Goal: Task Accomplishment & Management: Manage account settings

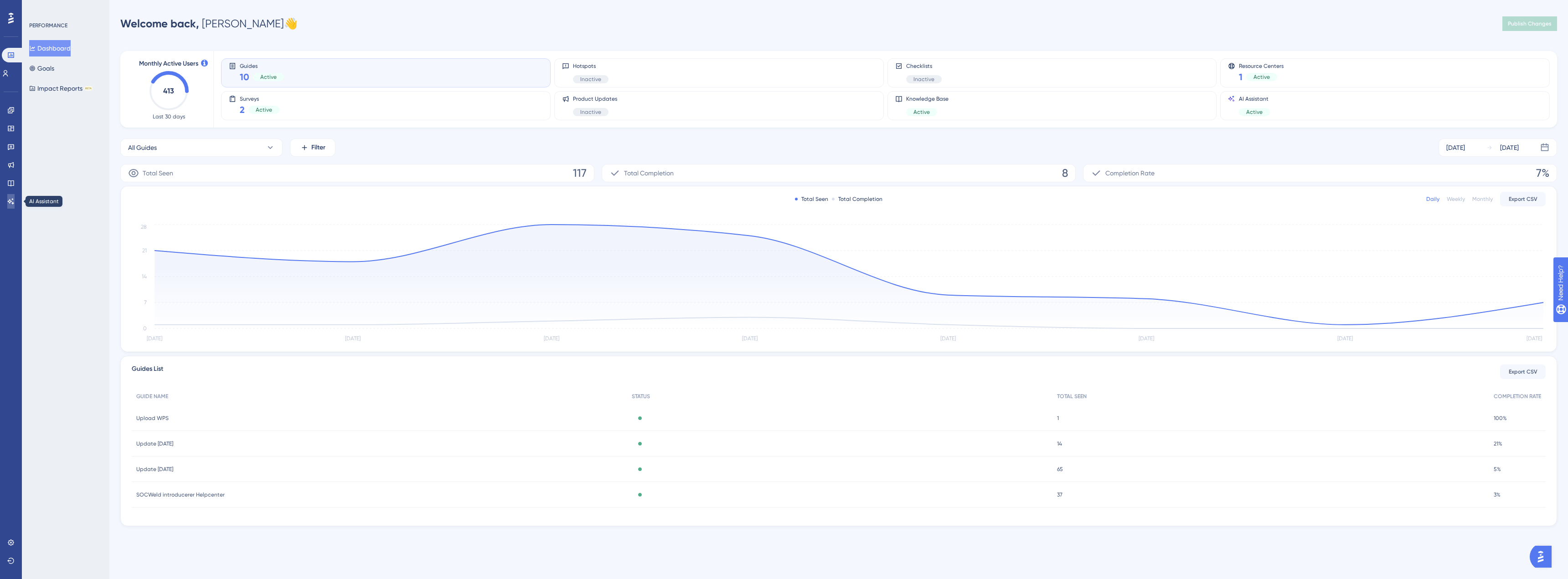
click at [7, 201] on link at bounding box center [11, 201] width 7 height 15
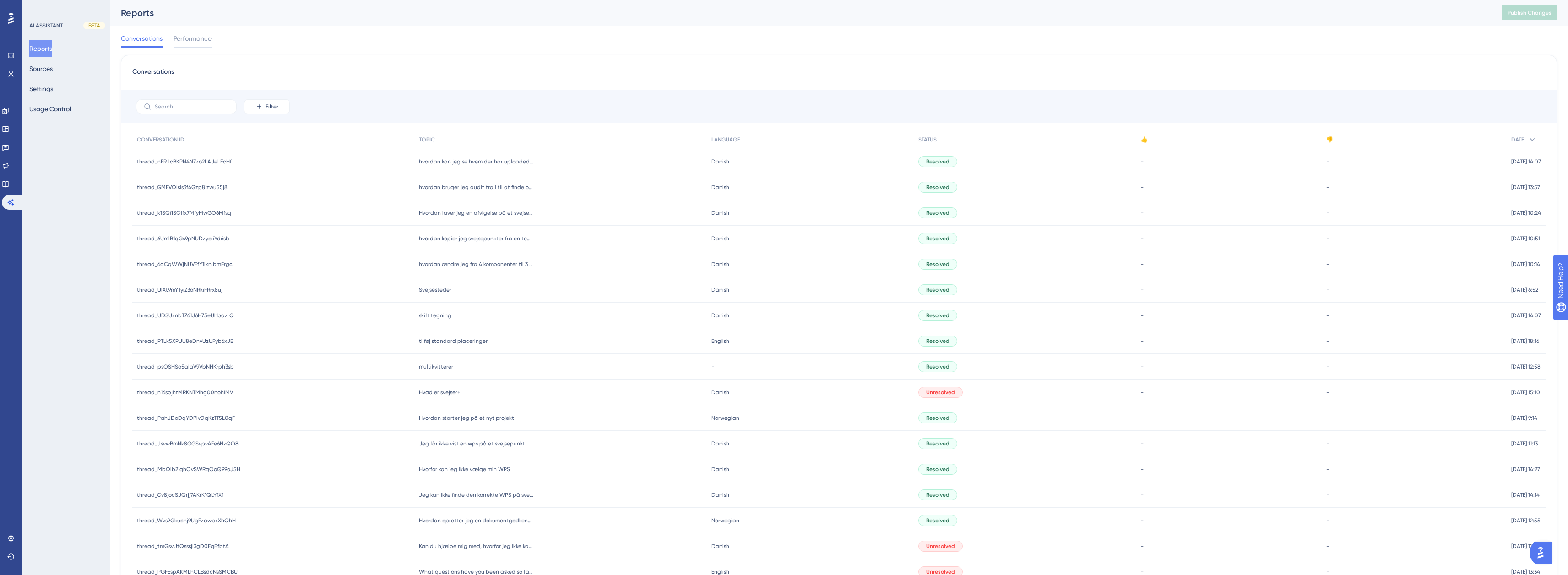
click at [10, 191] on div "Engagement Widgets Feedback Product Updates Knowledge Base AI Assistant" at bounding box center [11, 156] width 18 height 106
click at [3, 183] on link at bounding box center [6, 184] width 7 height 15
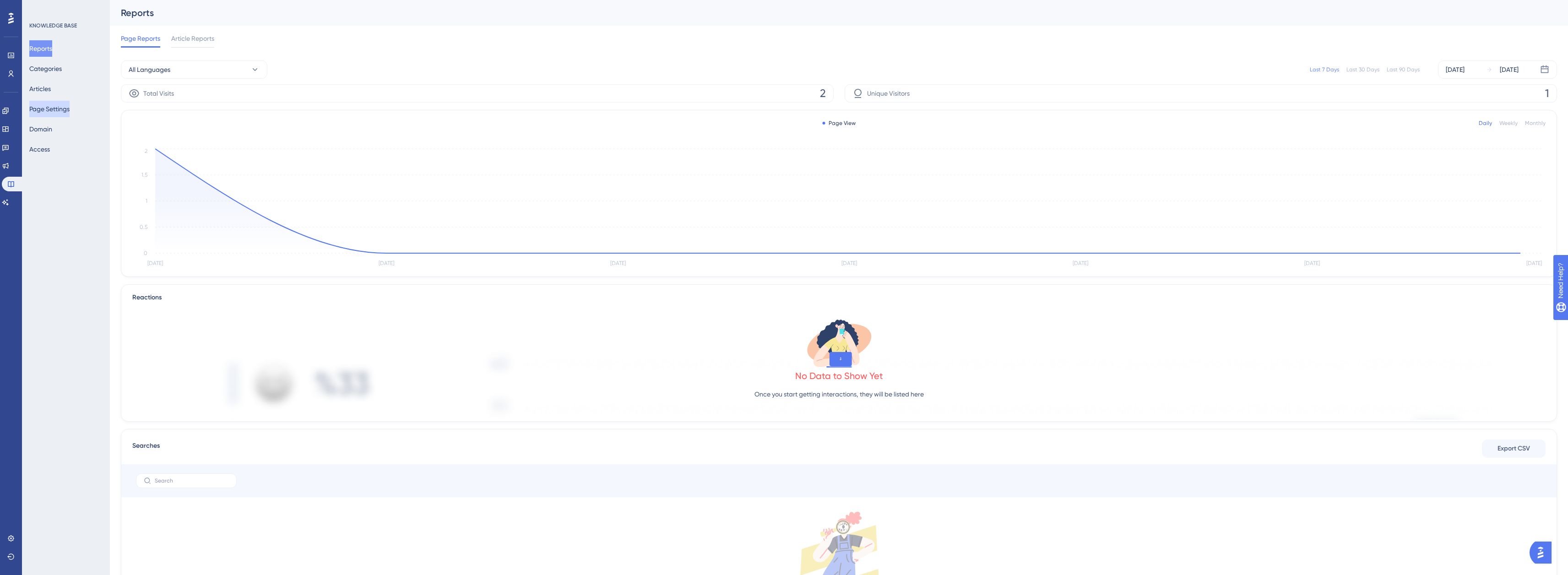
click at [57, 104] on button "Page Settings" at bounding box center [50, 109] width 40 height 16
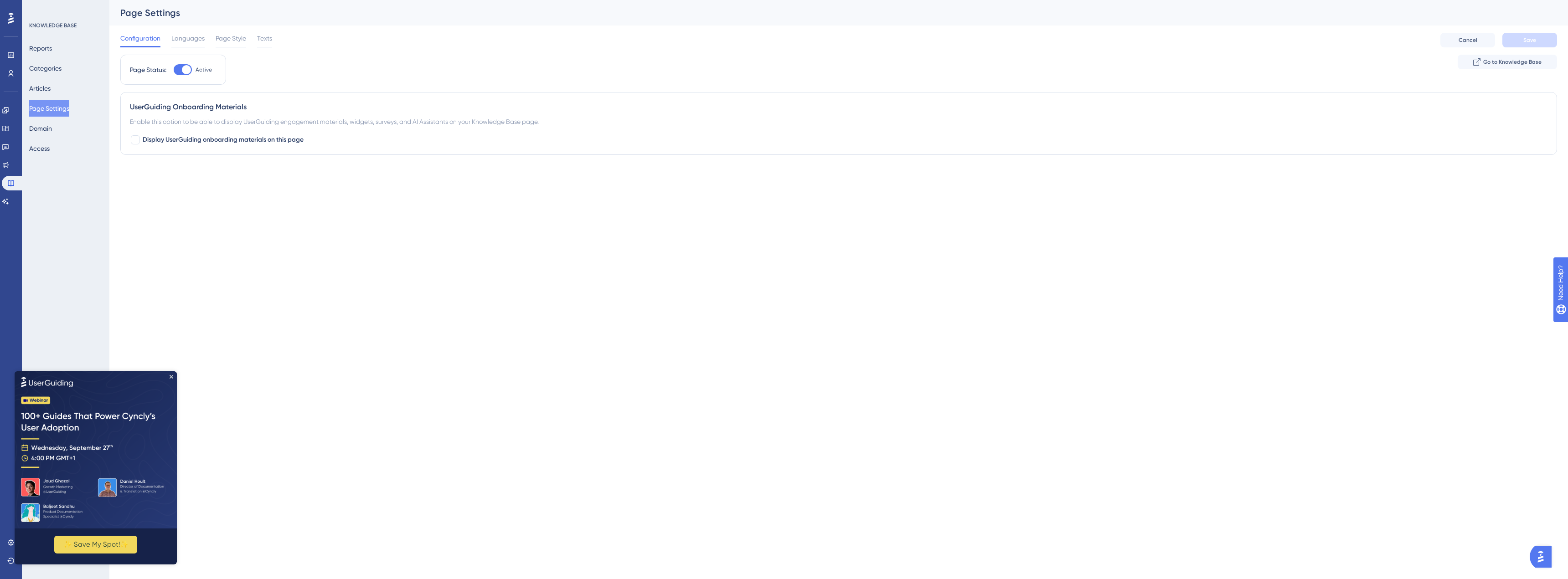
click at [184, 42] on span "Languages" at bounding box center [188, 38] width 33 height 11
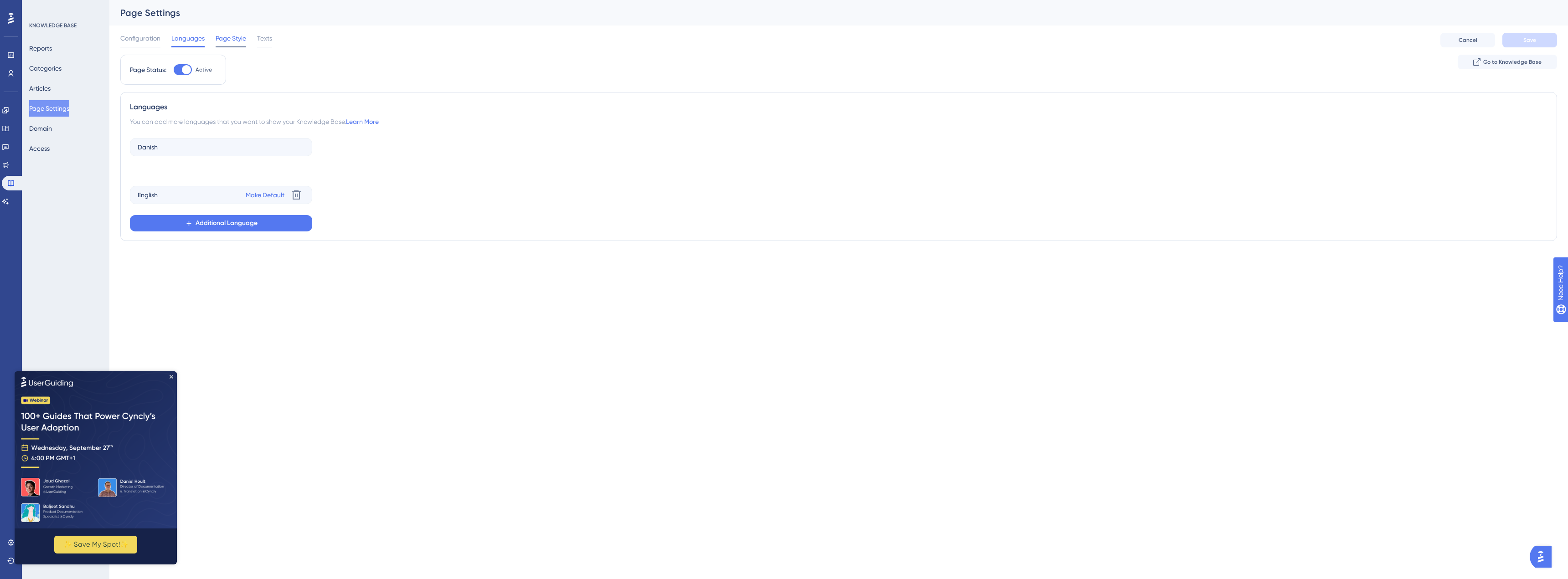
click at [237, 41] on span "Page Style" at bounding box center [231, 38] width 30 height 11
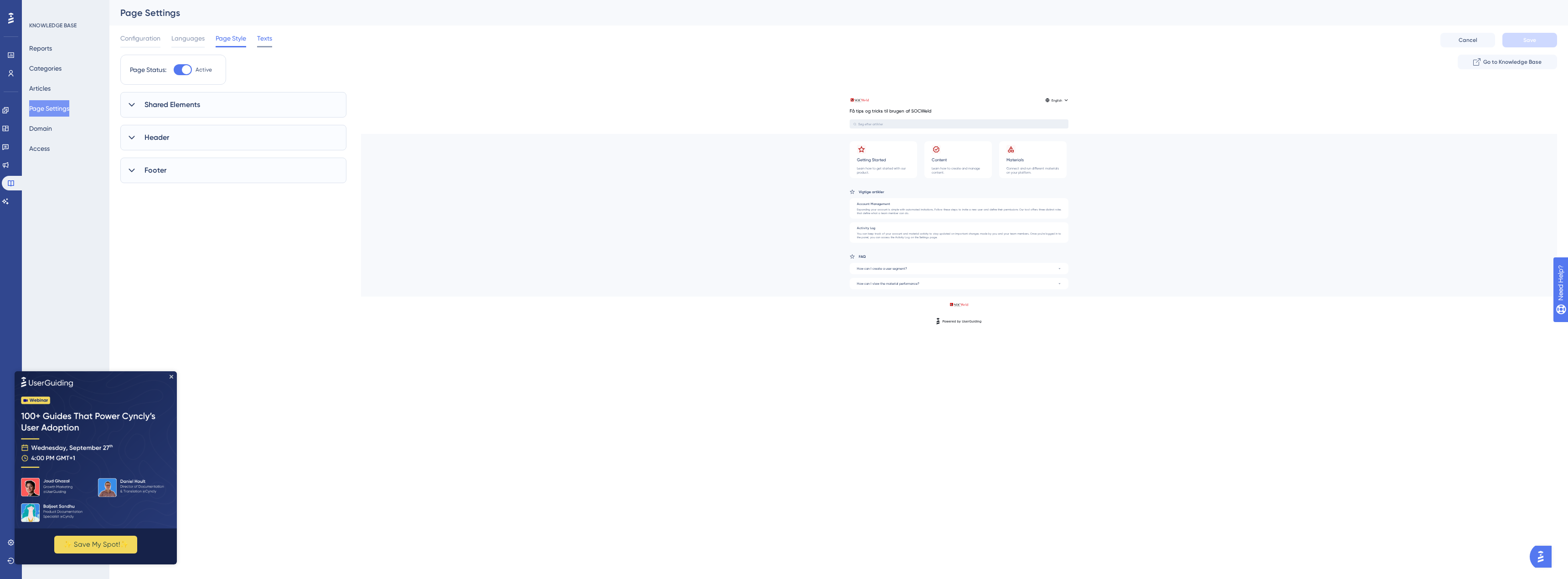
click at [266, 41] on span "Texts" at bounding box center [264, 38] width 15 height 11
click at [155, 43] on span "Configuration" at bounding box center [141, 38] width 40 height 11
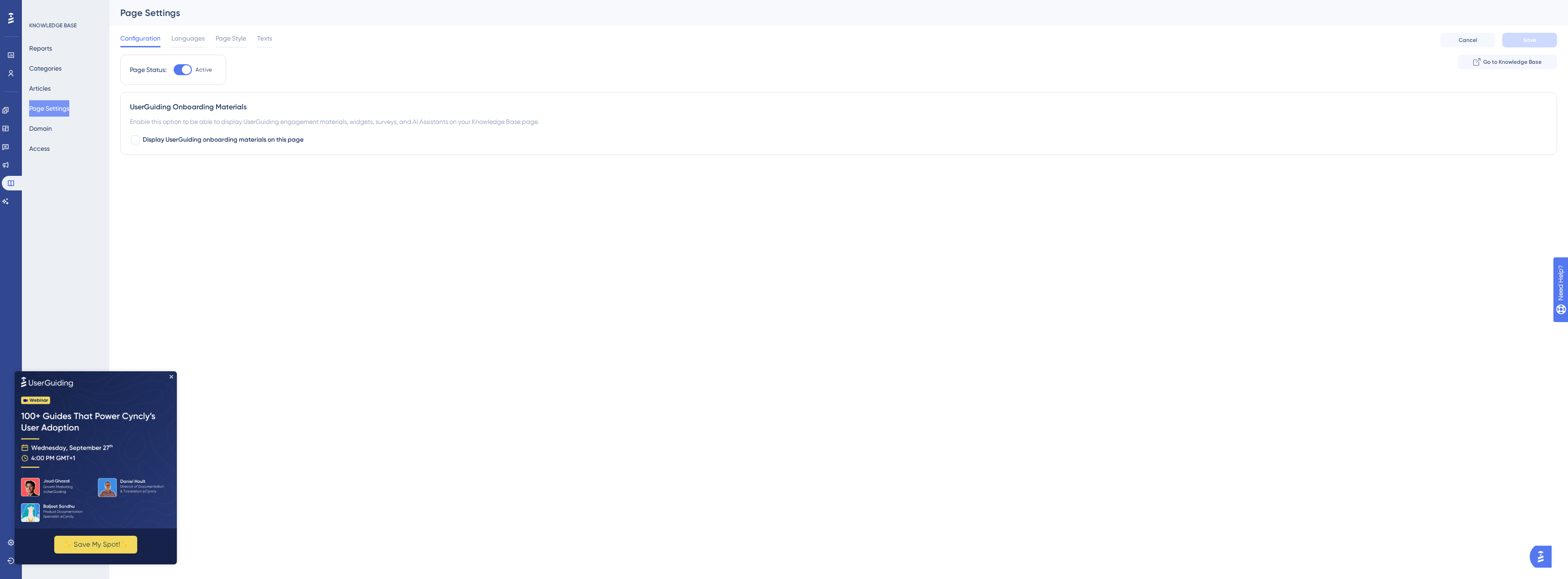
click at [14, 155] on div "Engagement Widgets Feedback Product Updates Knowledge Base AI Assistant" at bounding box center [11, 156] width 18 height 106
click at [9, 146] on icon at bounding box center [5, 147] width 7 height 7
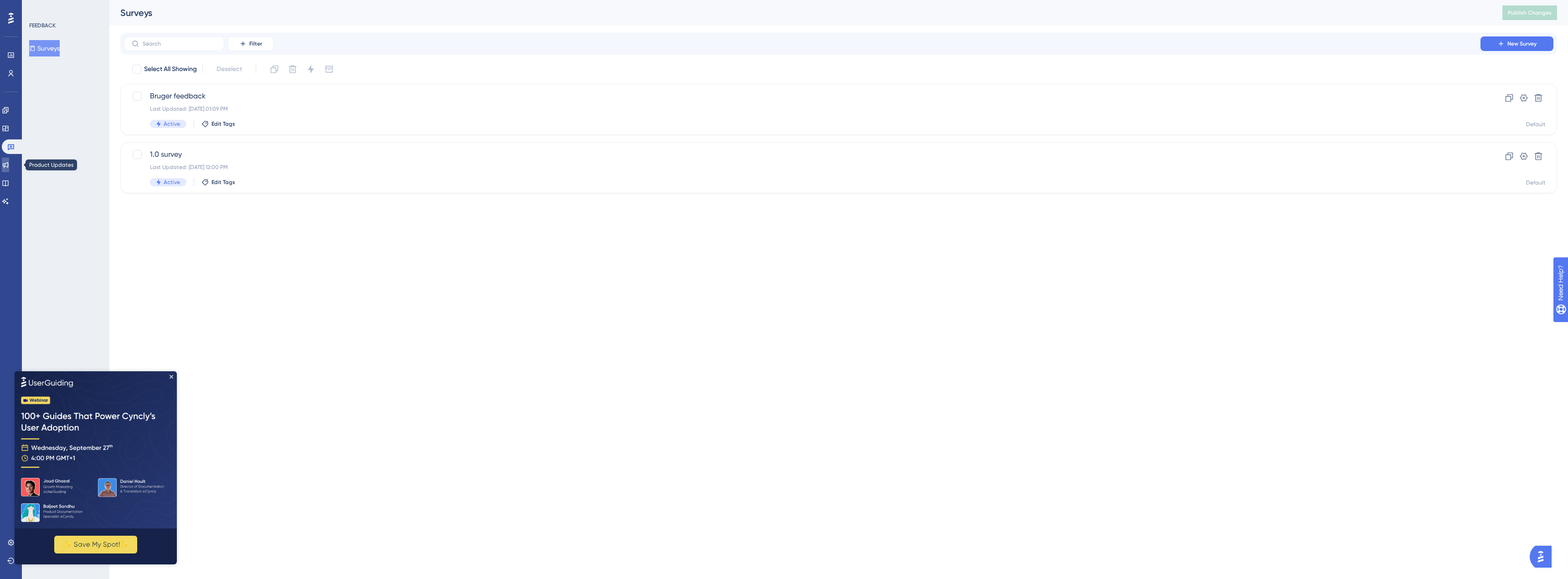
click at [9, 166] on icon at bounding box center [5, 165] width 7 height 7
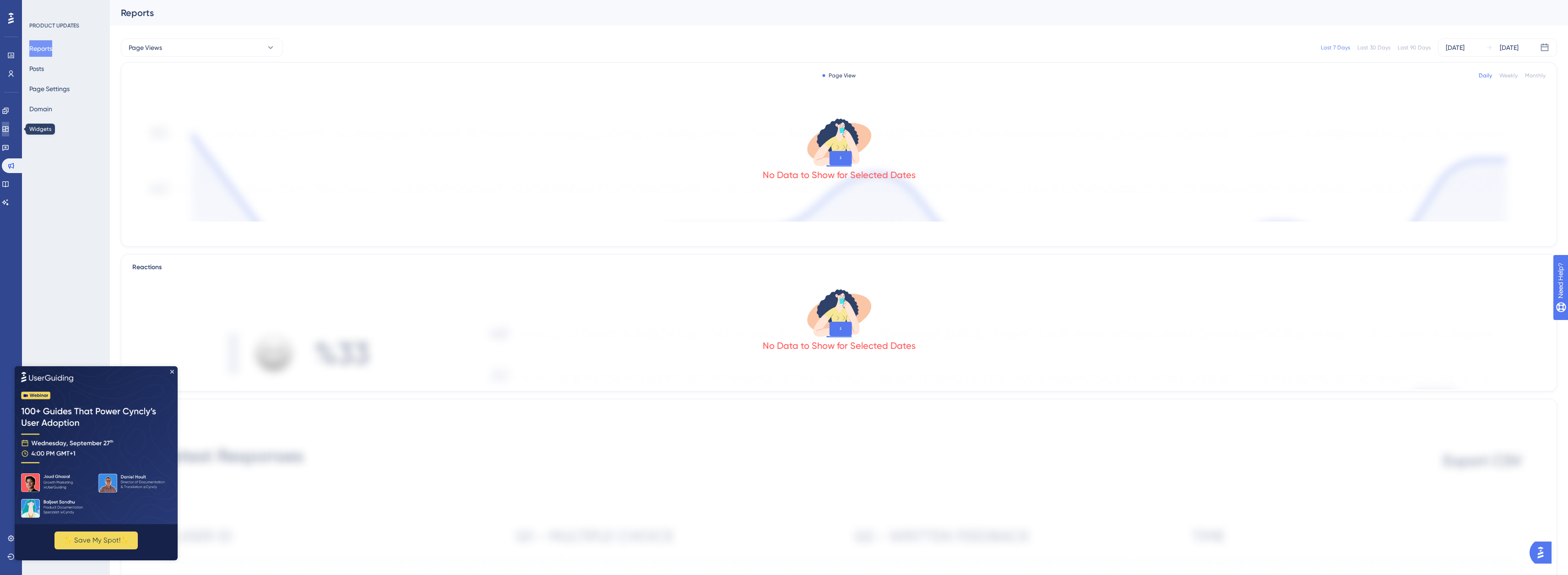
click at [9, 130] on icon at bounding box center [6, 129] width 7 height 7
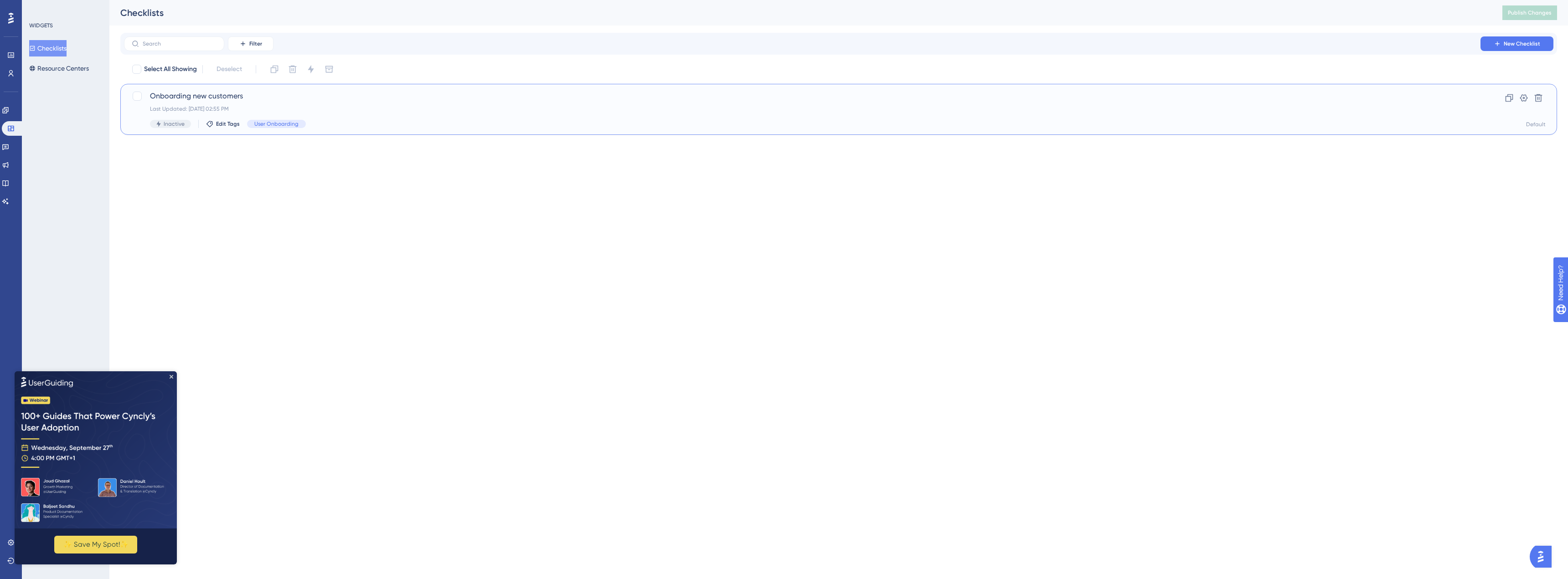
click at [208, 94] on span "Onboarding new customers" at bounding box center [802, 96] width 1304 height 11
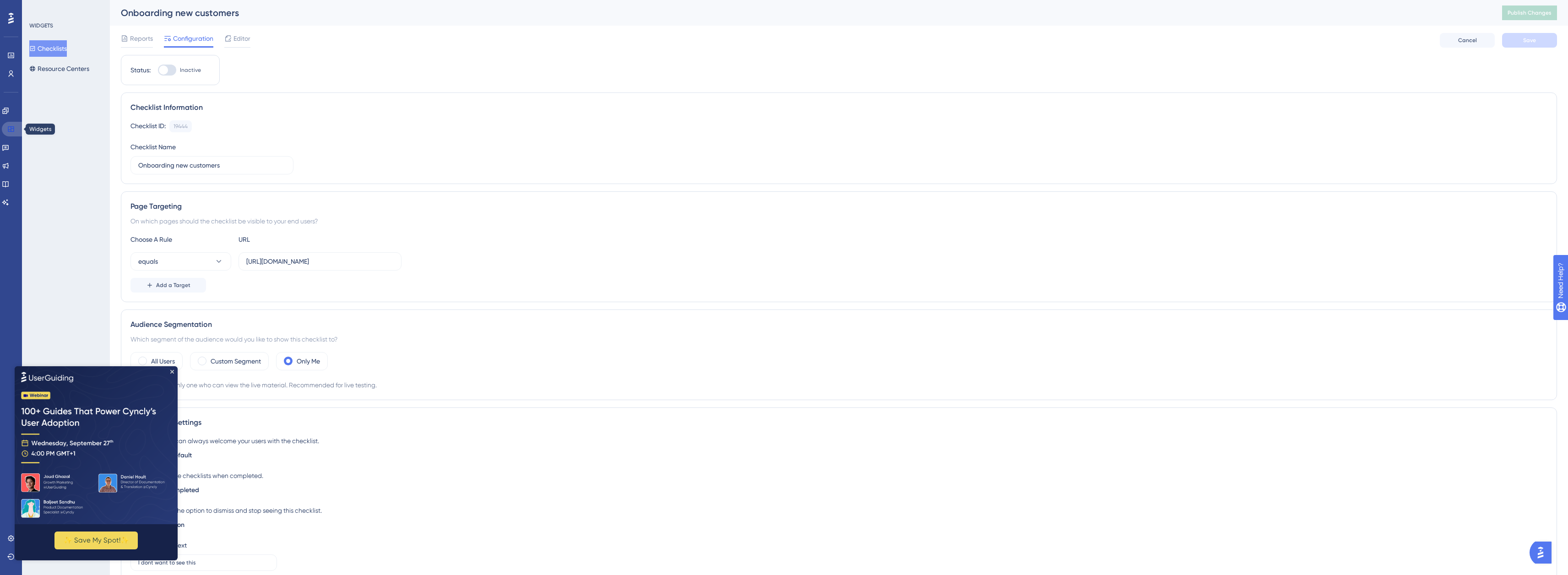
click at [19, 123] on link at bounding box center [13, 129] width 22 height 15
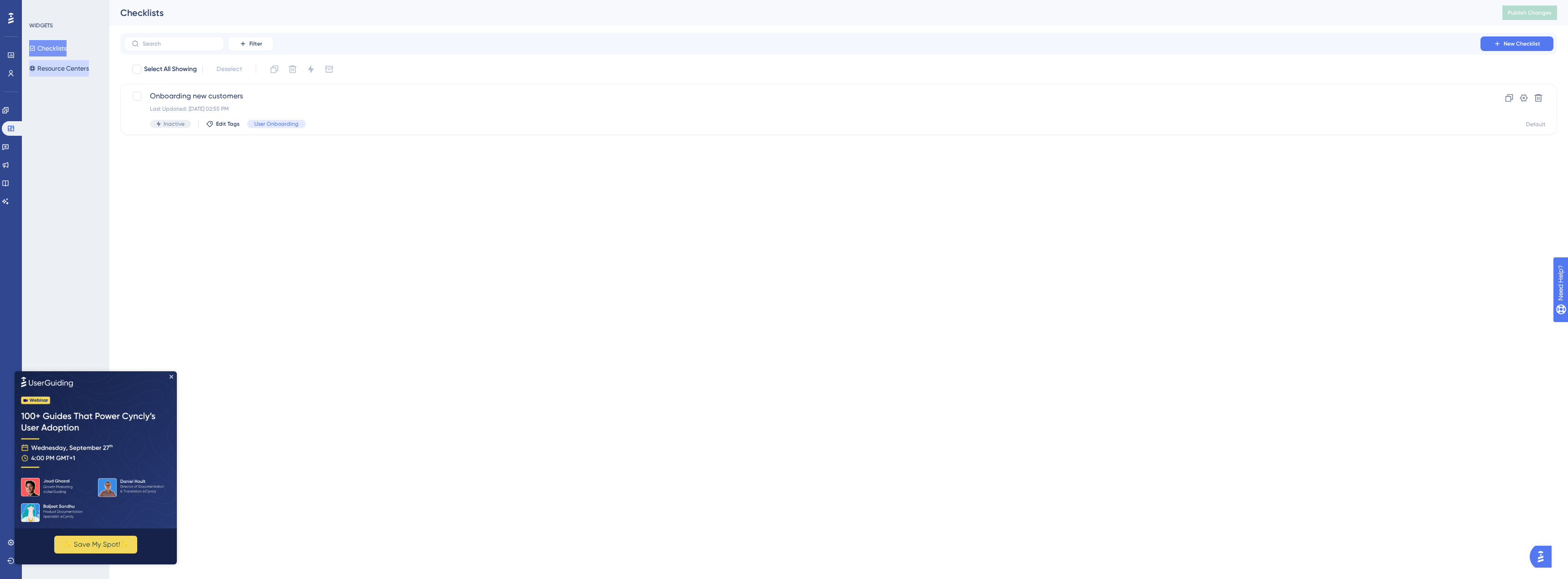
click at [57, 67] on button "Resource Centers" at bounding box center [59, 68] width 60 height 16
click at [209, 96] on span "HelpCenter SOCWeld" at bounding box center [802, 96] width 1304 height 11
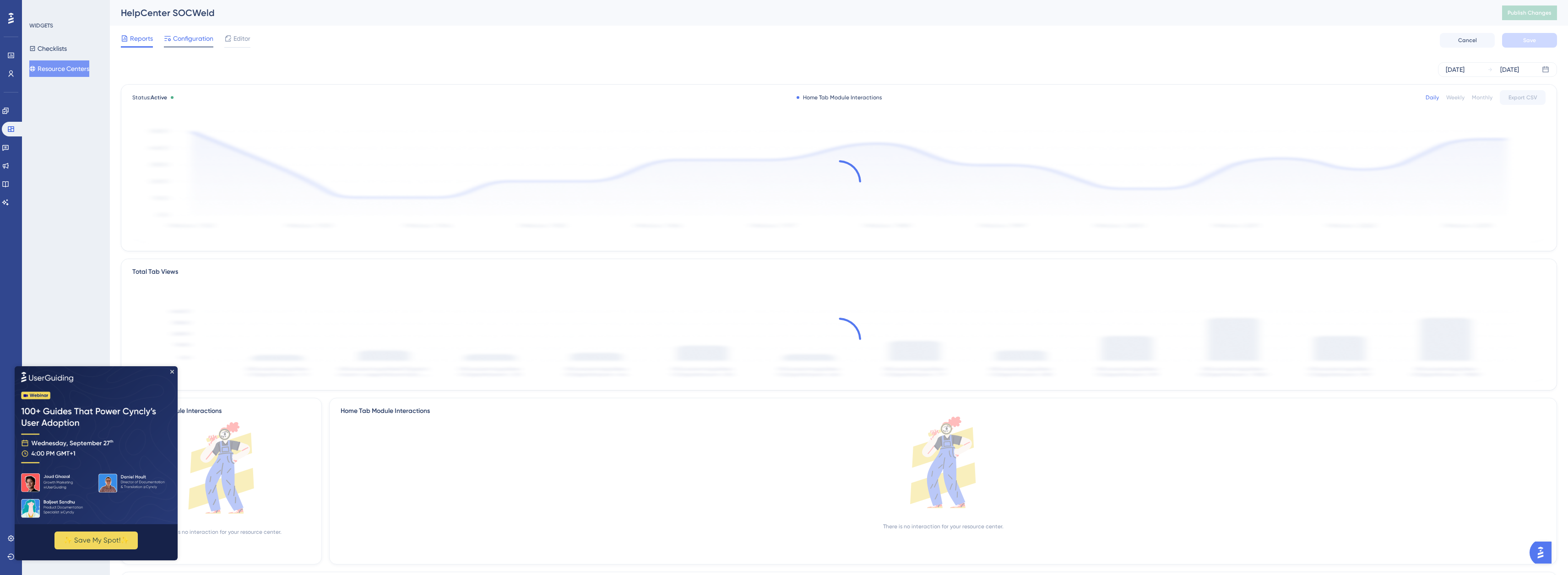
click at [188, 34] on span "Configuration" at bounding box center [193, 38] width 40 height 11
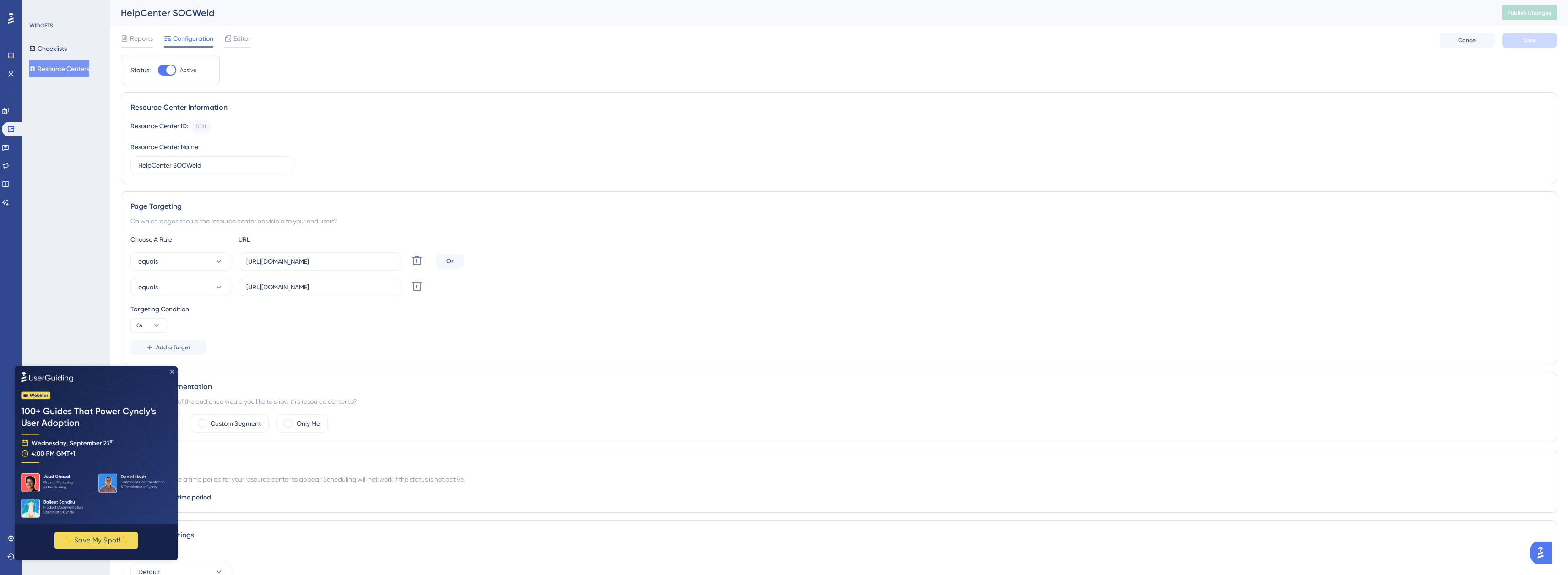
click at [171, 370] on icon "Close Preview" at bounding box center [172, 371] width 4 height 4
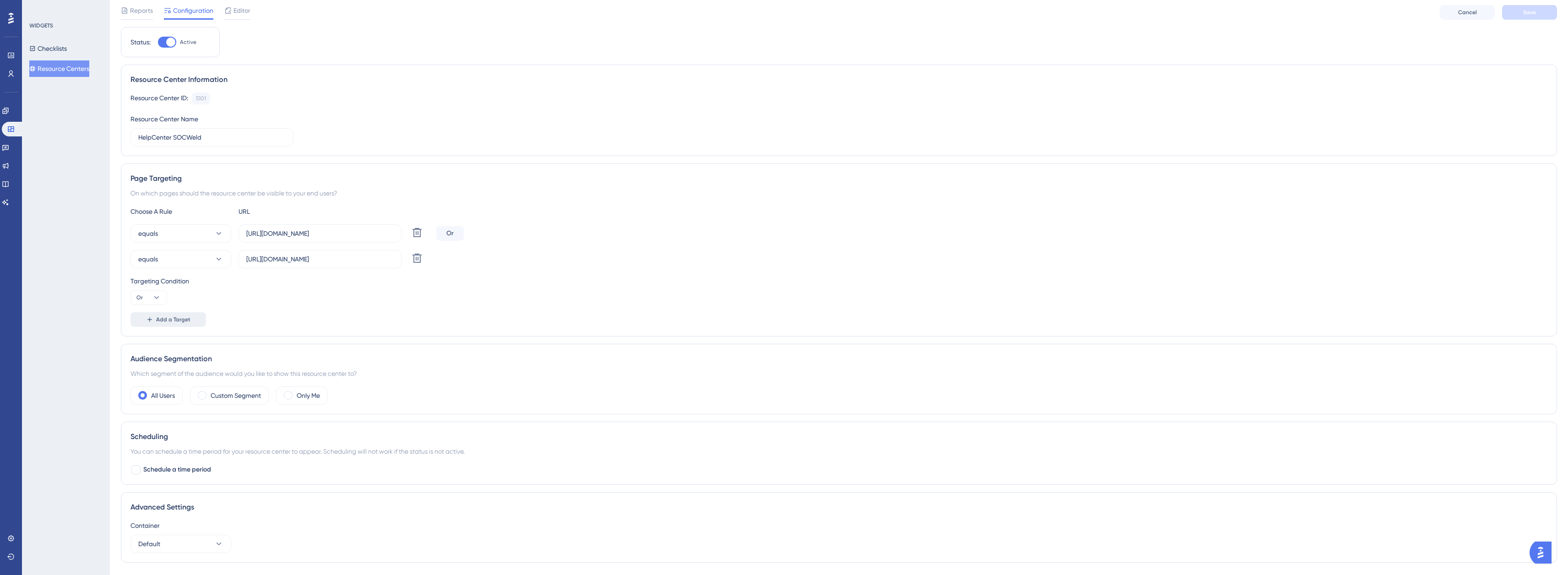
scroll to position [74, 0]
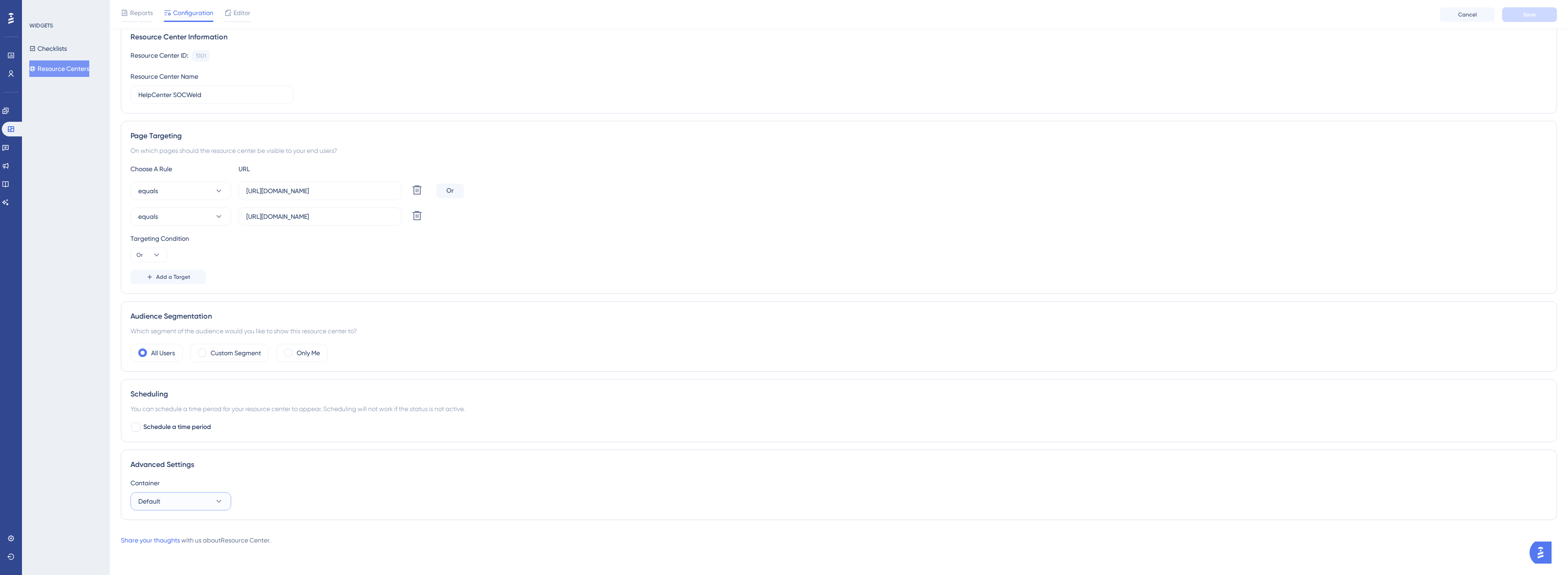
click at [218, 503] on icon at bounding box center [218, 500] width 9 height 9
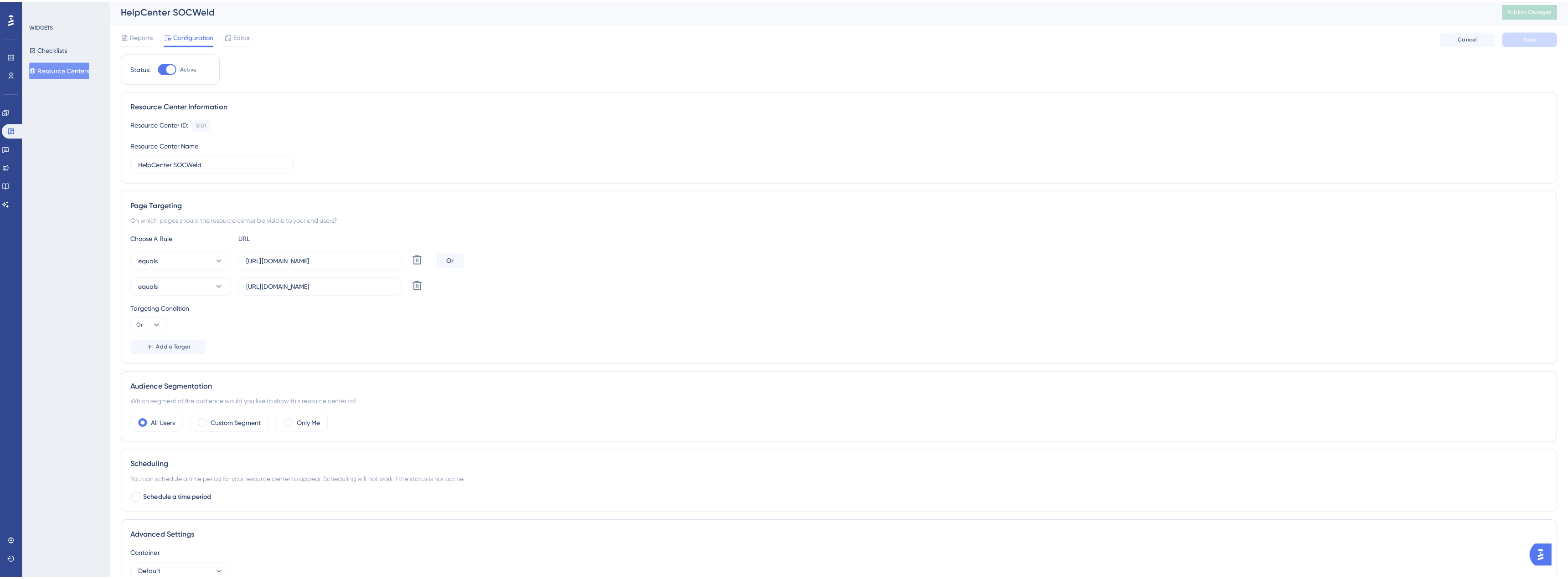
scroll to position [0, 0]
click at [235, 35] on span "Editor" at bounding box center [241, 38] width 17 height 11
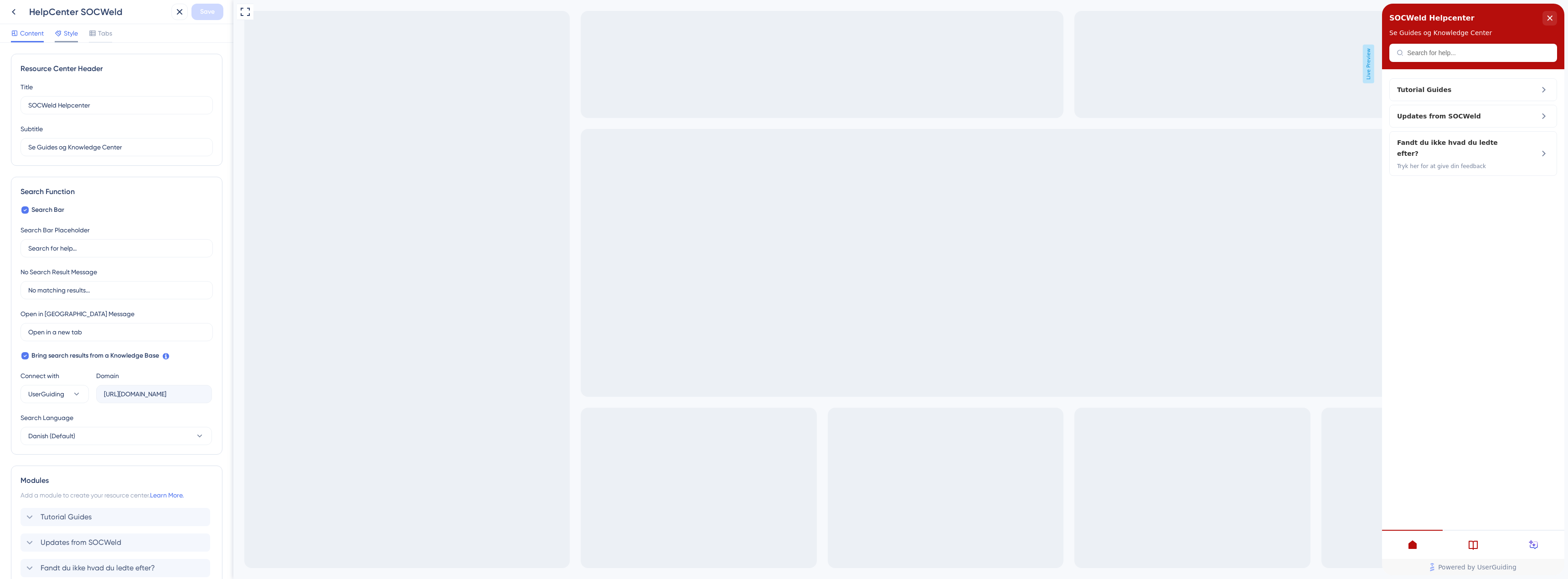
click at [77, 37] on span "Style" at bounding box center [71, 33] width 14 height 11
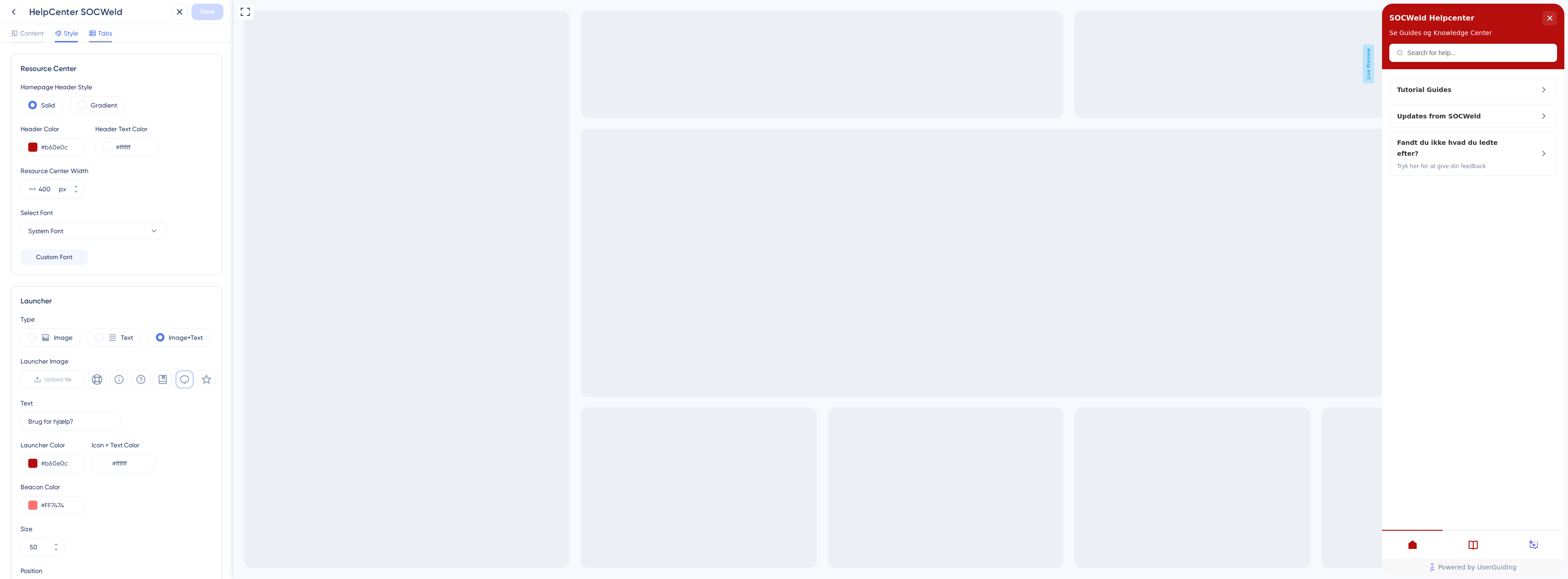
click at [102, 33] on span "Tabs" at bounding box center [105, 33] width 14 height 11
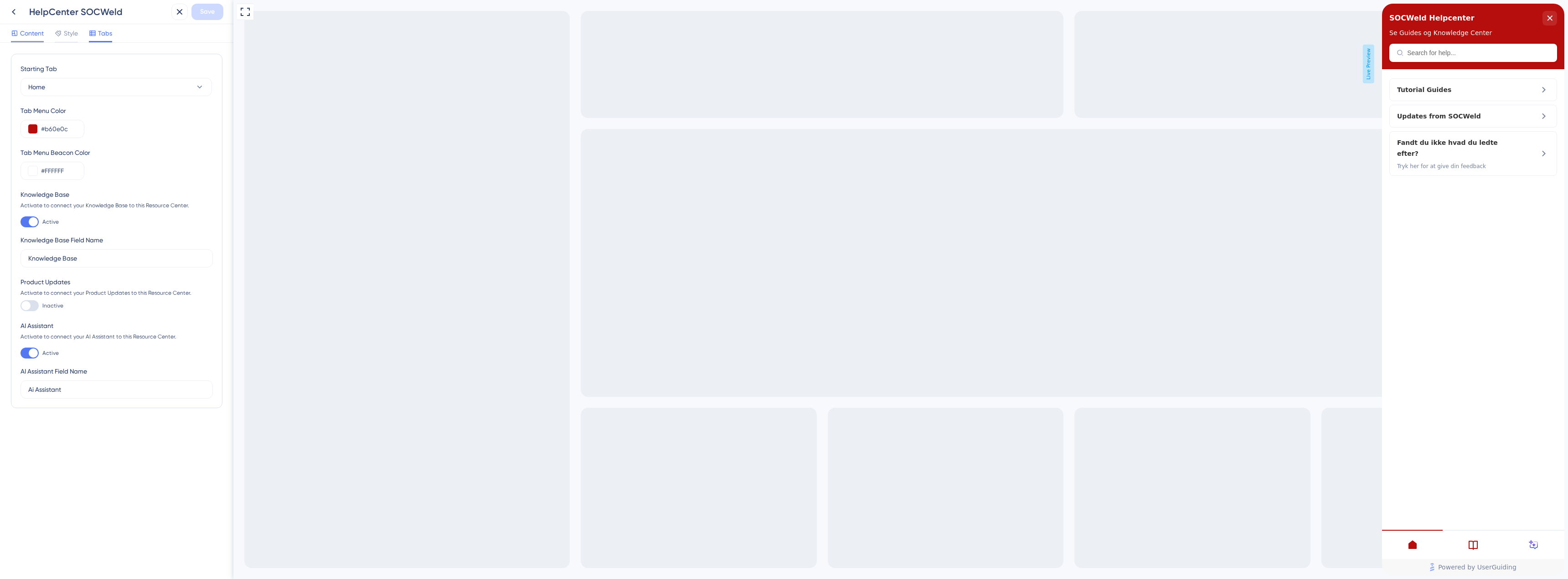
drag, startPoint x: 38, startPoint y: 25, endPoint x: 35, endPoint y: 30, distance: 5.8
click at [37, 29] on div "Content Style Tabs" at bounding box center [116, 33] width 233 height 19
click at [35, 30] on span "Content" at bounding box center [32, 33] width 24 height 11
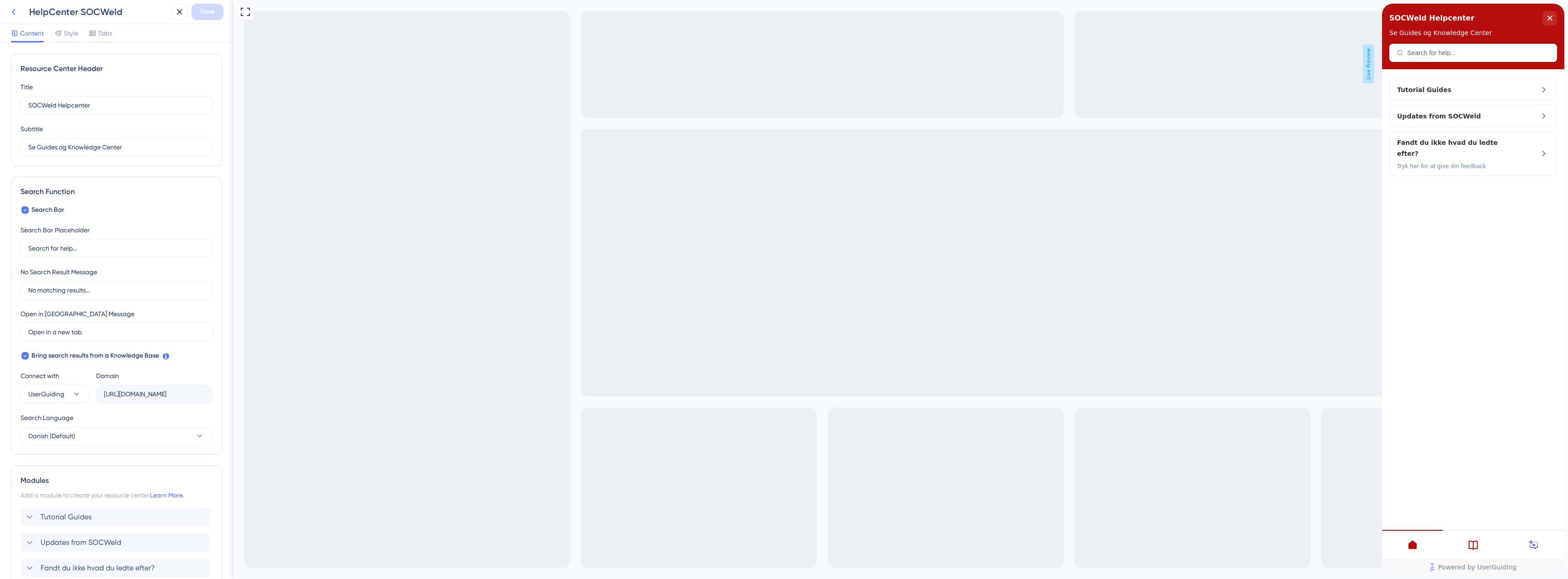
click at [19, 8] on button at bounding box center [13, 12] width 16 height 16
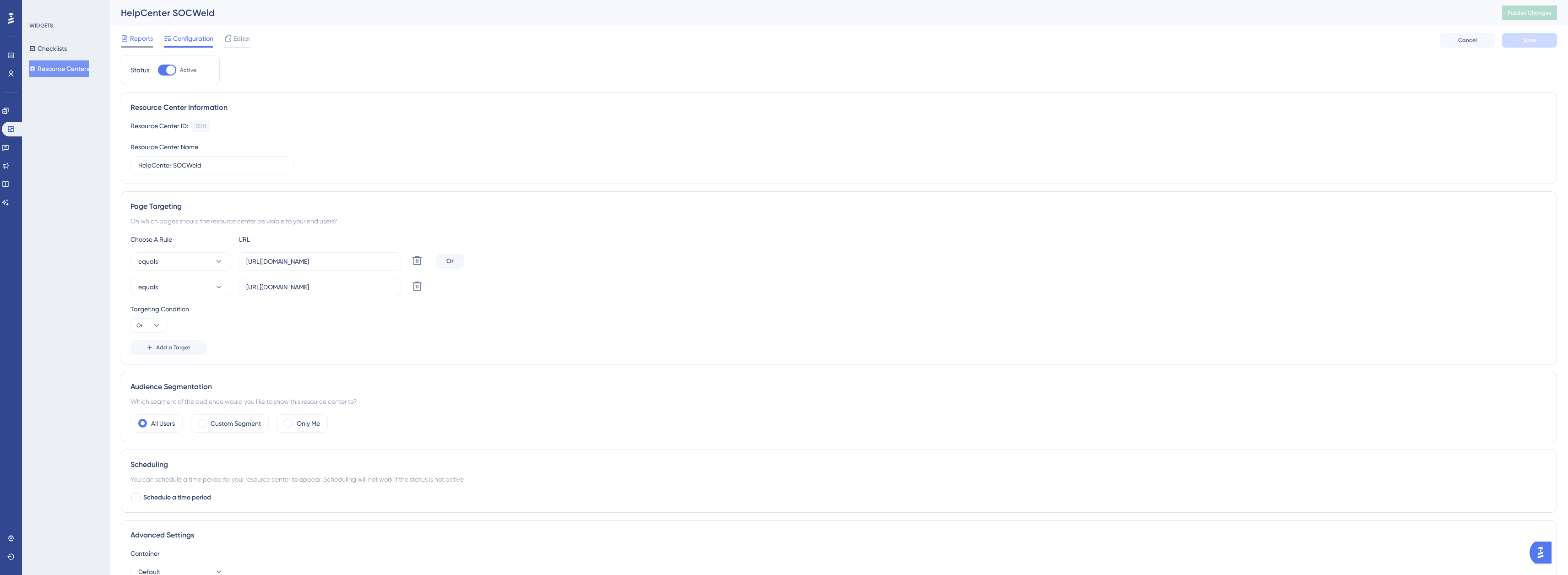
click at [141, 33] on span "Reports" at bounding box center [141, 38] width 23 height 11
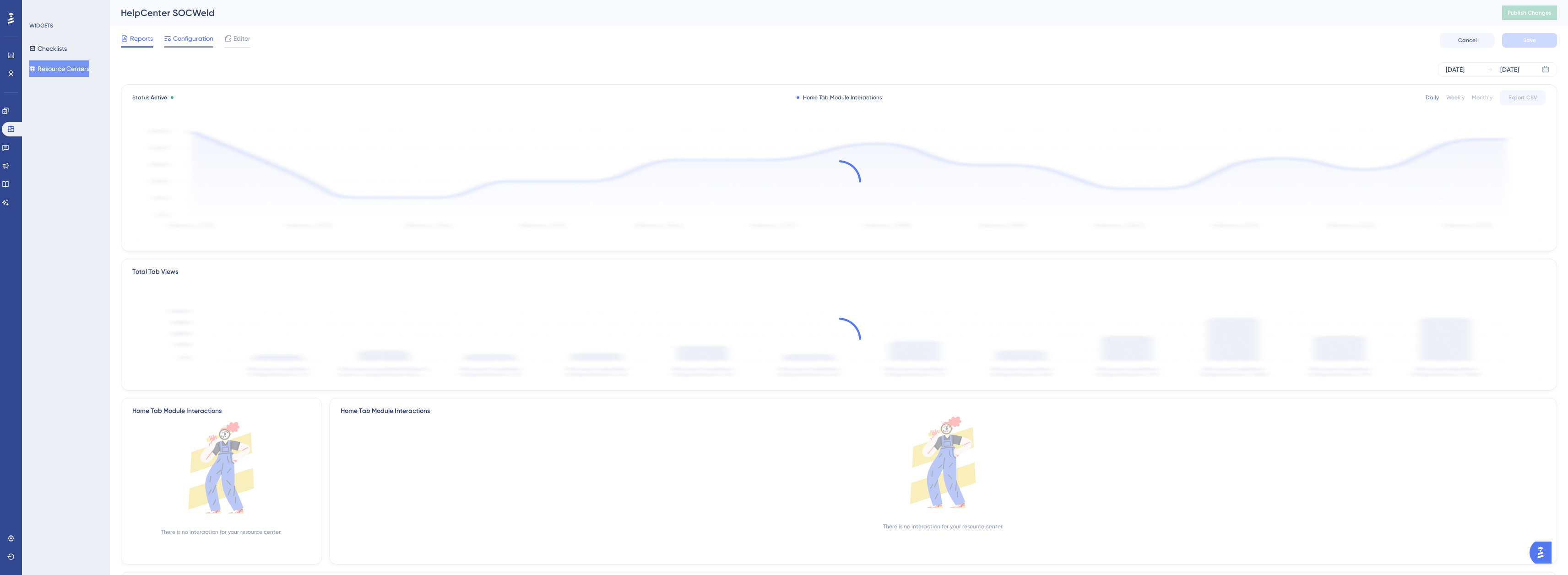
click at [196, 45] on div "Configuration" at bounding box center [188, 40] width 50 height 15
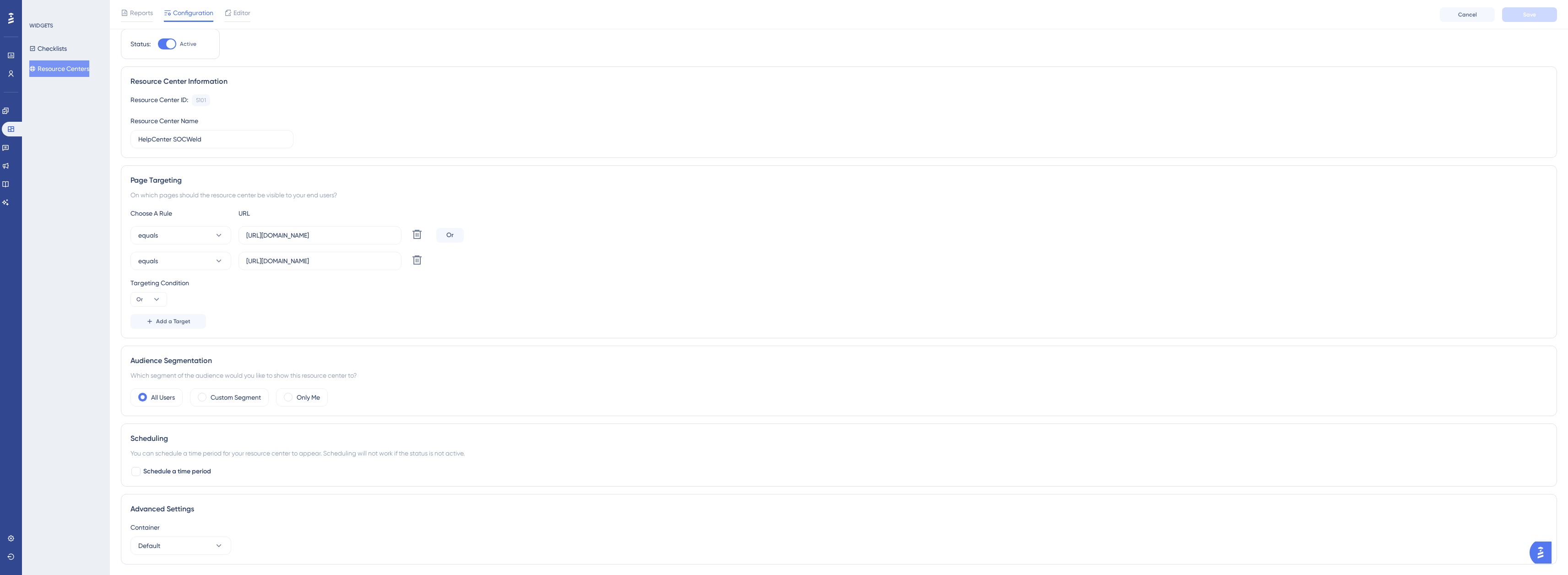
scroll to position [46, 0]
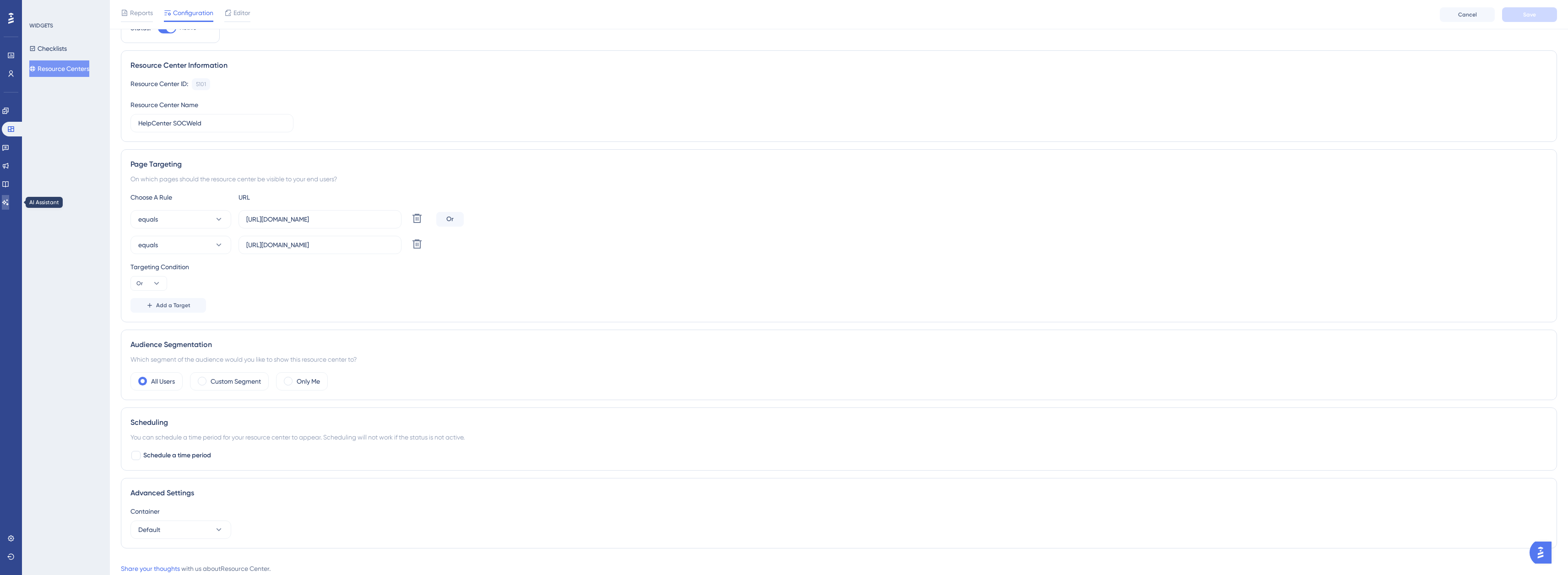
click at [6, 205] on link at bounding box center [6, 202] width 7 height 15
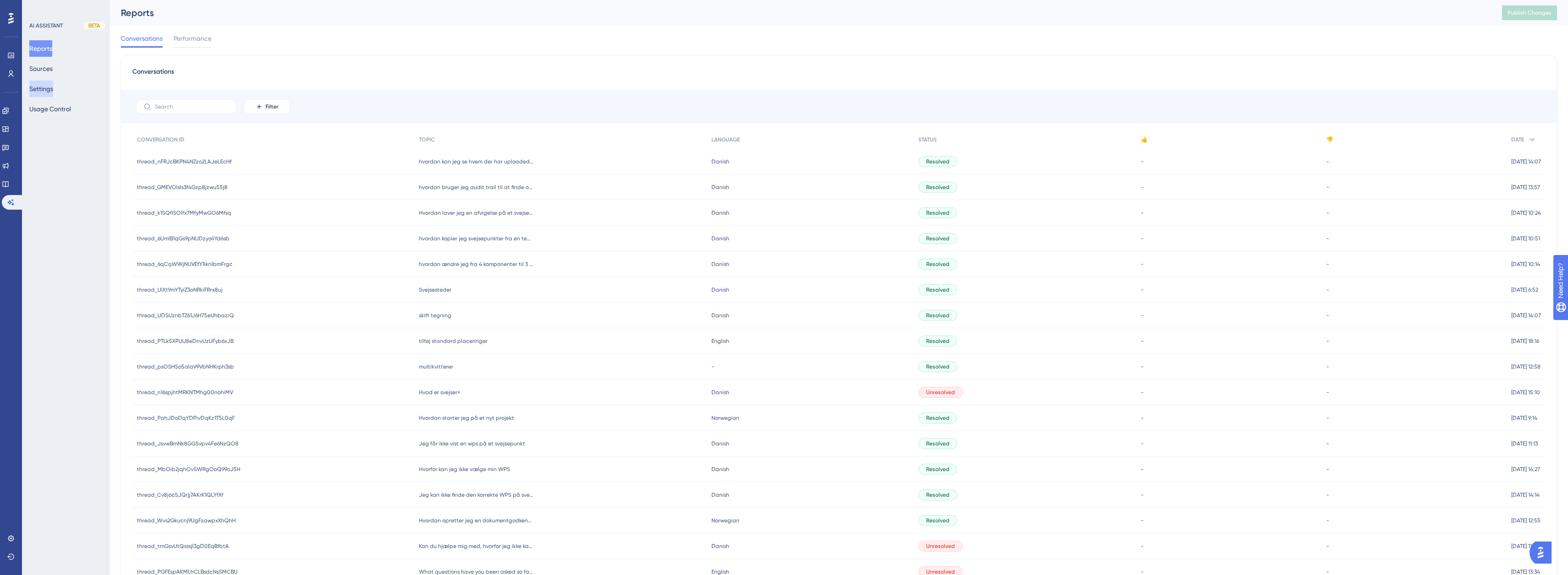
click at [37, 89] on button "Settings" at bounding box center [41, 89] width 24 height 16
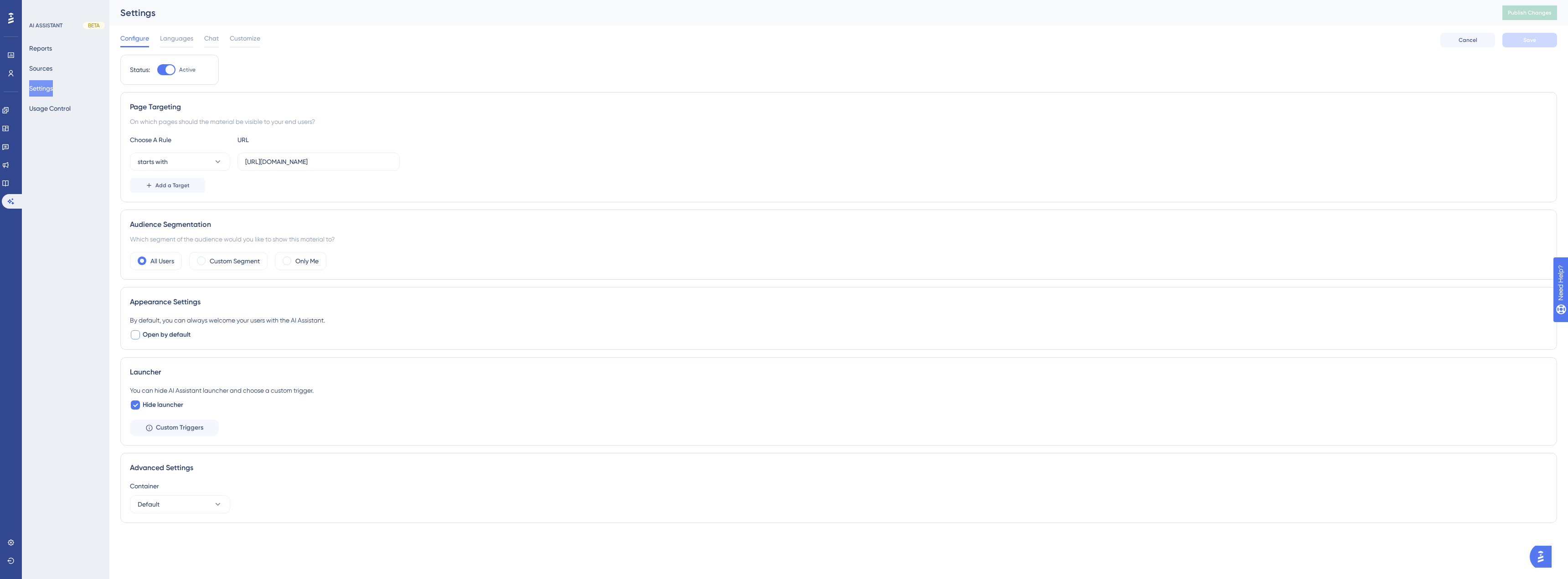
click at [135, 334] on div at bounding box center [135, 335] width 9 height 9
checkbox input "true"
click at [1516, 46] on button "Save" at bounding box center [1530, 40] width 55 height 15
click at [1527, 13] on span "Publish Changes" at bounding box center [1530, 13] width 44 height 7
click at [8, 181] on icon at bounding box center [5, 184] width 6 height 6
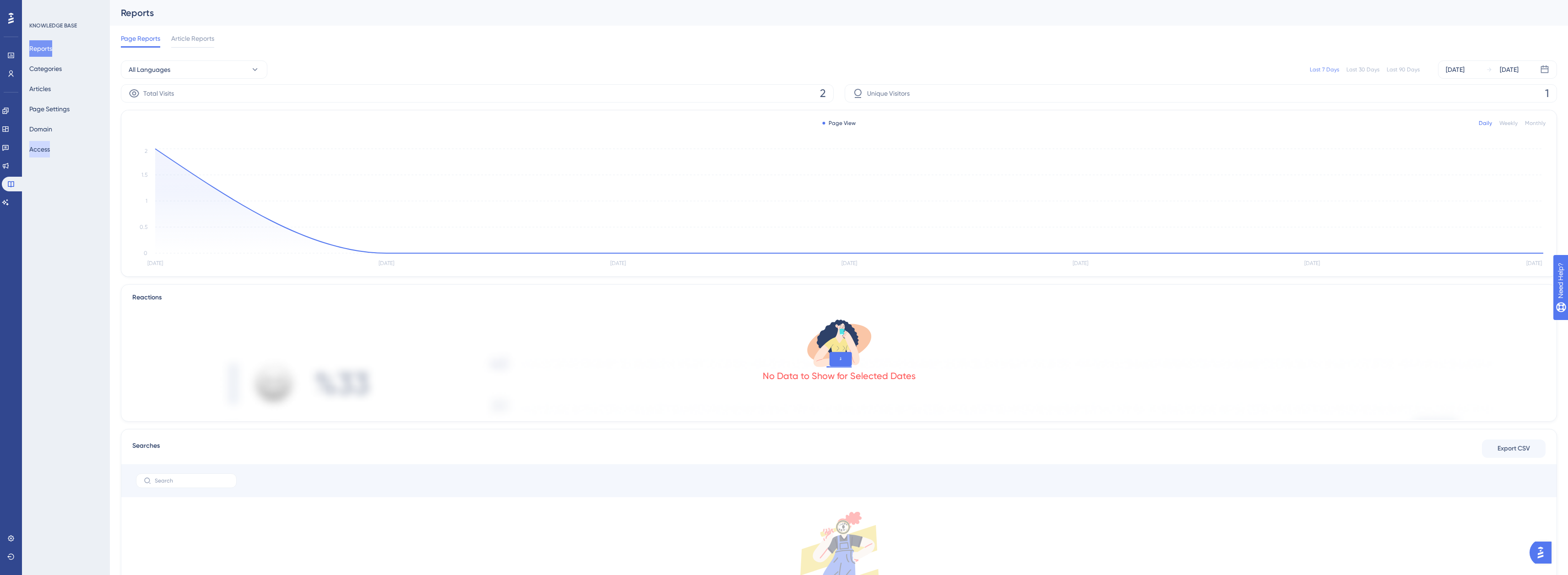
click at [50, 148] on button "Access" at bounding box center [40, 149] width 21 height 16
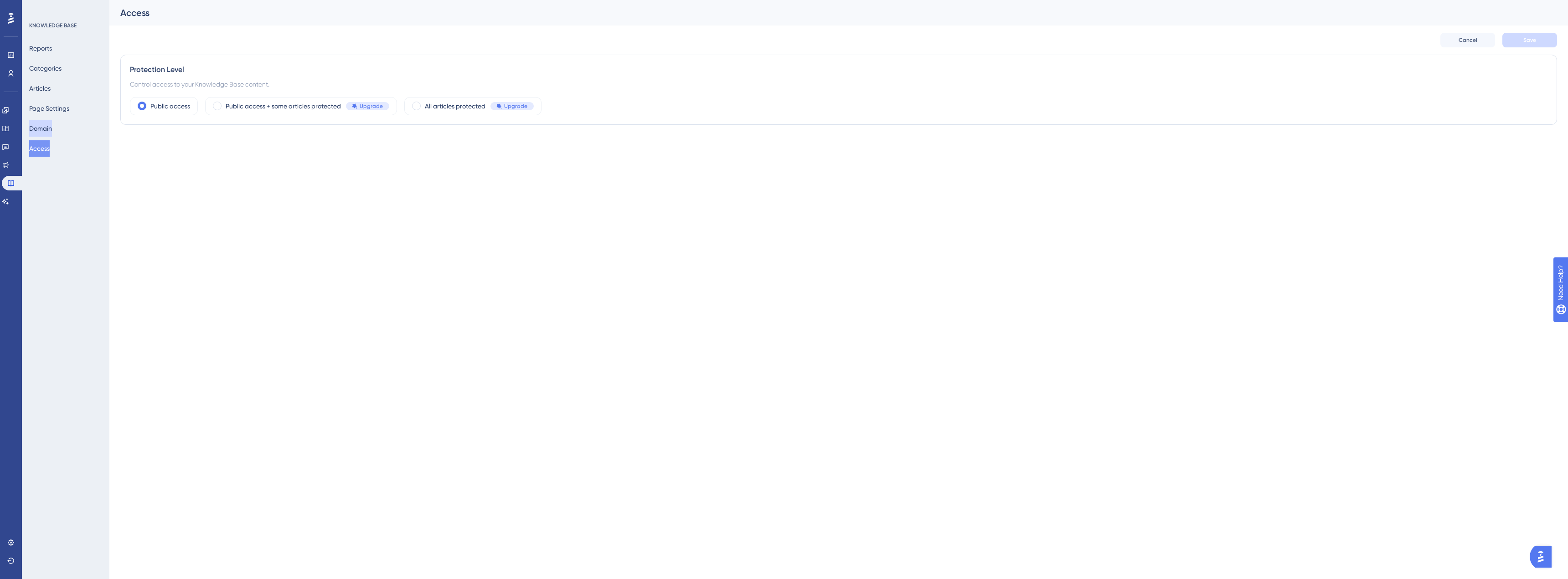
click at [41, 124] on button "Domain" at bounding box center [40, 128] width 23 height 16
click at [48, 108] on button "Page Settings" at bounding box center [49, 108] width 40 height 16
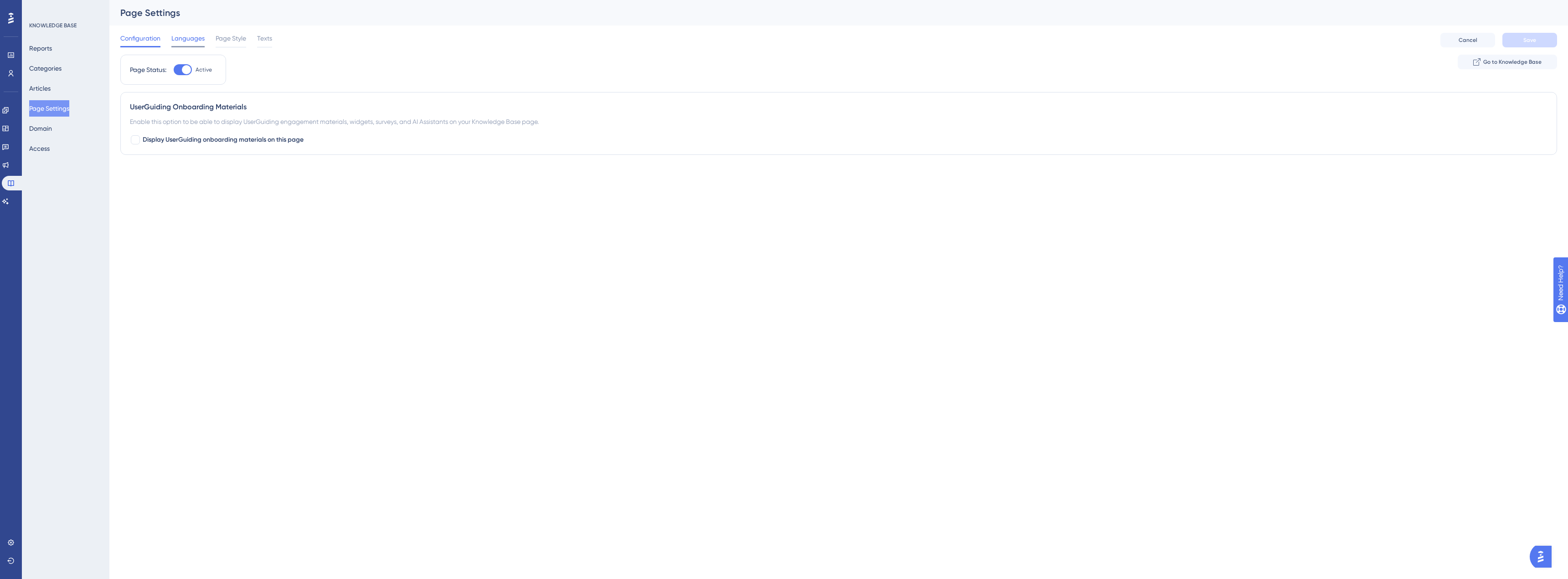
click at [185, 34] on span "Languages" at bounding box center [188, 38] width 33 height 11
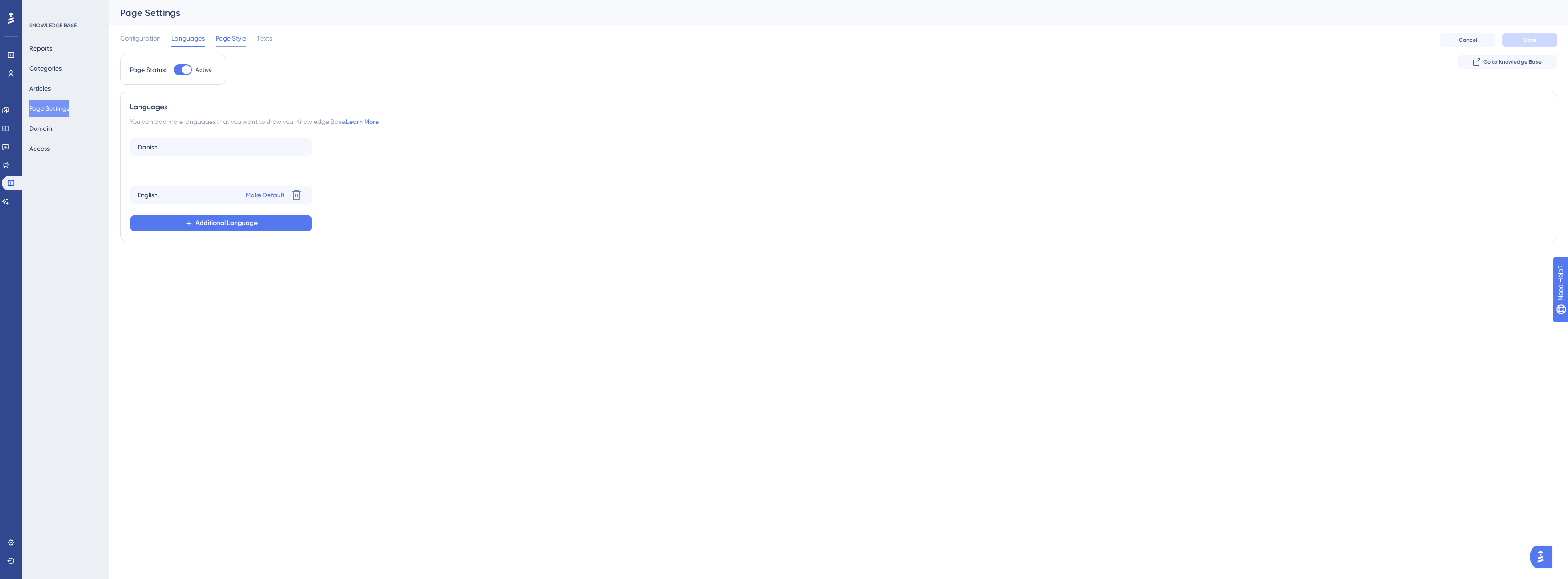
click at [227, 39] on span "Page Style" at bounding box center [231, 38] width 30 height 11
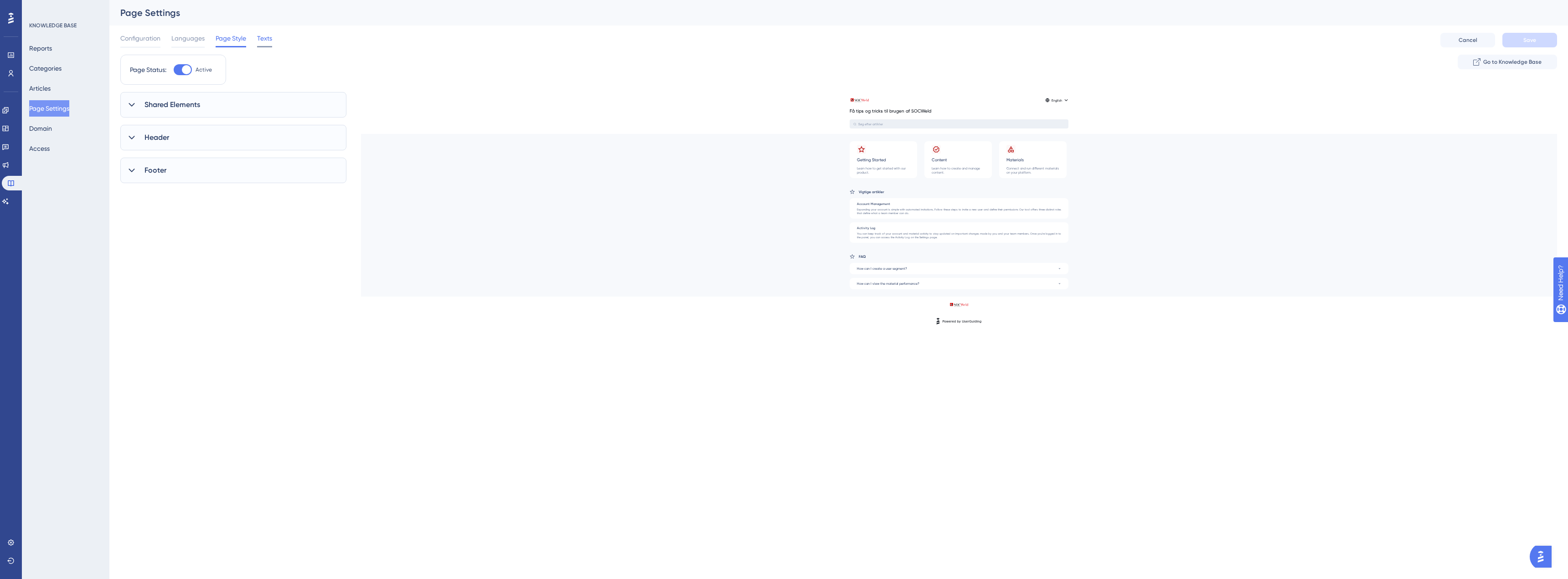
click at [265, 41] on span "Texts" at bounding box center [264, 38] width 15 height 11
click at [51, 86] on button "Articles" at bounding box center [40, 88] width 21 height 16
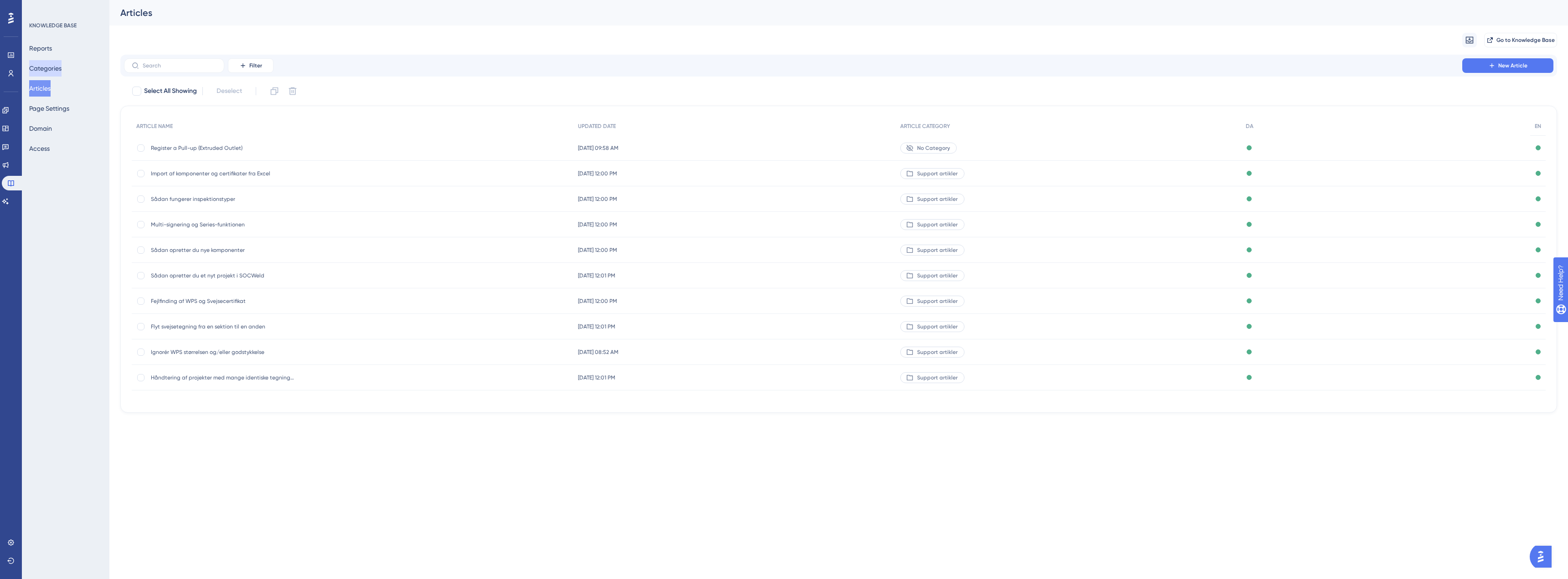
click at [57, 69] on button "Categories" at bounding box center [45, 68] width 32 height 16
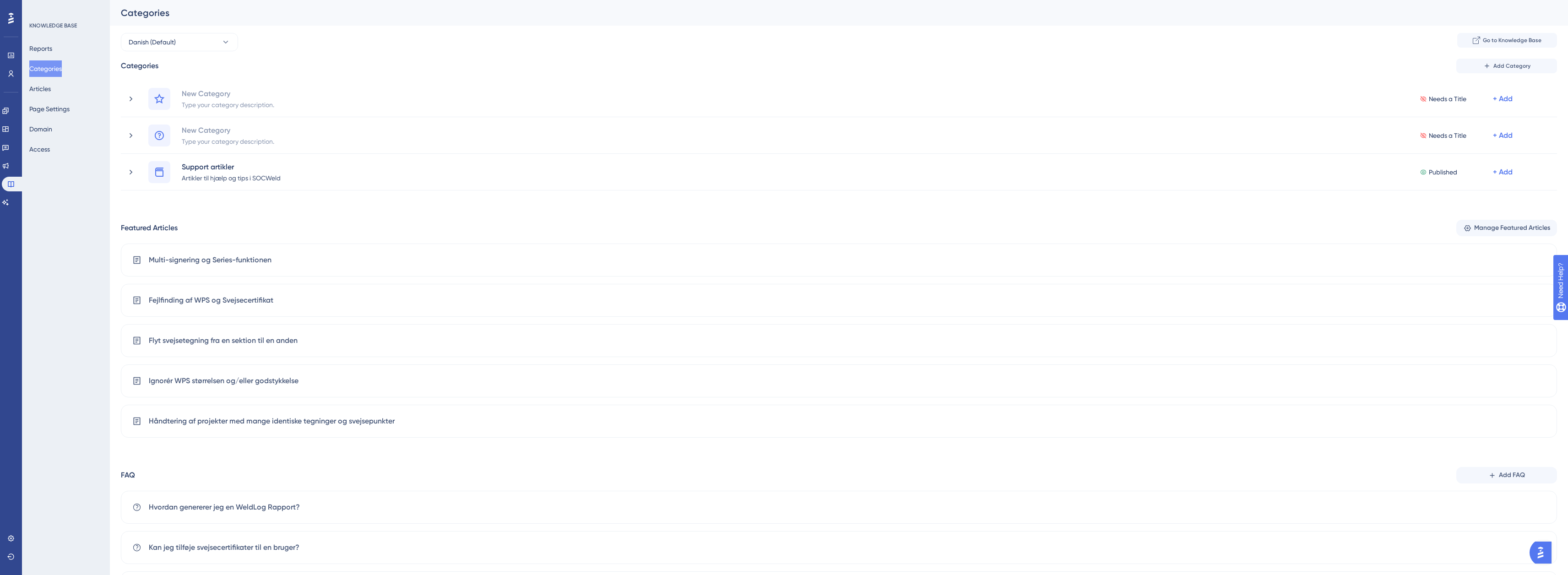
click at [53, 57] on div "Reports Categories Articles Page Settings Domain Access" at bounding box center [66, 99] width 74 height 117
click at [52, 51] on button "Reports" at bounding box center [40, 48] width 23 height 16
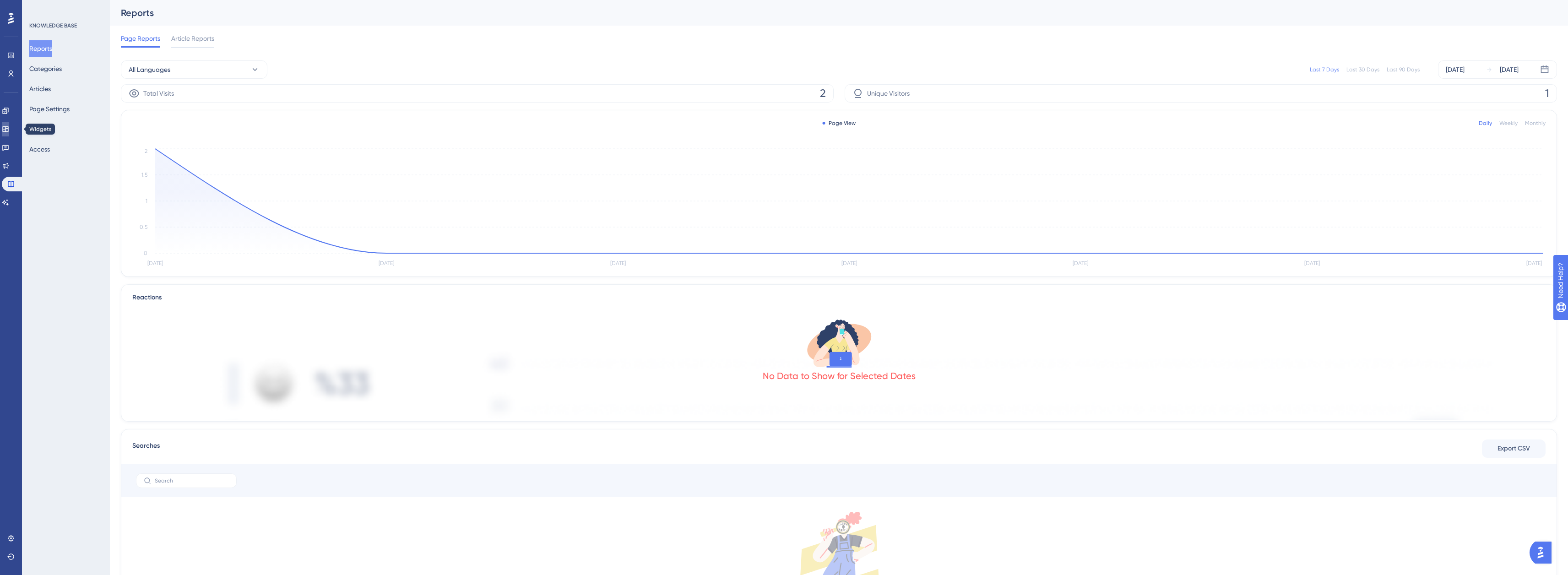
click at [9, 134] on link at bounding box center [6, 129] width 7 height 15
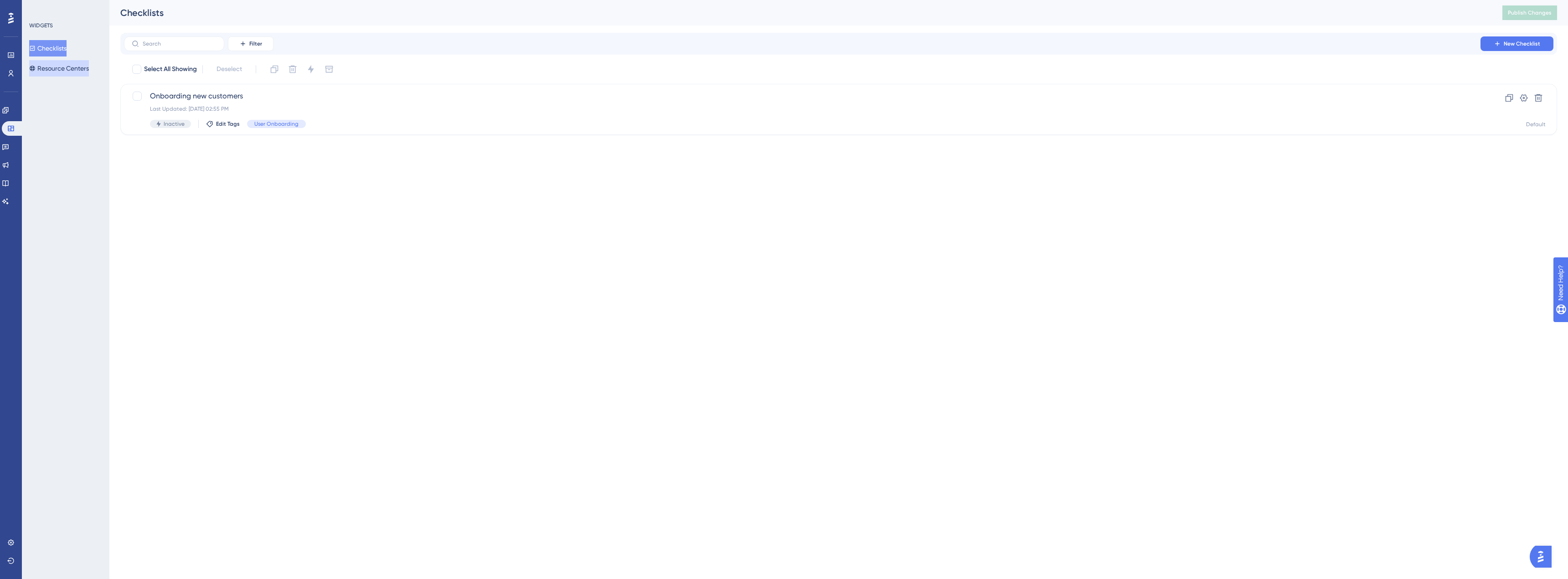
click at [51, 70] on button "Resource Centers" at bounding box center [59, 68] width 60 height 16
click at [246, 95] on span "HelpCenter SOCWeld" at bounding box center [802, 96] width 1304 height 11
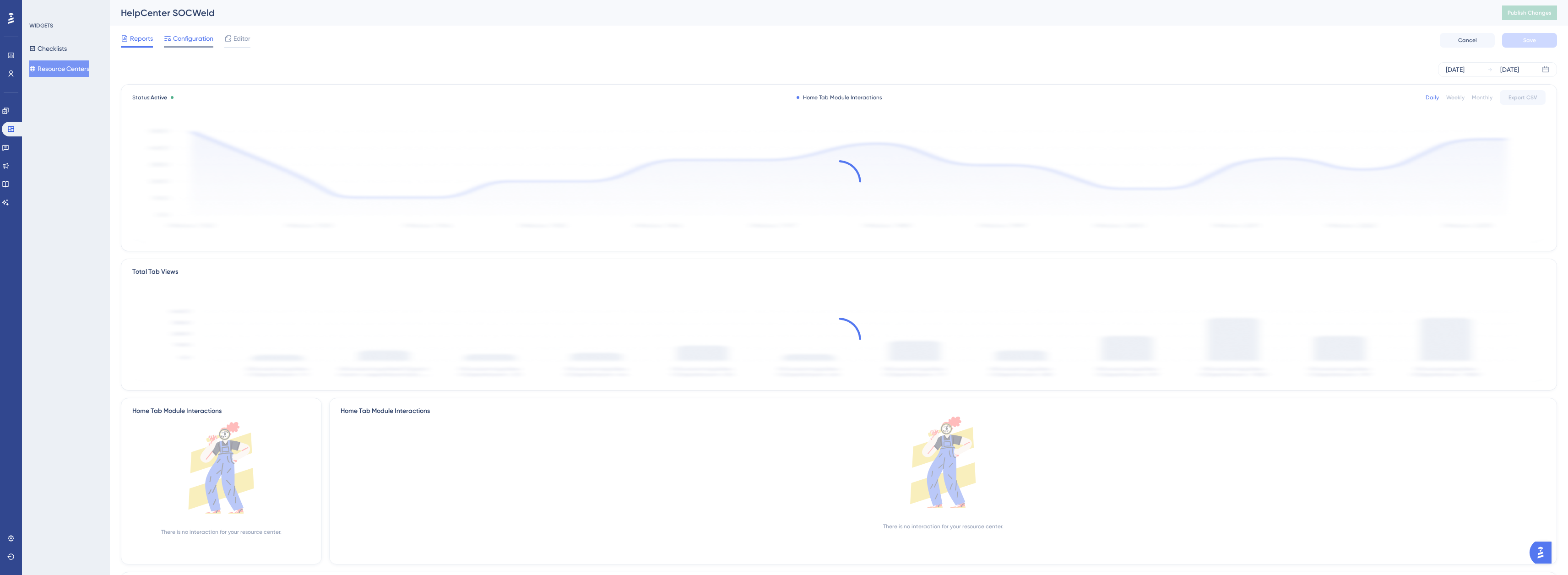
click at [197, 37] on span "Configuration" at bounding box center [193, 38] width 40 height 11
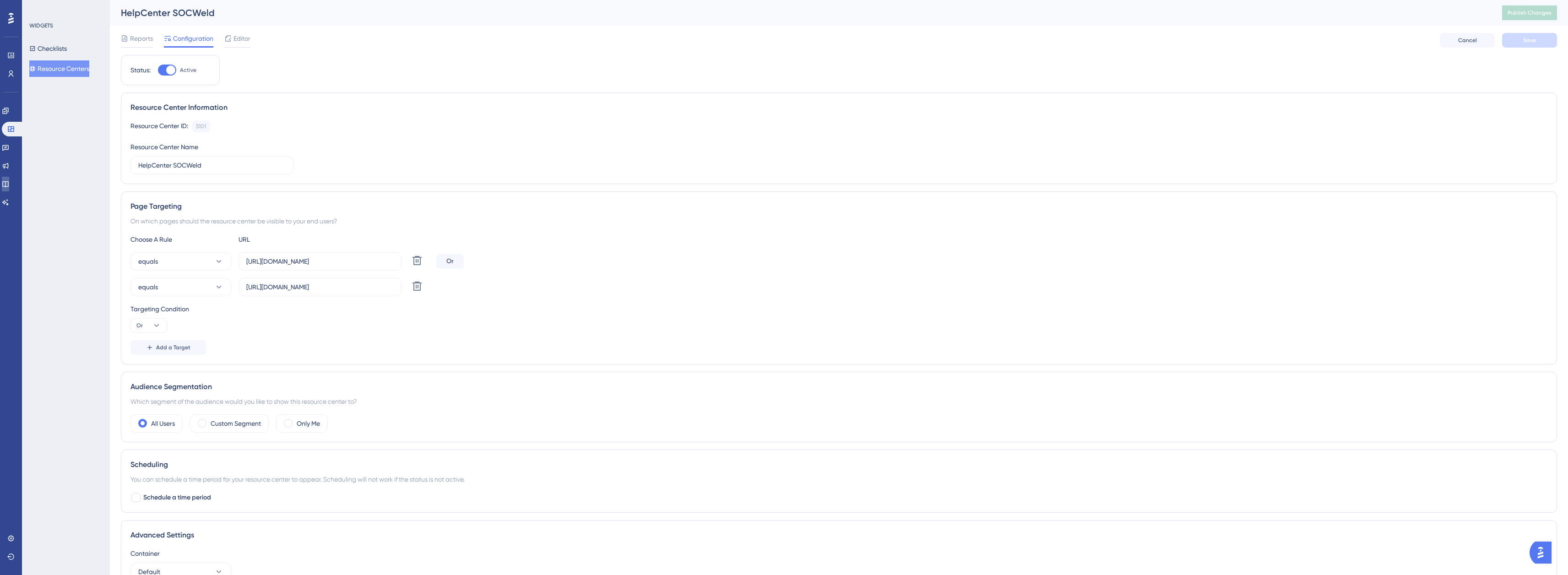
click at [9, 181] on link at bounding box center [6, 184] width 7 height 15
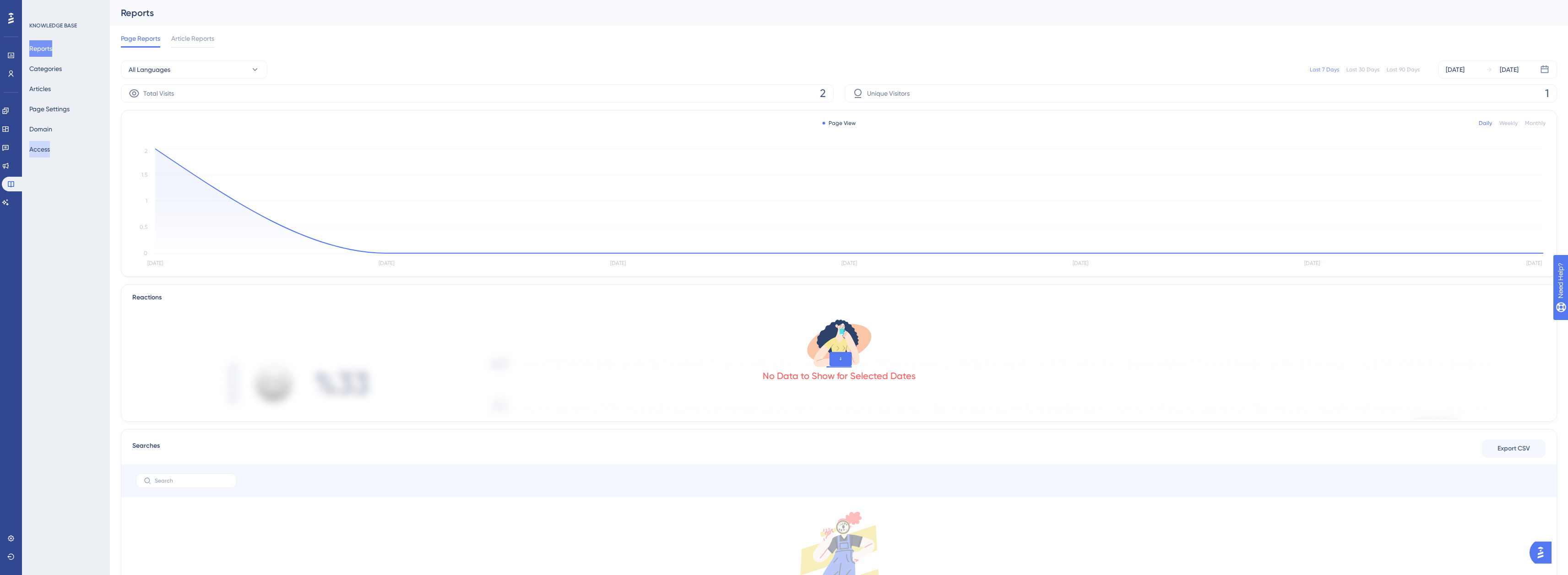
click at [48, 148] on button "Access" at bounding box center [40, 149] width 21 height 16
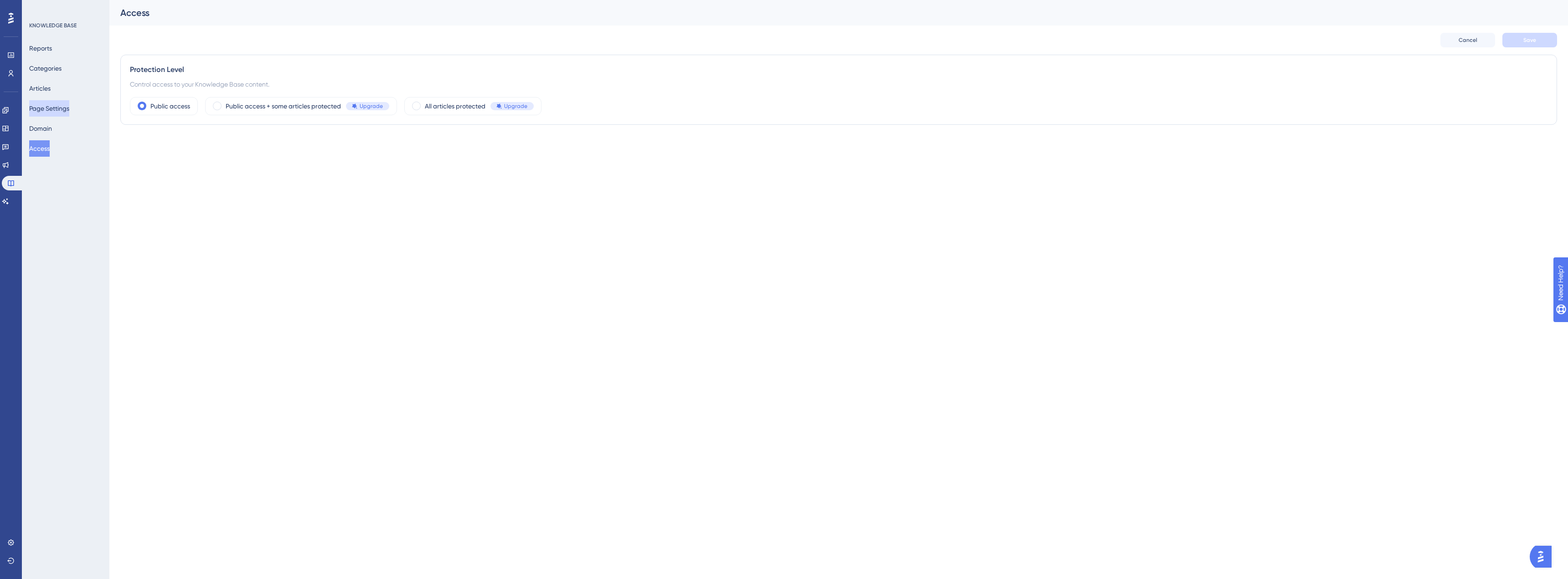
click at [54, 108] on button "Page Settings" at bounding box center [49, 108] width 40 height 16
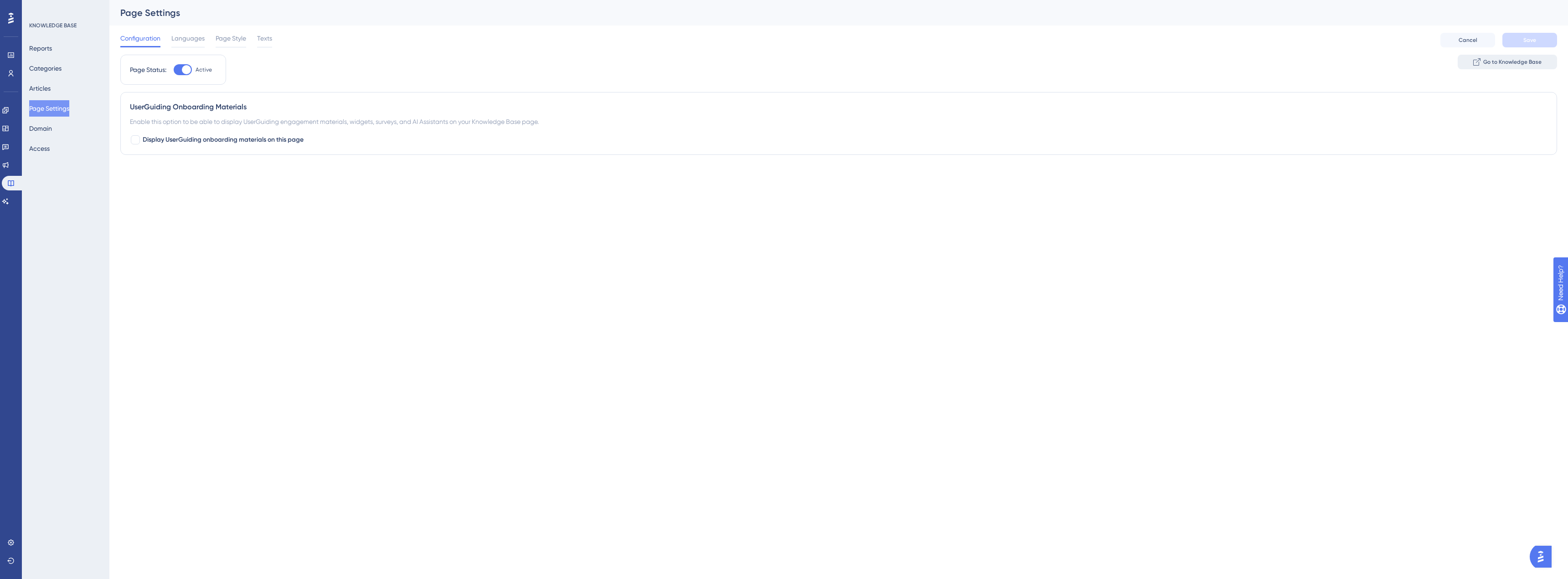
click at [1533, 61] on span "Go to Knowledge Base" at bounding box center [1513, 62] width 58 height 7
click at [51, 88] on button "Articles" at bounding box center [40, 88] width 21 height 16
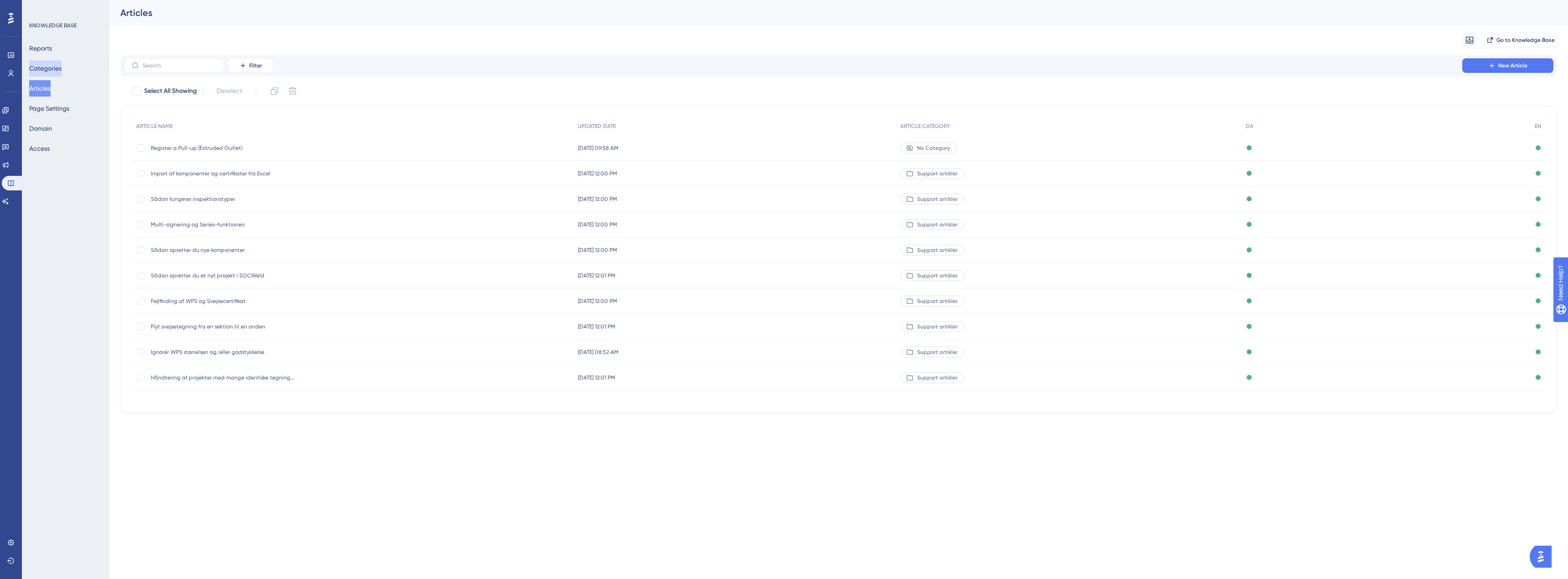
click at [55, 72] on button "Categories" at bounding box center [45, 68] width 32 height 16
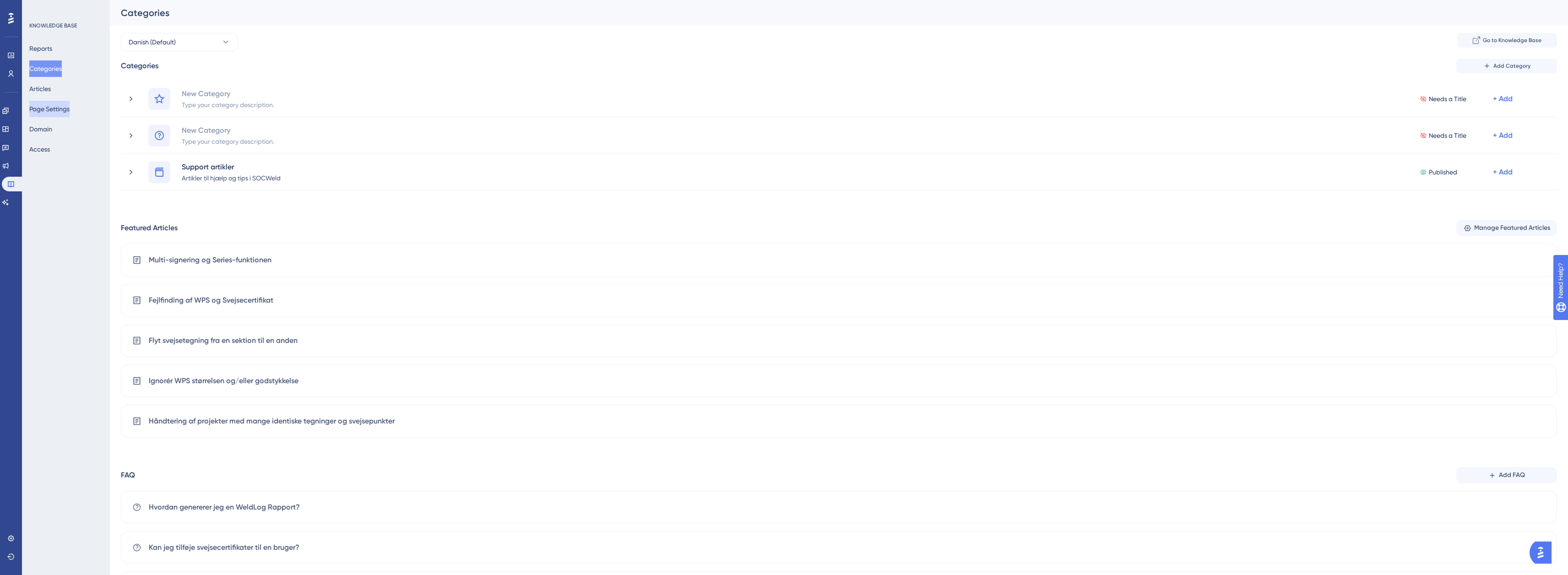
click at [57, 104] on button "Page Settings" at bounding box center [50, 109] width 40 height 16
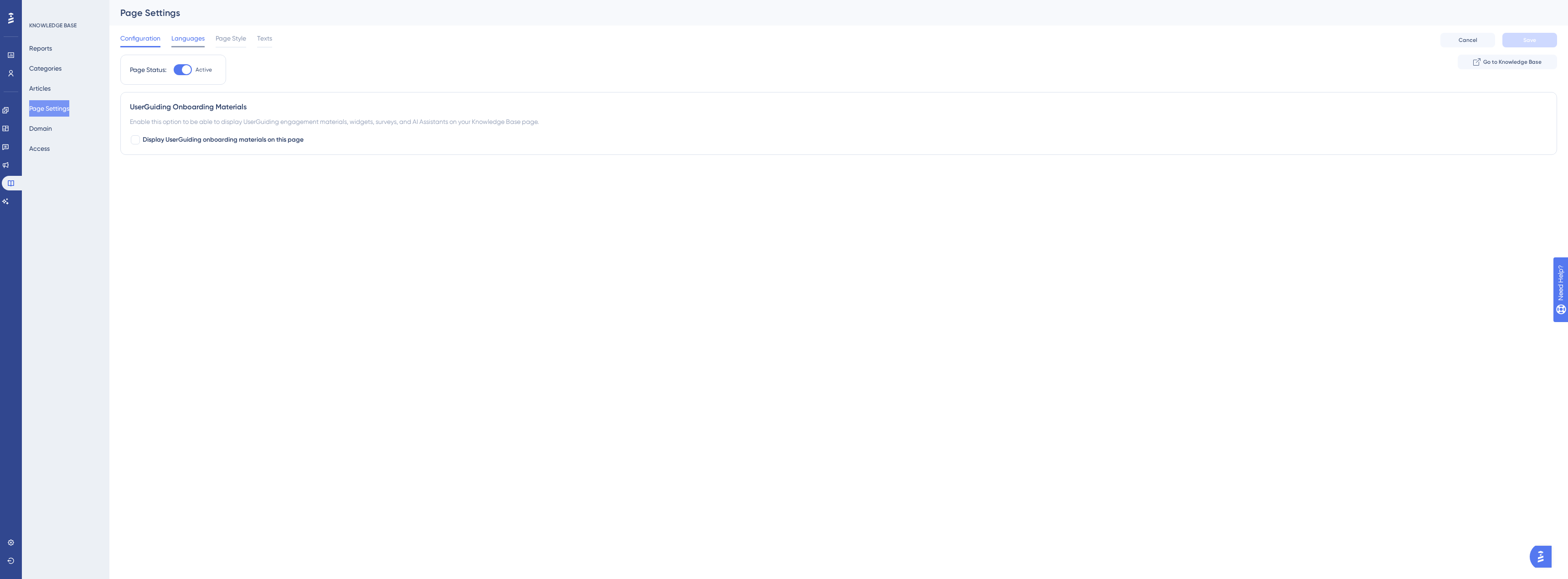
click at [190, 39] on span "Languages" at bounding box center [188, 38] width 33 height 11
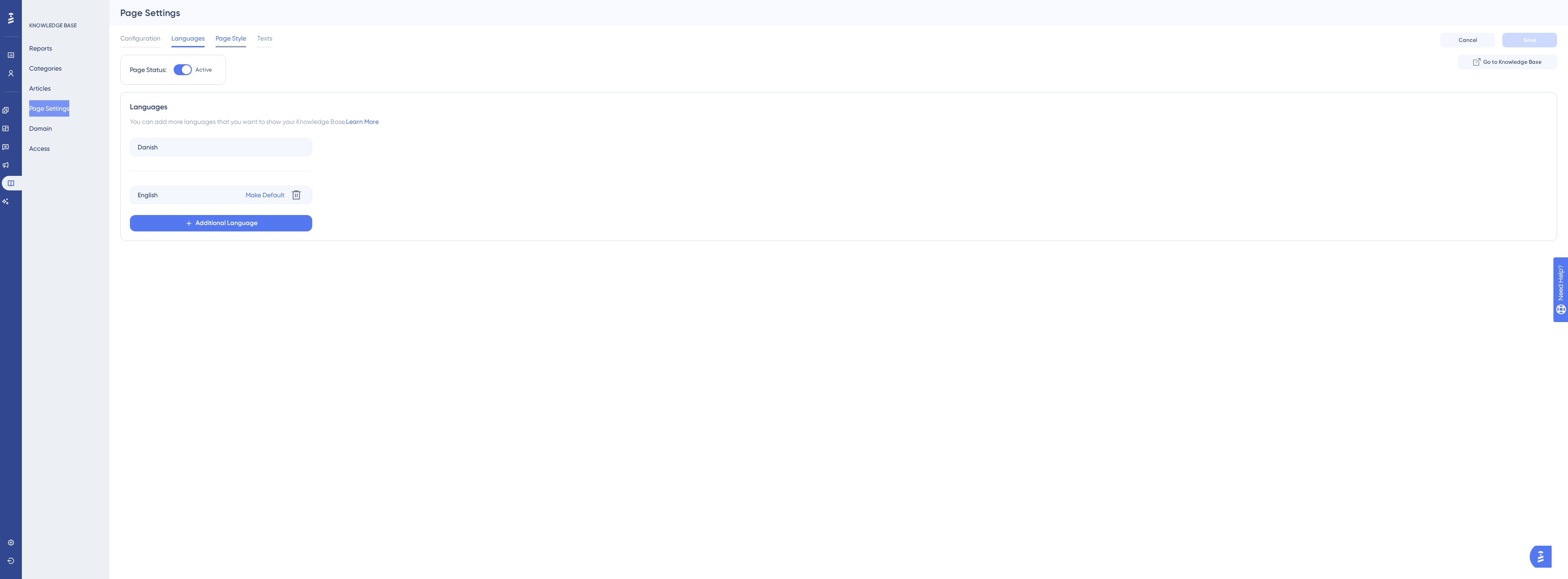
click at [222, 38] on span "Page Style" at bounding box center [231, 38] width 30 height 11
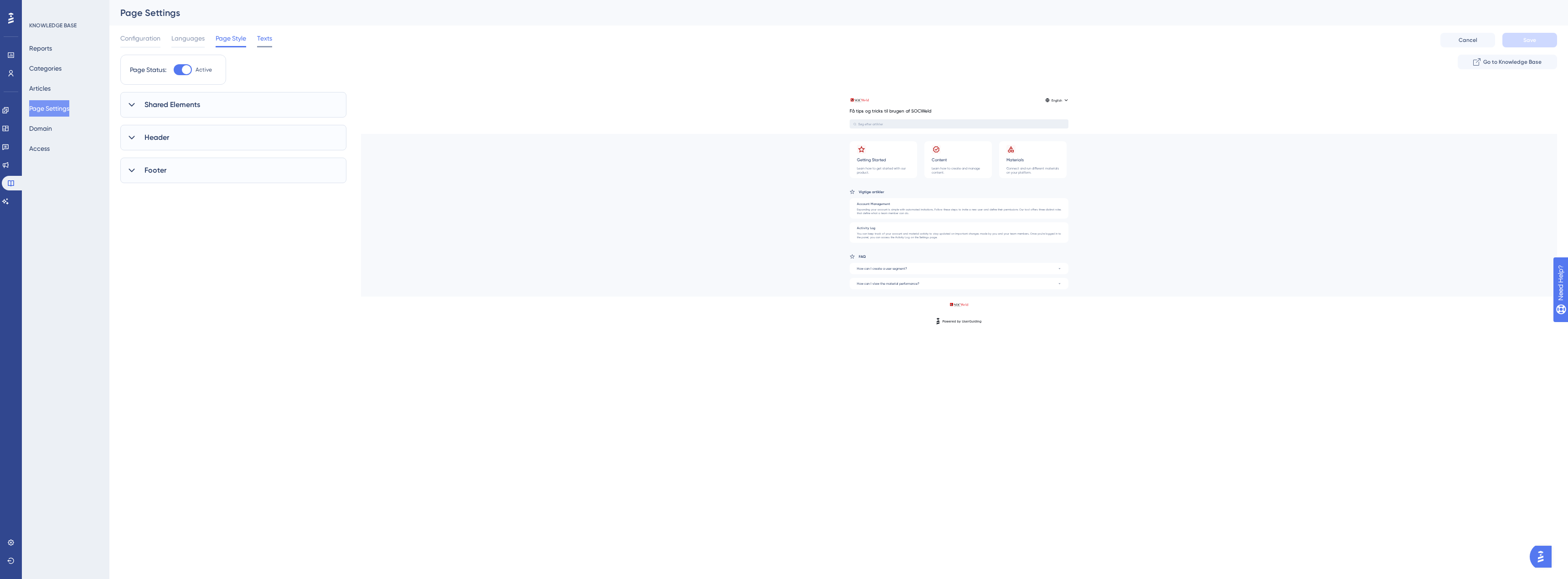
click at [259, 38] on span "Texts" at bounding box center [264, 38] width 15 height 11
click at [8, 131] on icon at bounding box center [5, 128] width 6 height 5
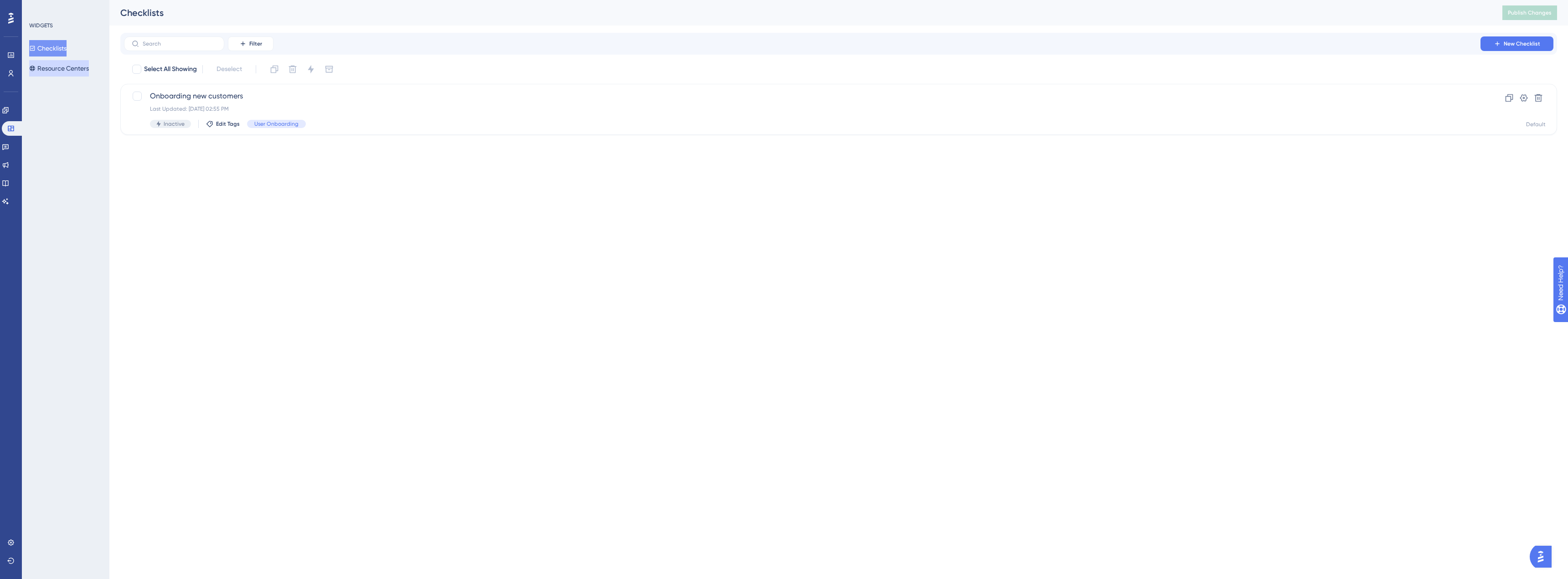
click at [80, 68] on button "Resource Centers" at bounding box center [59, 68] width 60 height 16
click at [237, 92] on span "HelpCenter SOCWeld" at bounding box center [802, 96] width 1304 height 11
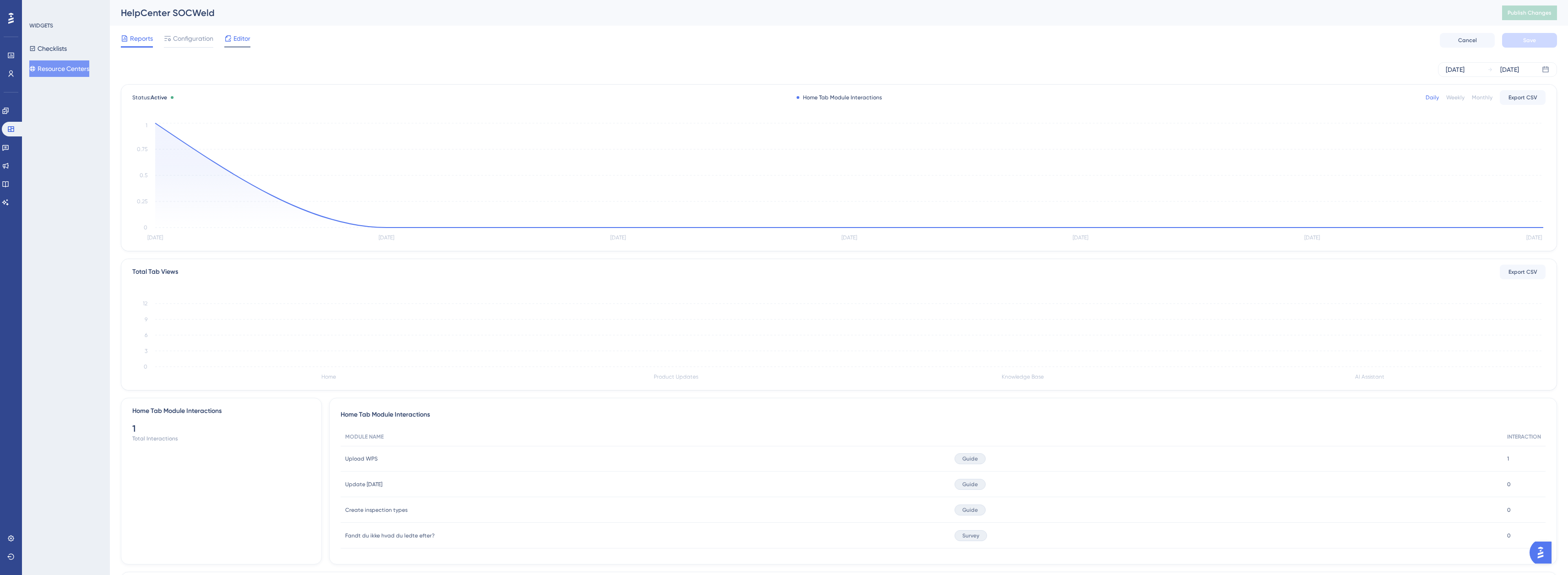
click at [243, 37] on span "Editor" at bounding box center [242, 38] width 17 height 11
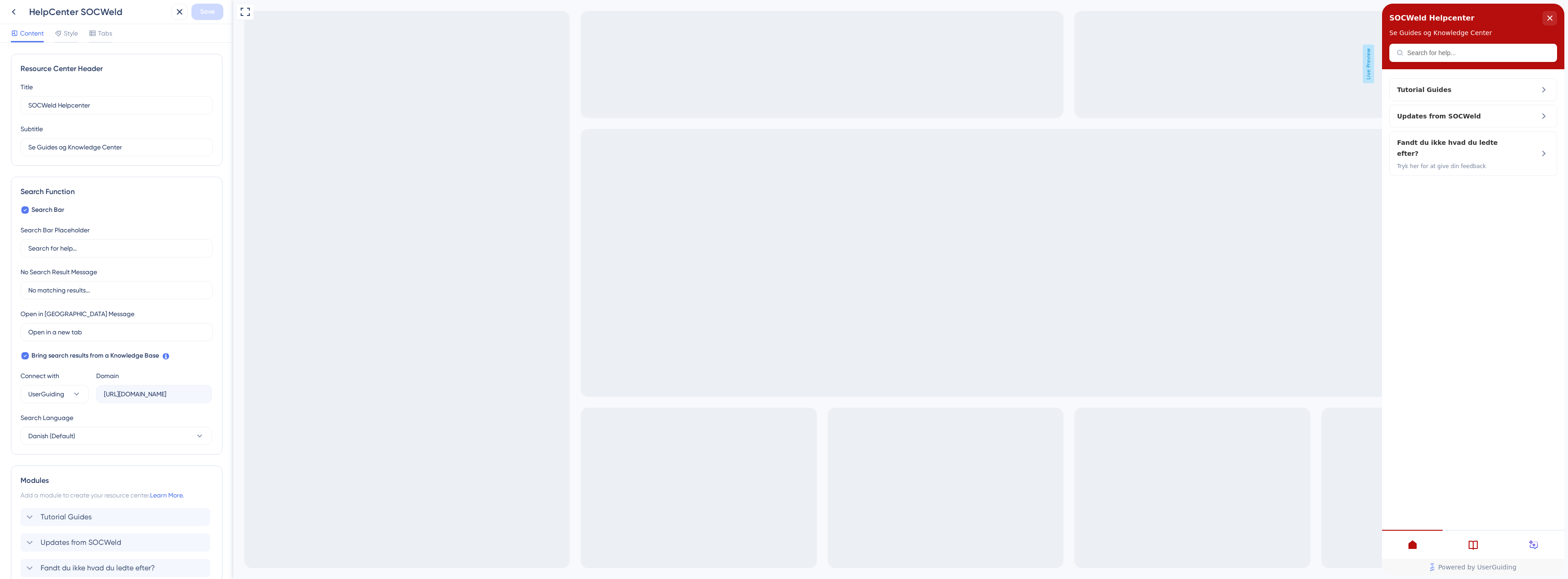
click at [1469, 541] on icon at bounding box center [1473, 545] width 9 height 9
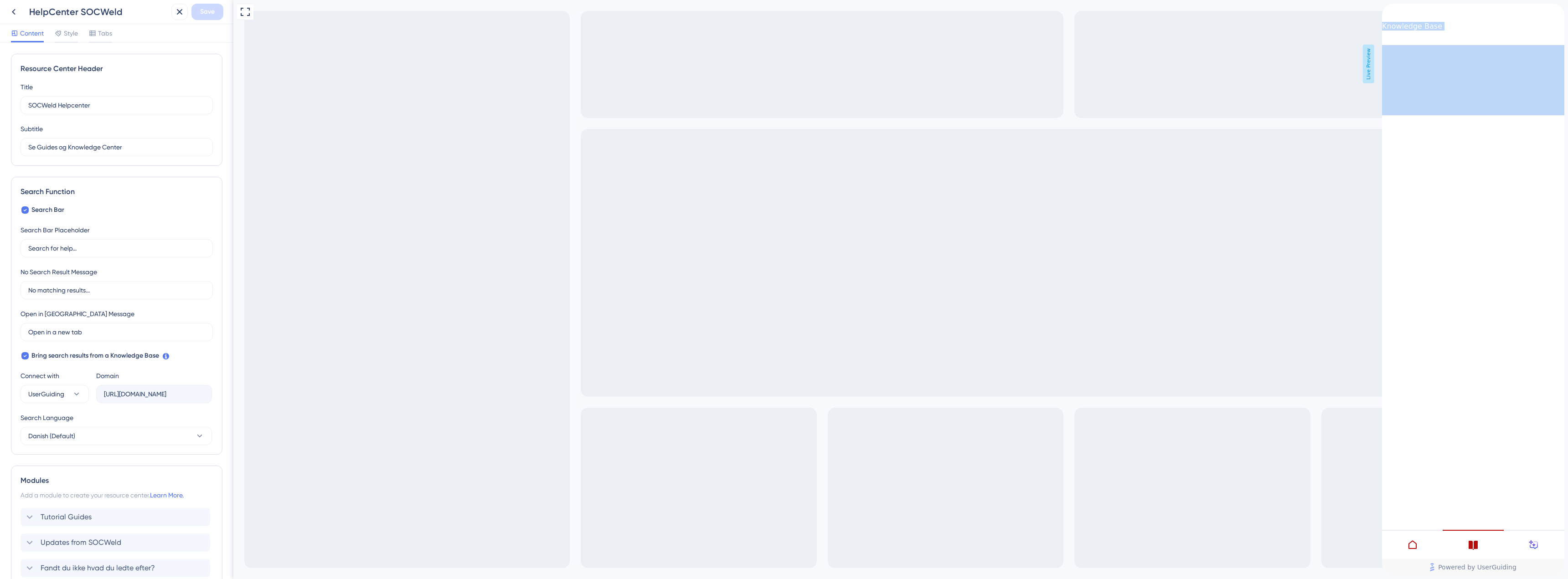
drag, startPoint x: 1474, startPoint y: 549, endPoint x: 1371, endPoint y: 544, distance: 103.1
click at [1382, 4] on html "Knowledge Base Powered by UserGuiding" at bounding box center [1473, 4] width 183 height 0
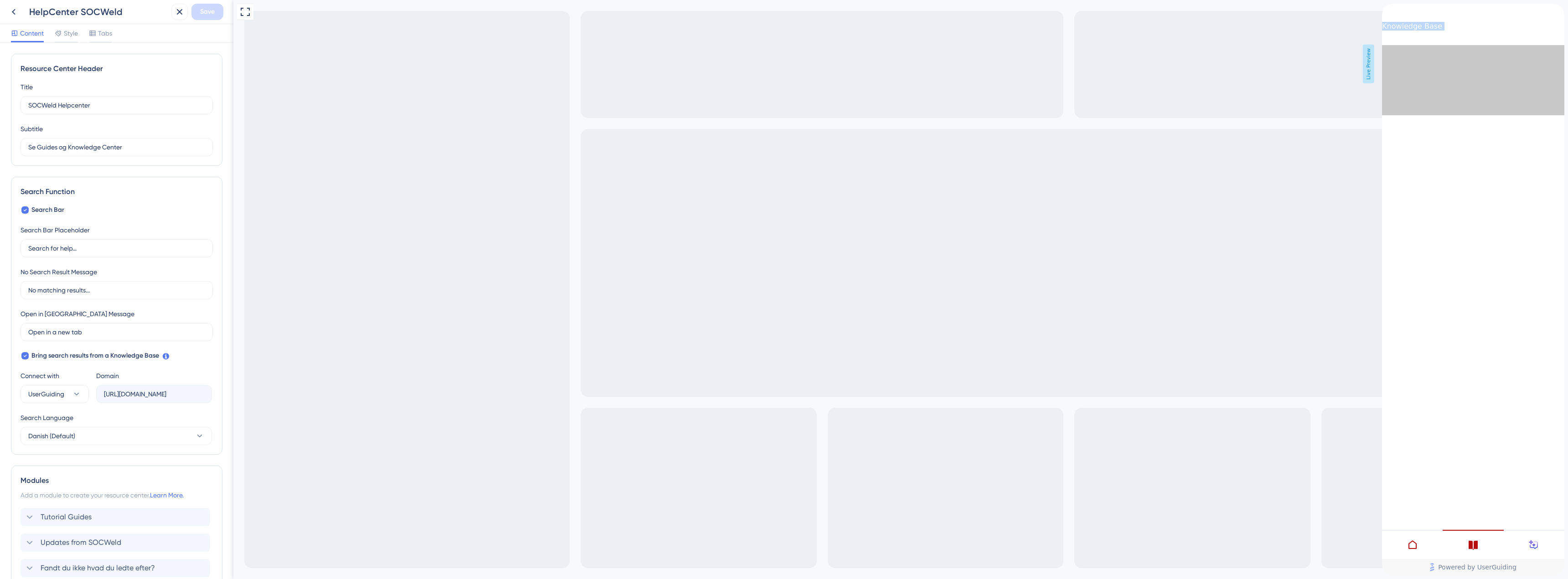
click at [1371, 543] on div "Full Screen Preview Live Preview" at bounding box center [900, 290] width 1335 height 579
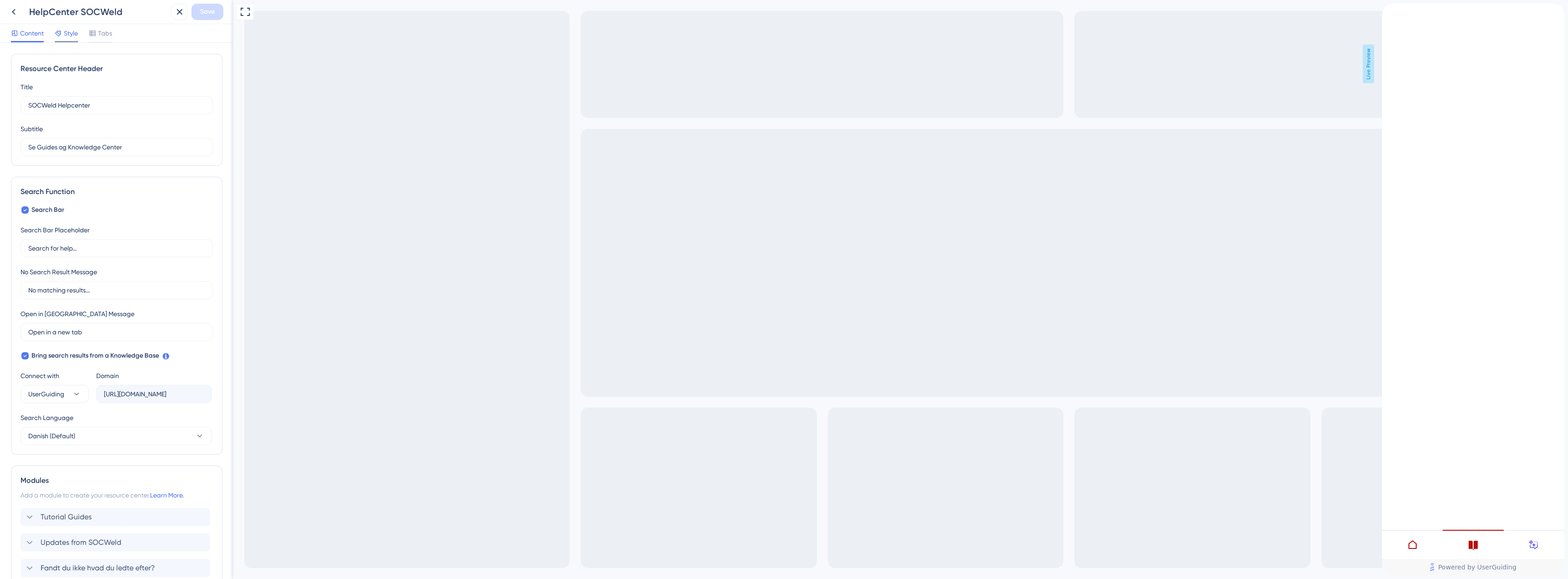
click at [62, 36] on icon at bounding box center [58, 33] width 7 height 7
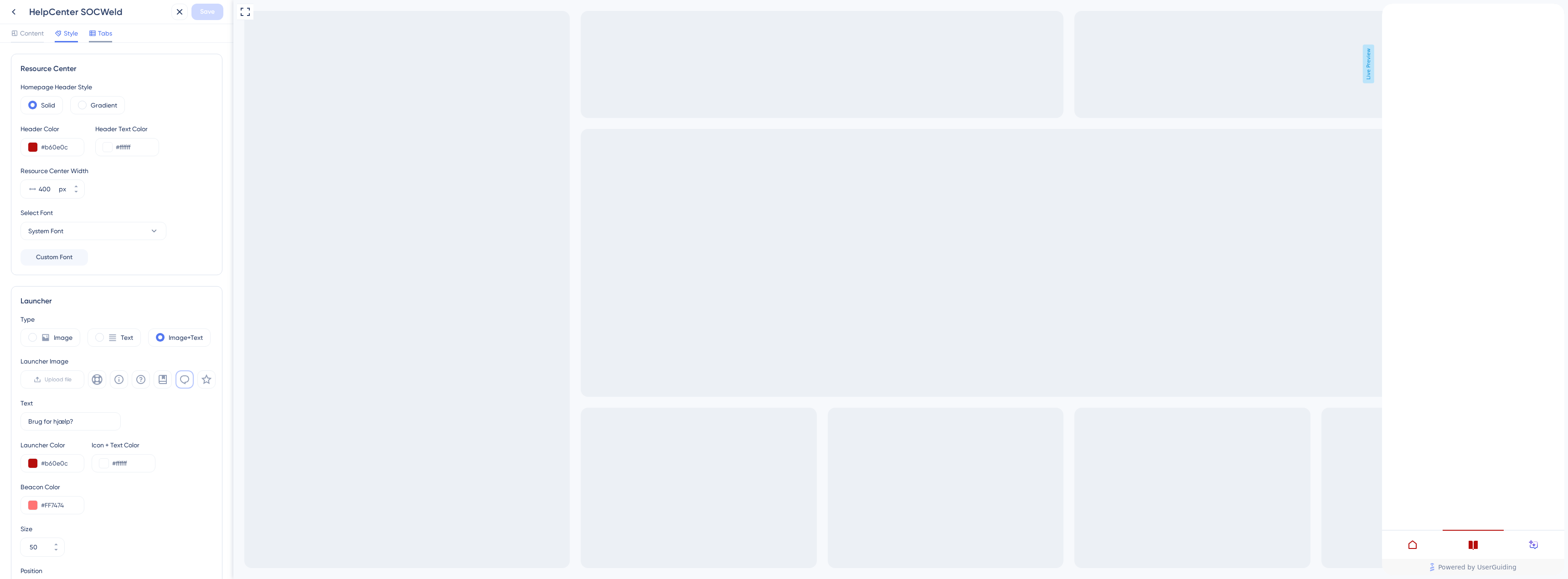
click at [100, 32] on span "Tabs" at bounding box center [105, 33] width 14 height 11
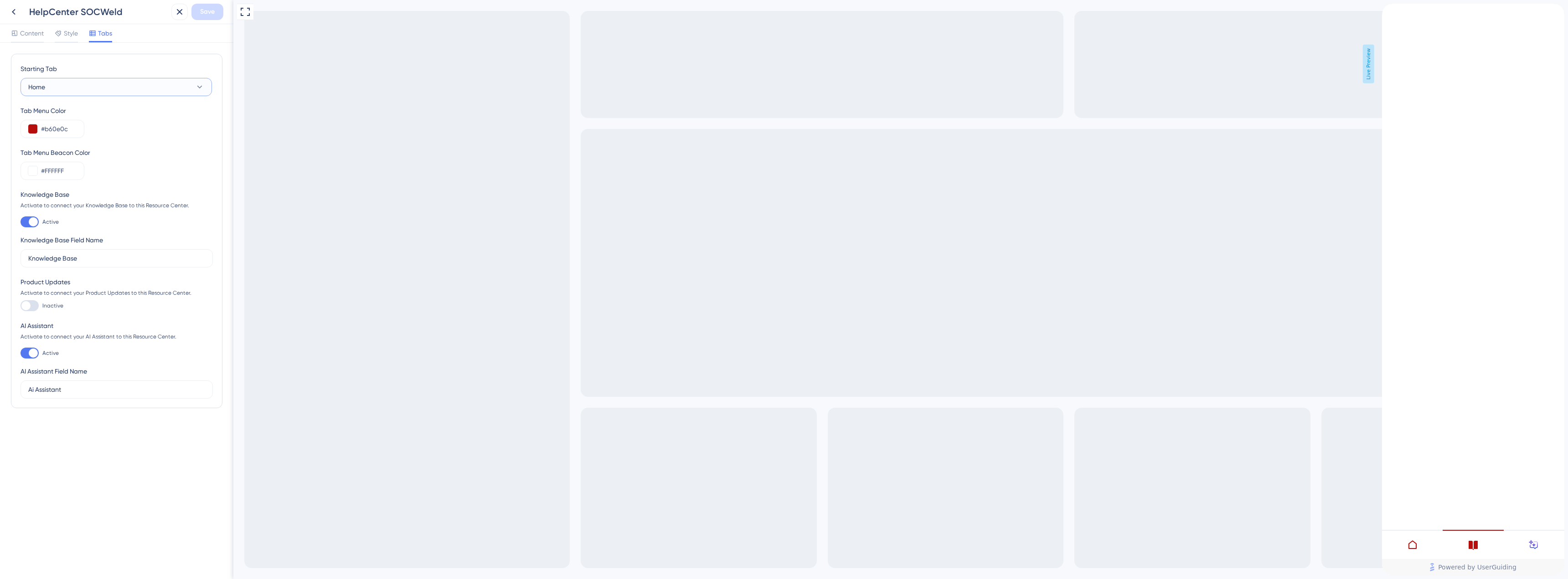
click at [72, 81] on button "Home" at bounding box center [116, 87] width 192 height 18
click at [81, 133] on span "Knowledge Base" at bounding box center [58, 133] width 49 height 11
click at [123, 92] on button "Knowledge Base" at bounding box center [116, 87] width 192 height 18
click at [97, 147] on div "AI Assistant AI Assistant" at bounding box center [116, 151] width 165 height 18
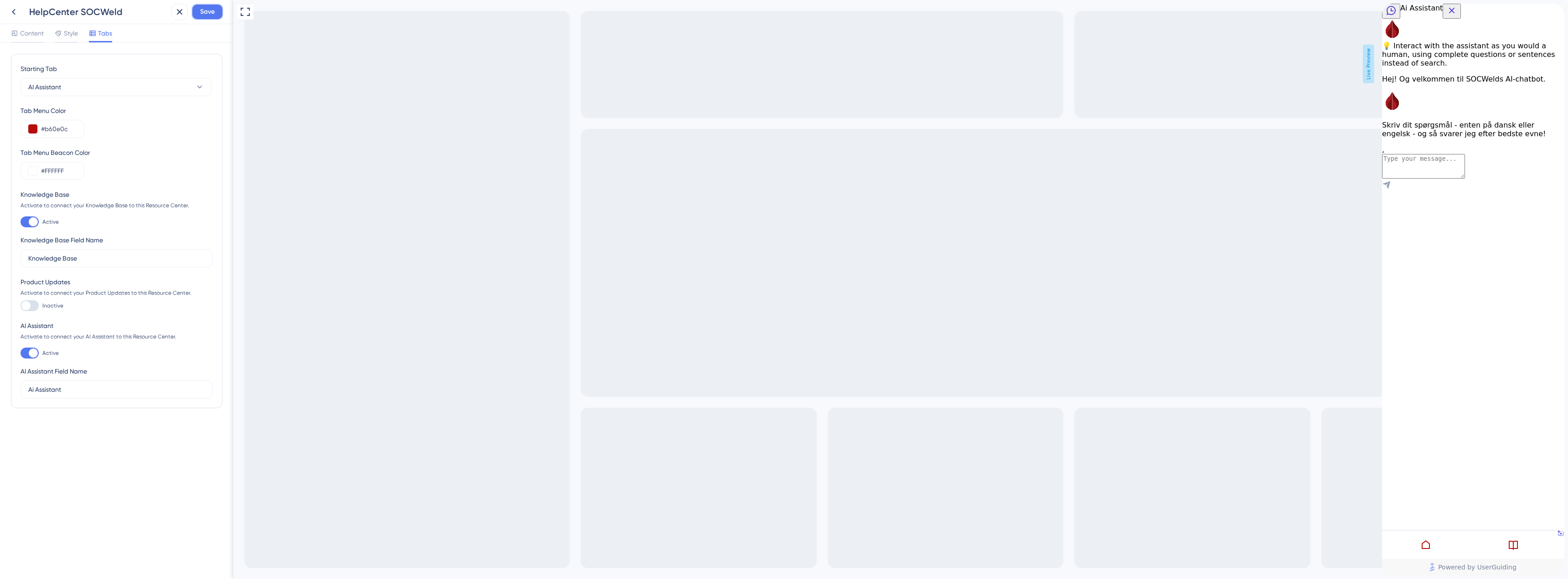
click at [212, 7] on span "Save" at bounding box center [208, 12] width 15 height 11
click at [10, 9] on icon at bounding box center [13, 12] width 11 height 11
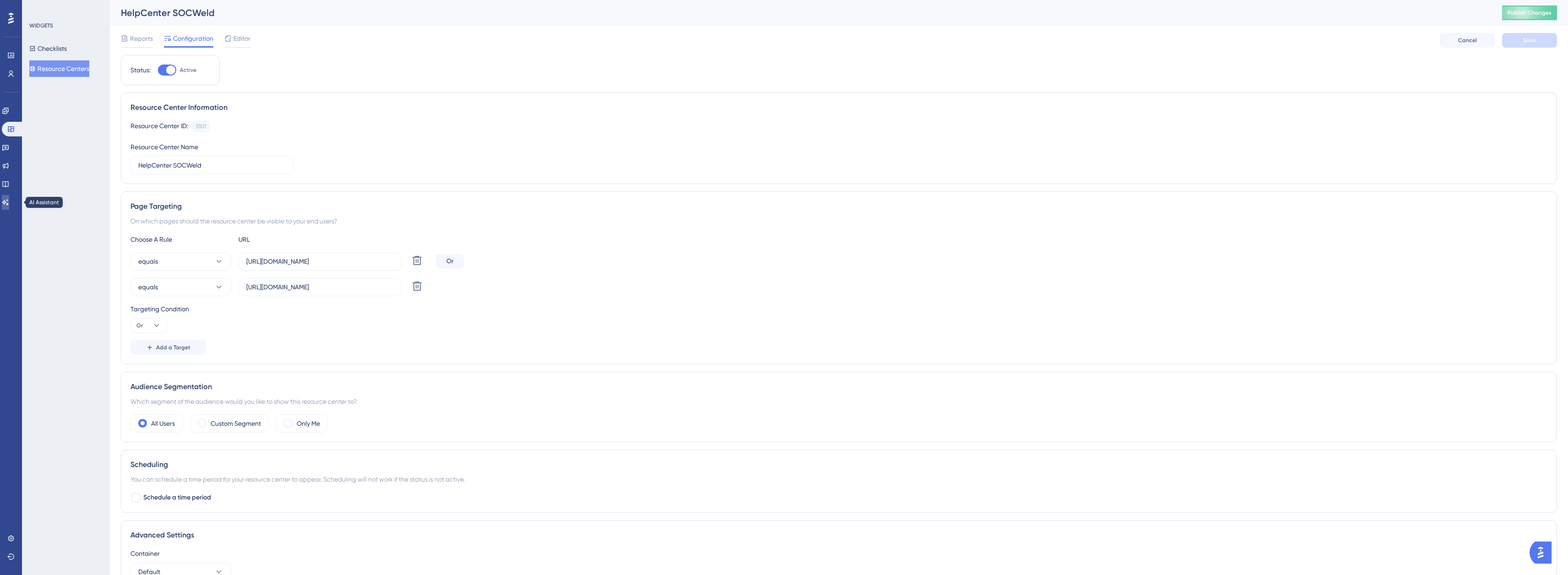
click at [9, 201] on icon at bounding box center [6, 202] width 7 height 7
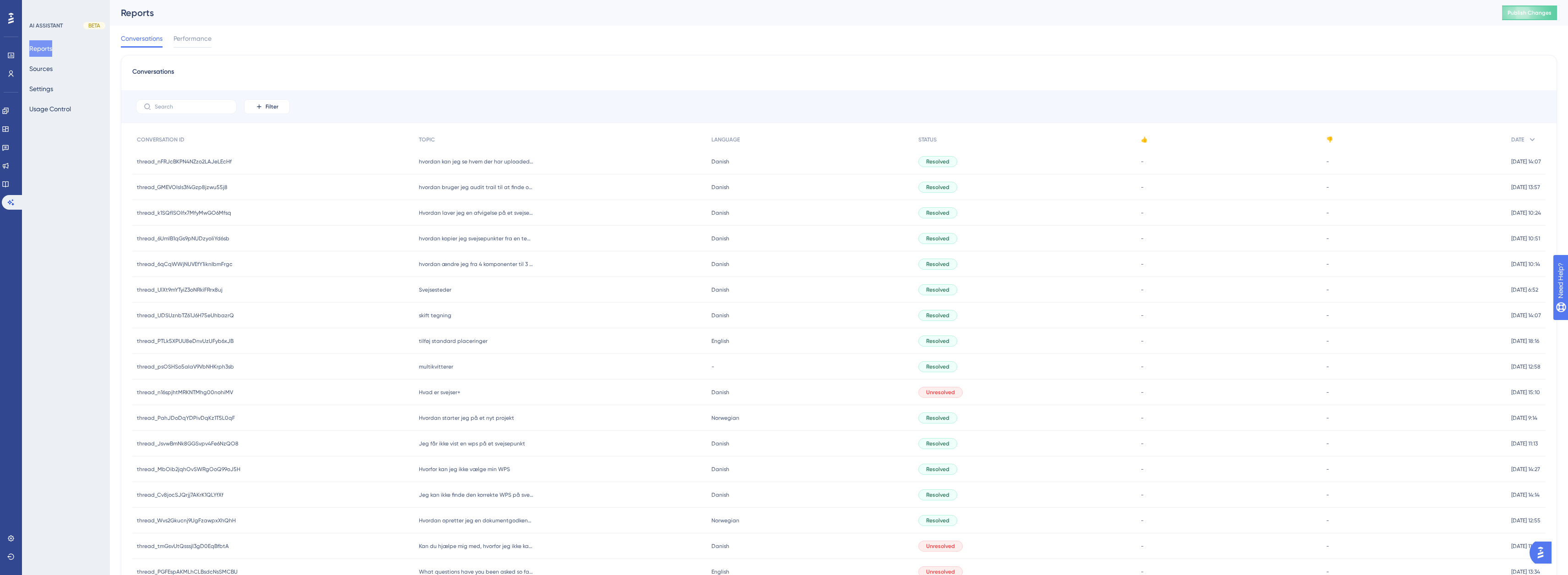
click at [1, 190] on div "Performance Users Engagement Widgets Feedback Product Updates Knowledge Base AI…" at bounding box center [11, 287] width 22 height 575
click at [9, 186] on icon at bounding box center [6, 184] width 7 height 7
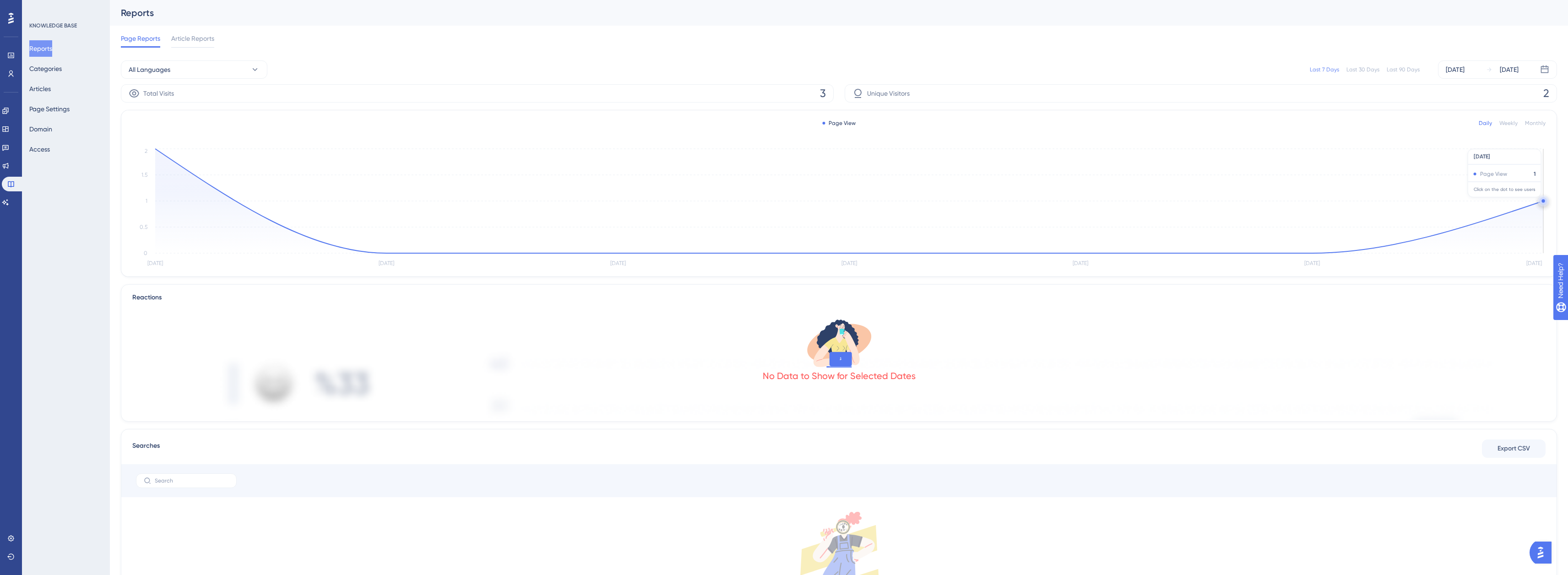
click at [1540, 200] on circle at bounding box center [1543, 201] width 7 height 7
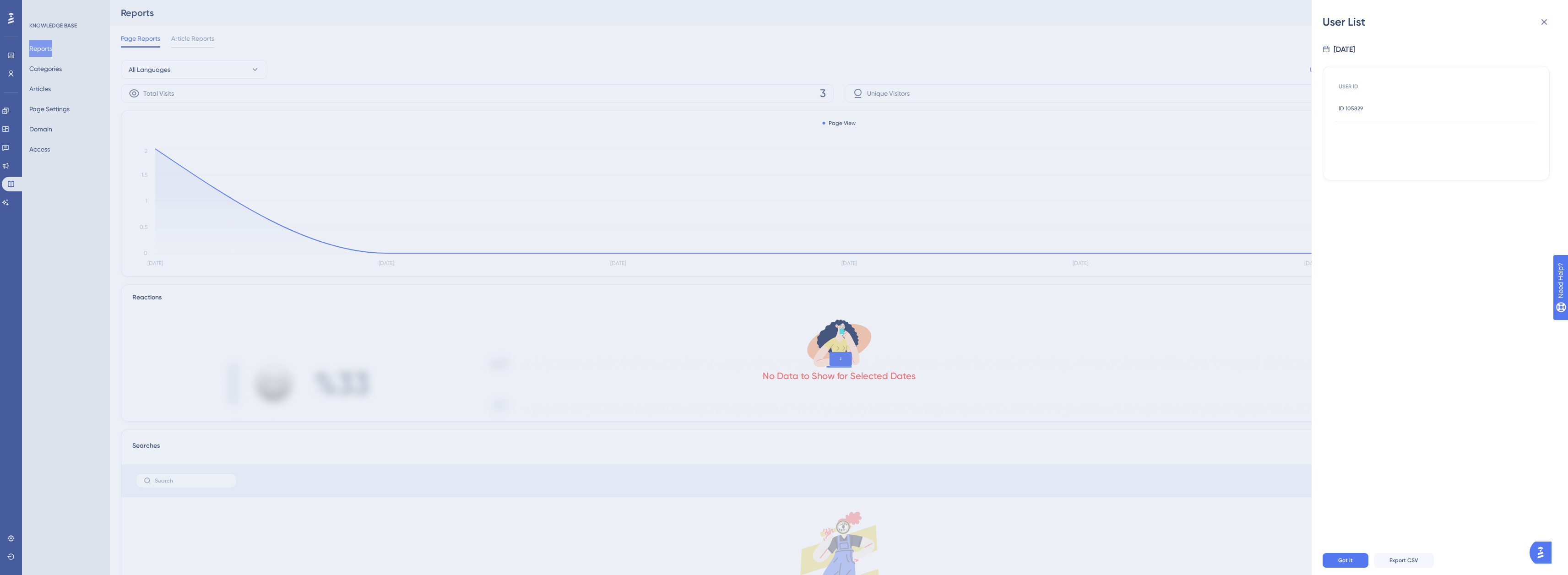
click at [1359, 108] on span "ID 105829" at bounding box center [1351, 108] width 24 height 7
click at [1332, 21] on div "Back to User List" at bounding box center [1352, 22] width 59 height 15
click at [1545, 22] on icon at bounding box center [1544, 22] width 6 height 6
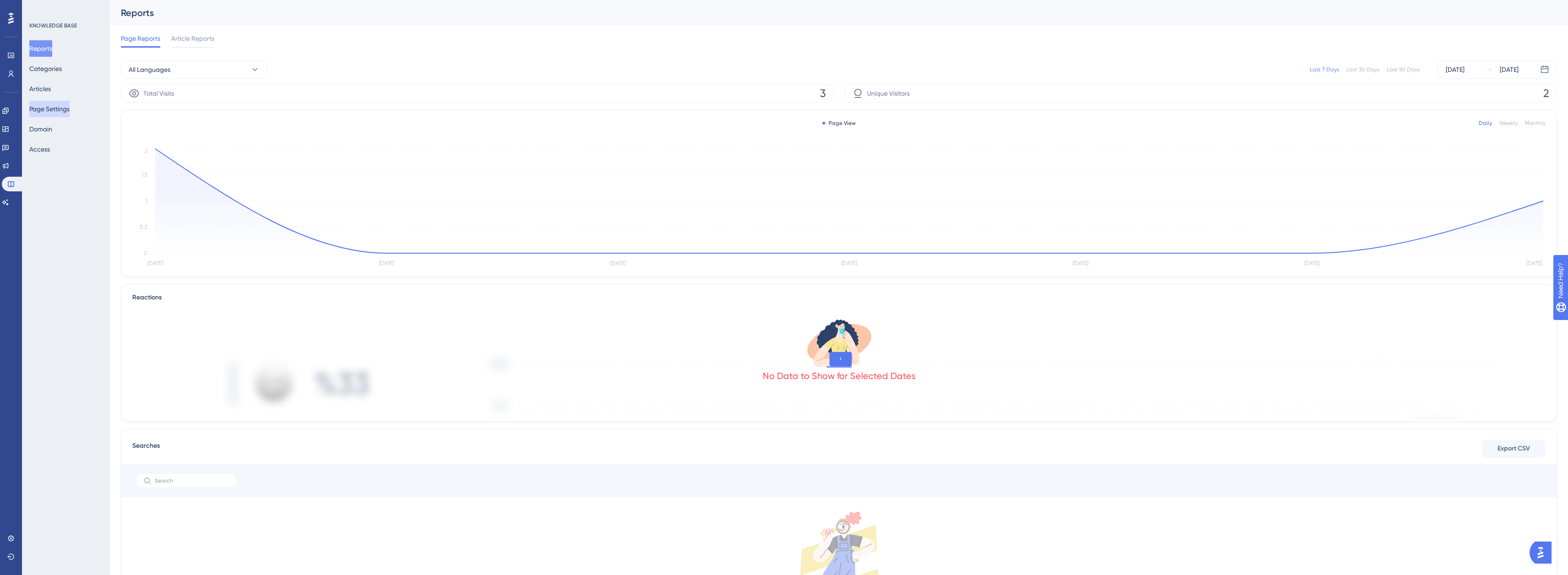
click at [69, 110] on button "Page Settings" at bounding box center [50, 109] width 40 height 16
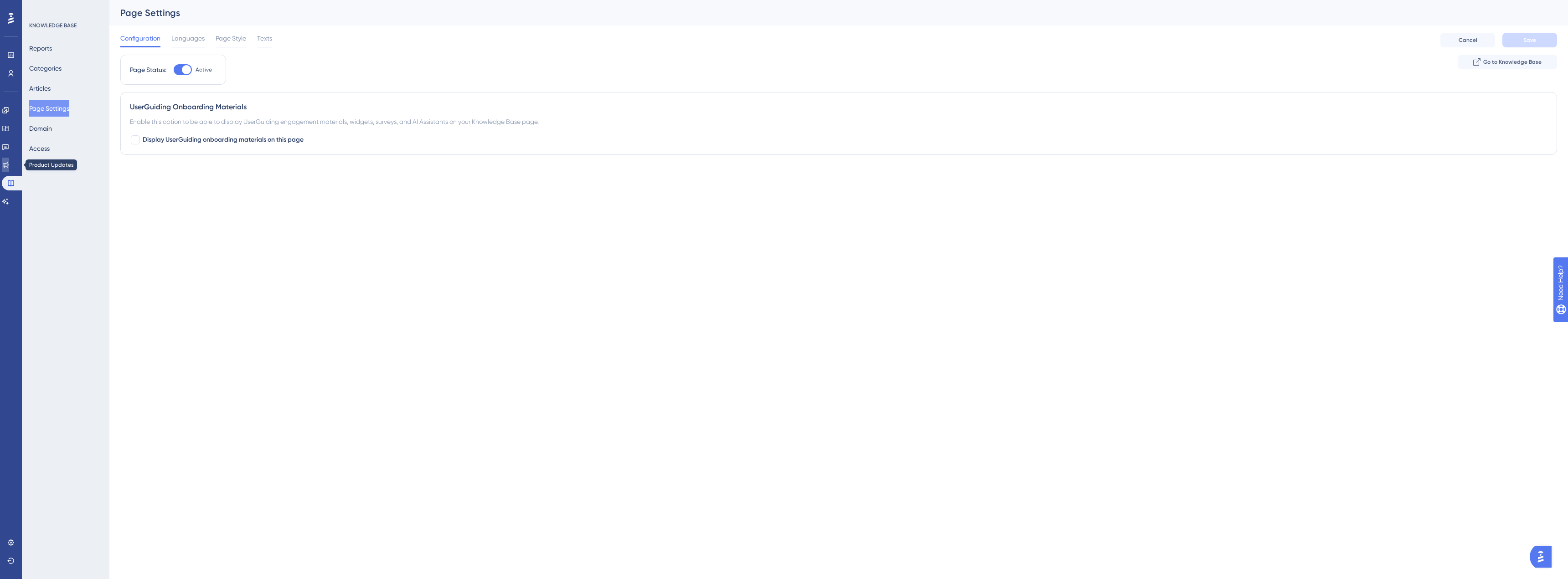
click at [9, 163] on icon at bounding box center [5, 165] width 7 height 7
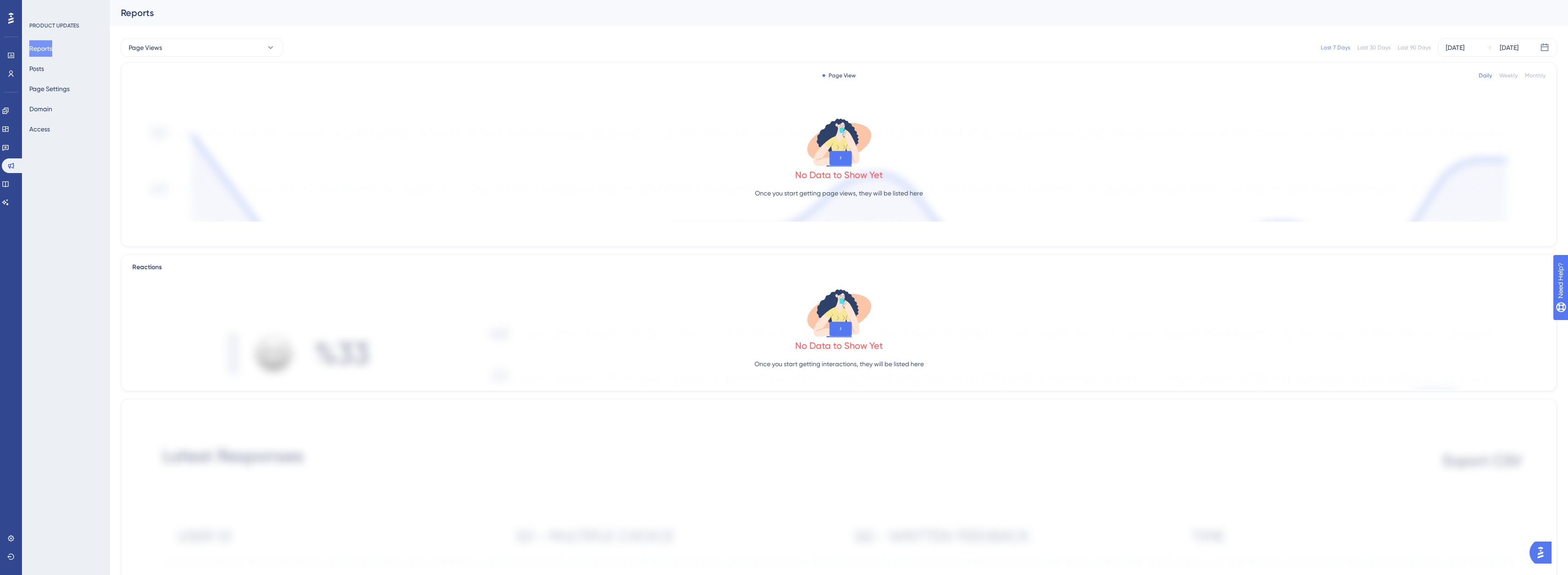
click at [10, 155] on div "Engagement Widgets Feedback Product Updates Knowledge Base AI Assistant" at bounding box center [11, 156] width 18 height 106
click at [9, 148] on link at bounding box center [6, 147] width 7 height 15
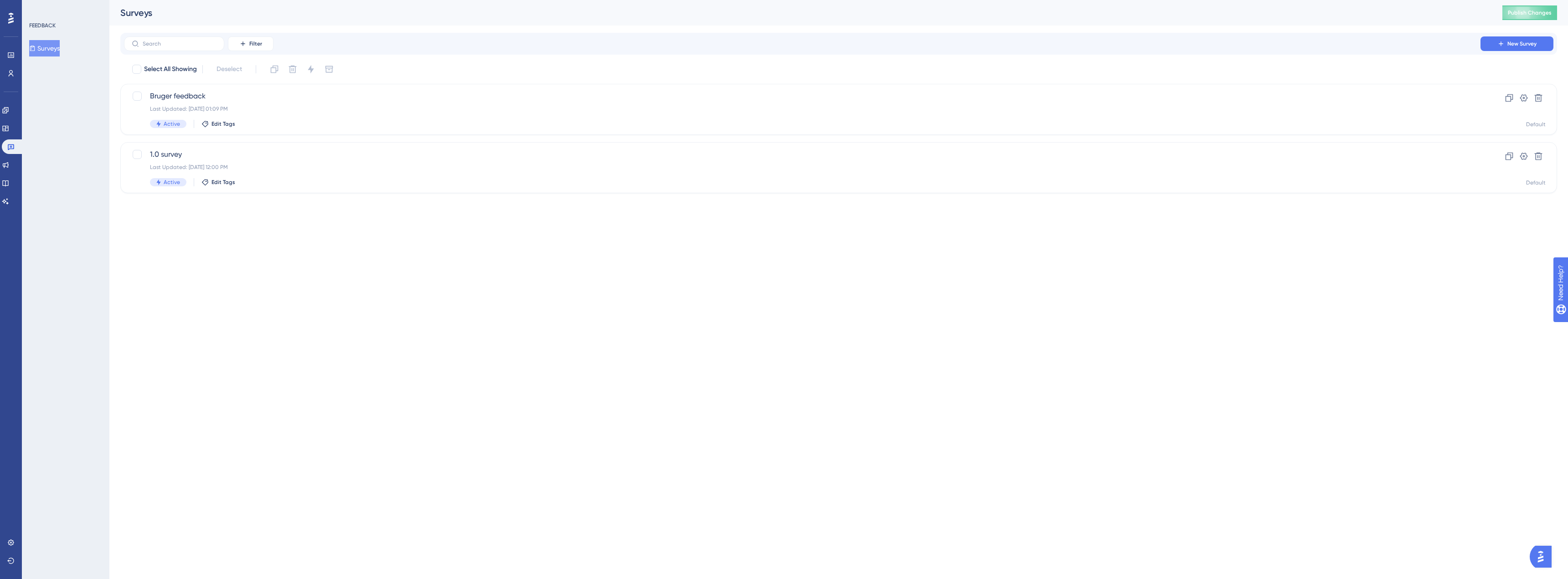
click at [15, 136] on div "Engagement Widgets Feedback Product Updates Knowledge Base AI Assistant" at bounding box center [11, 156] width 18 height 106
click at [9, 130] on icon at bounding box center [5, 128] width 7 height 7
click at [9, 151] on link at bounding box center [5, 147] width 7 height 15
click at [9, 180] on icon at bounding box center [5, 183] width 7 height 7
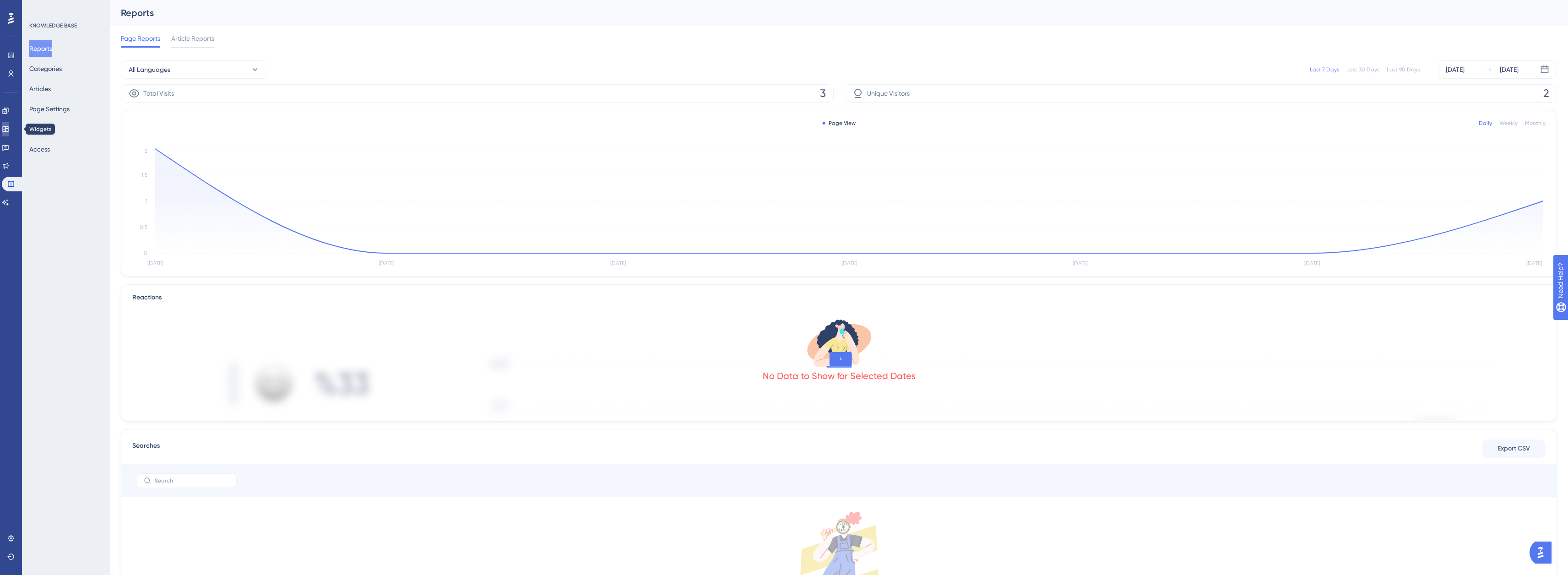
click at [9, 125] on icon at bounding box center [6, 129] width 7 height 7
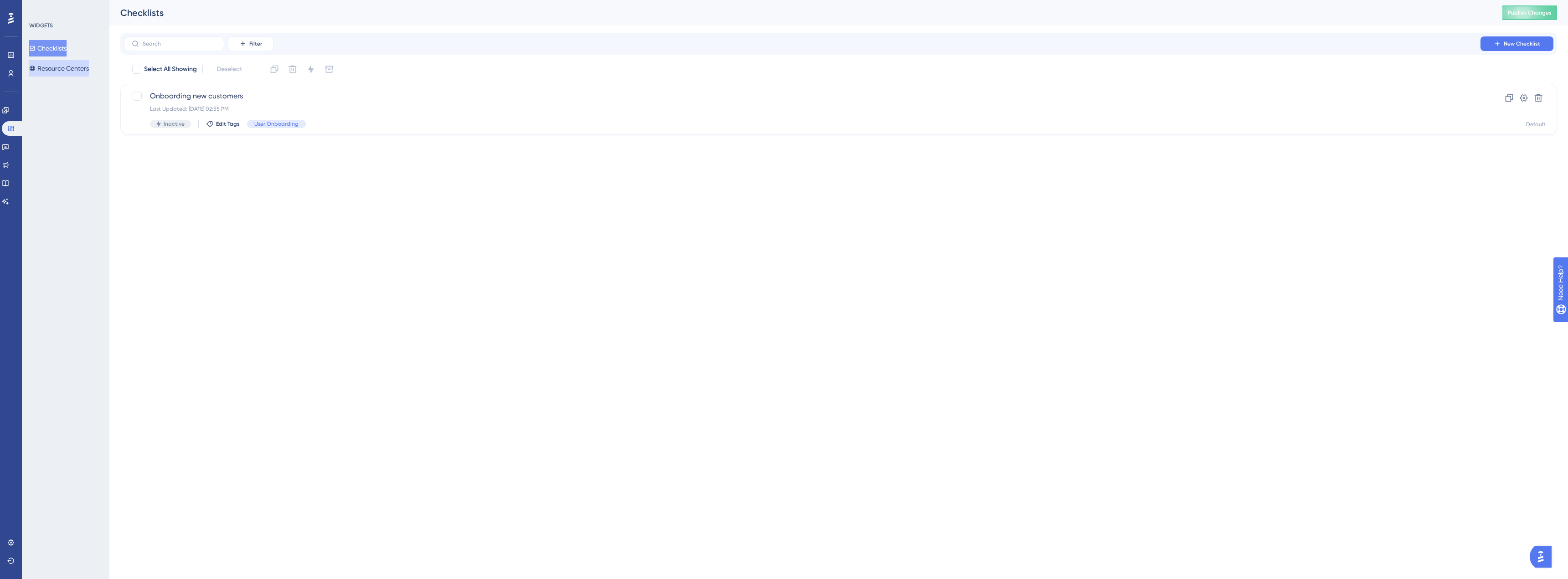
click at [56, 66] on button "Resource Centers" at bounding box center [59, 68] width 60 height 16
click at [289, 111] on div "Last Updated: [DATE] 02:54 PM" at bounding box center [802, 109] width 1304 height 7
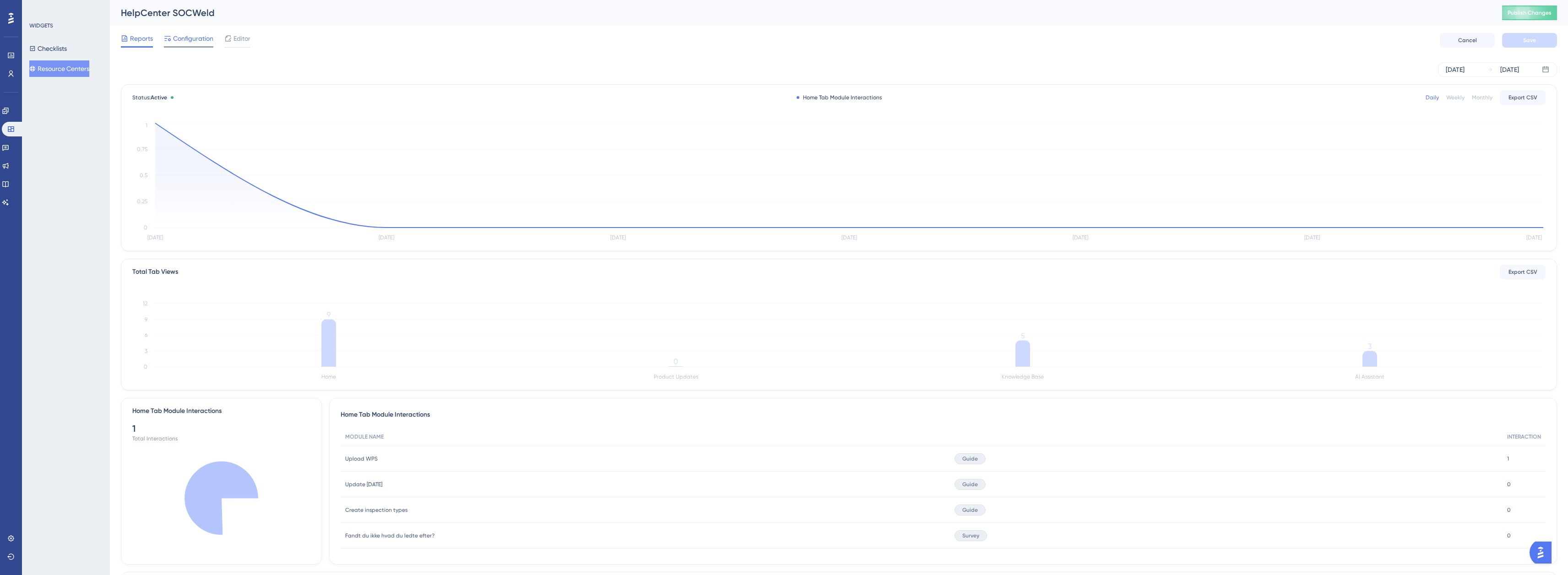
click at [179, 37] on span "Configuration" at bounding box center [193, 38] width 40 height 11
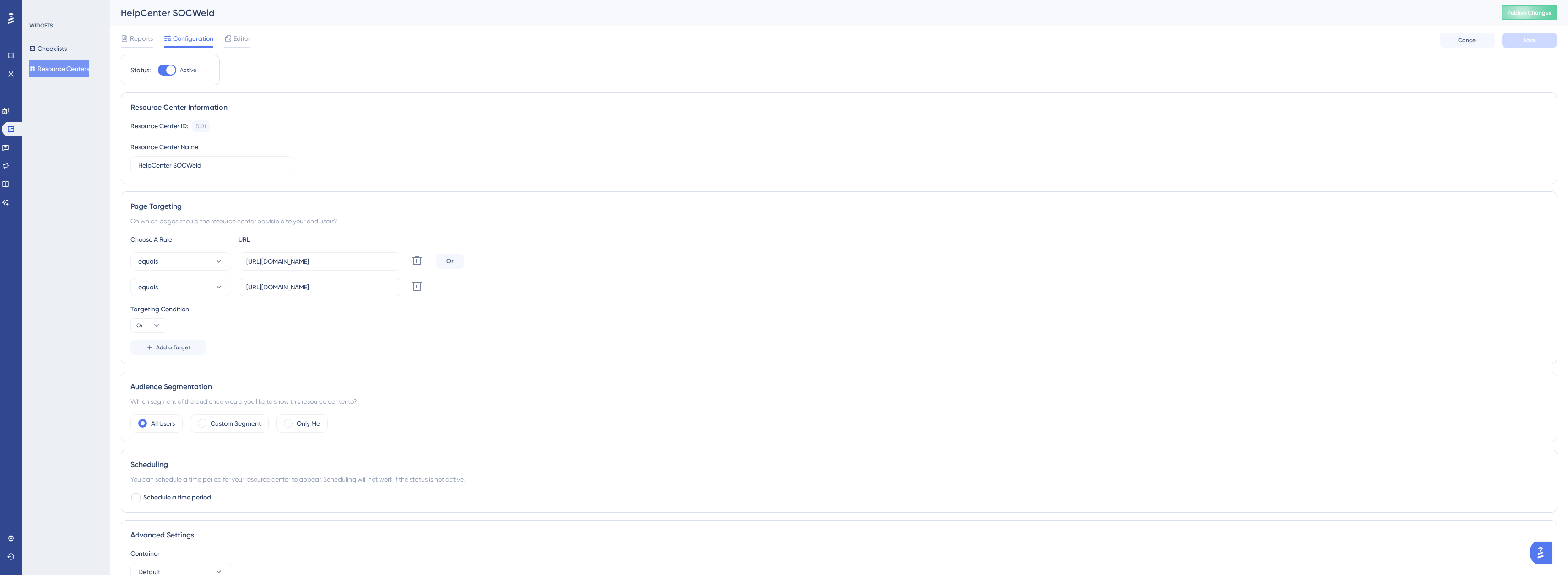
click at [218, 38] on div "Reports Configuration Editor" at bounding box center [186, 40] width 130 height 15
click at [224, 39] on icon at bounding box center [228, 38] width 7 height 7
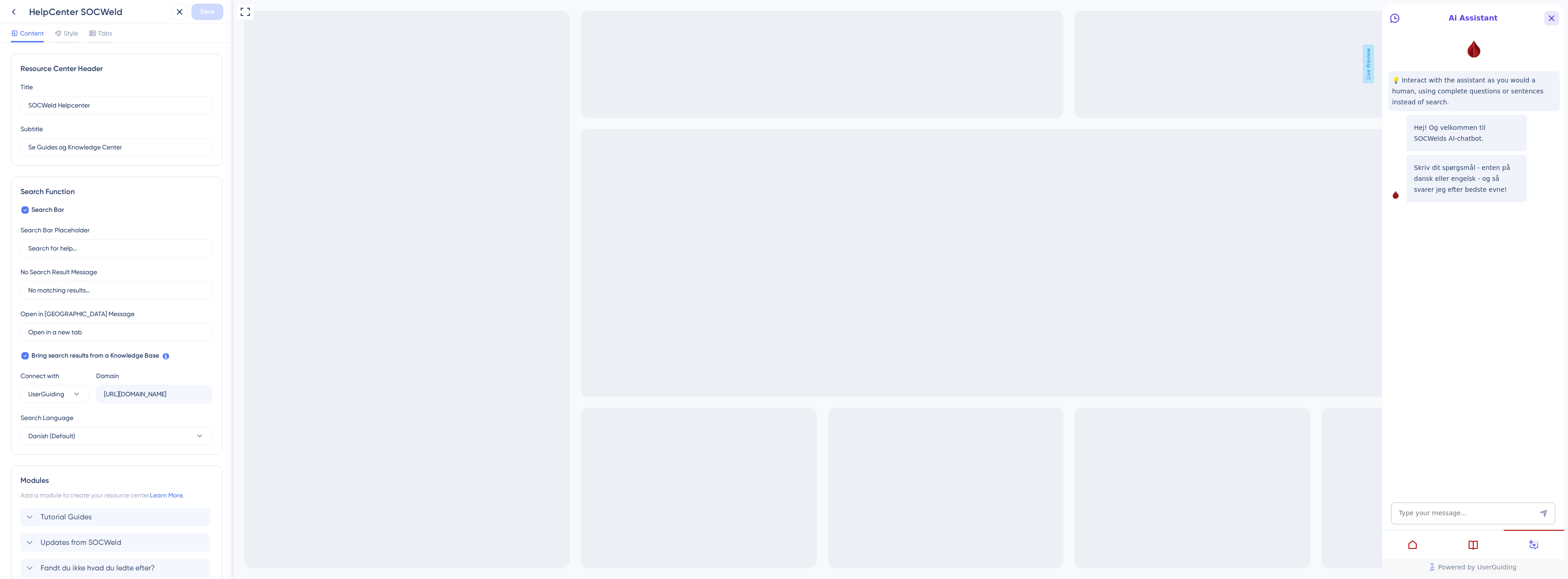
click at [1552, 21] on icon "Close Button" at bounding box center [1552, 18] width 11 height 11
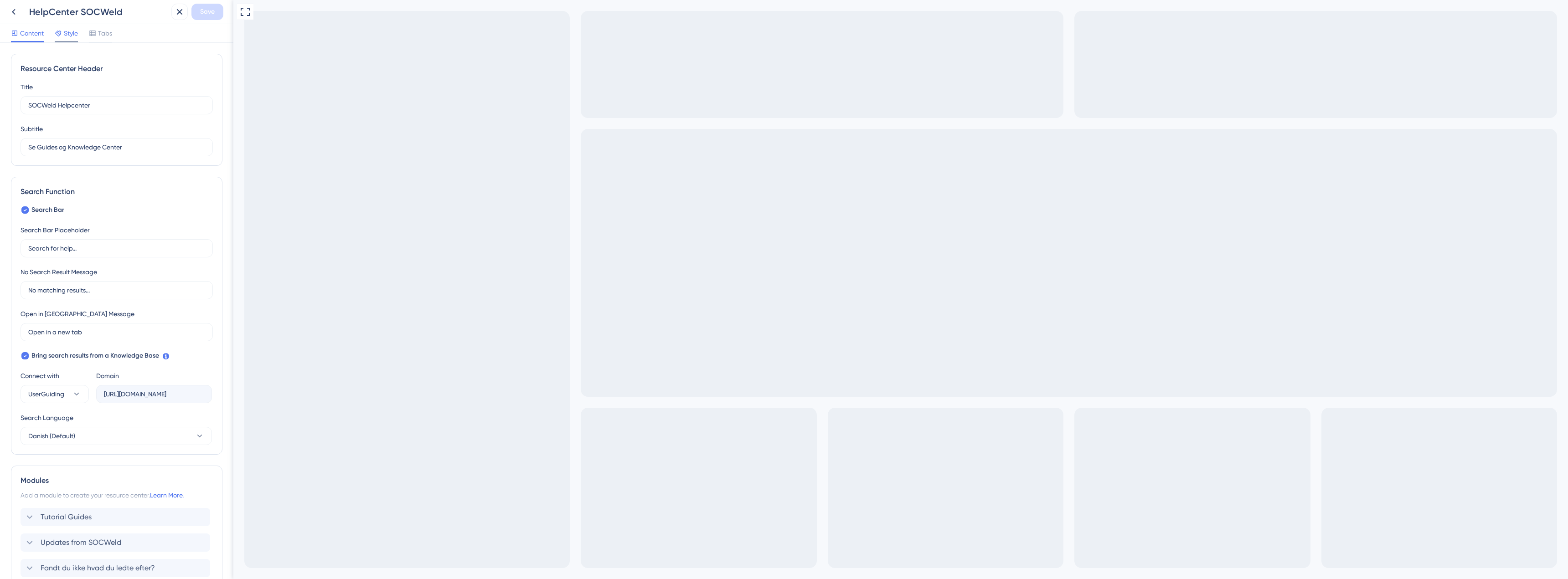
click at [68, 39] on div "Style" at bounding box center [66, 35] width 23 height 15
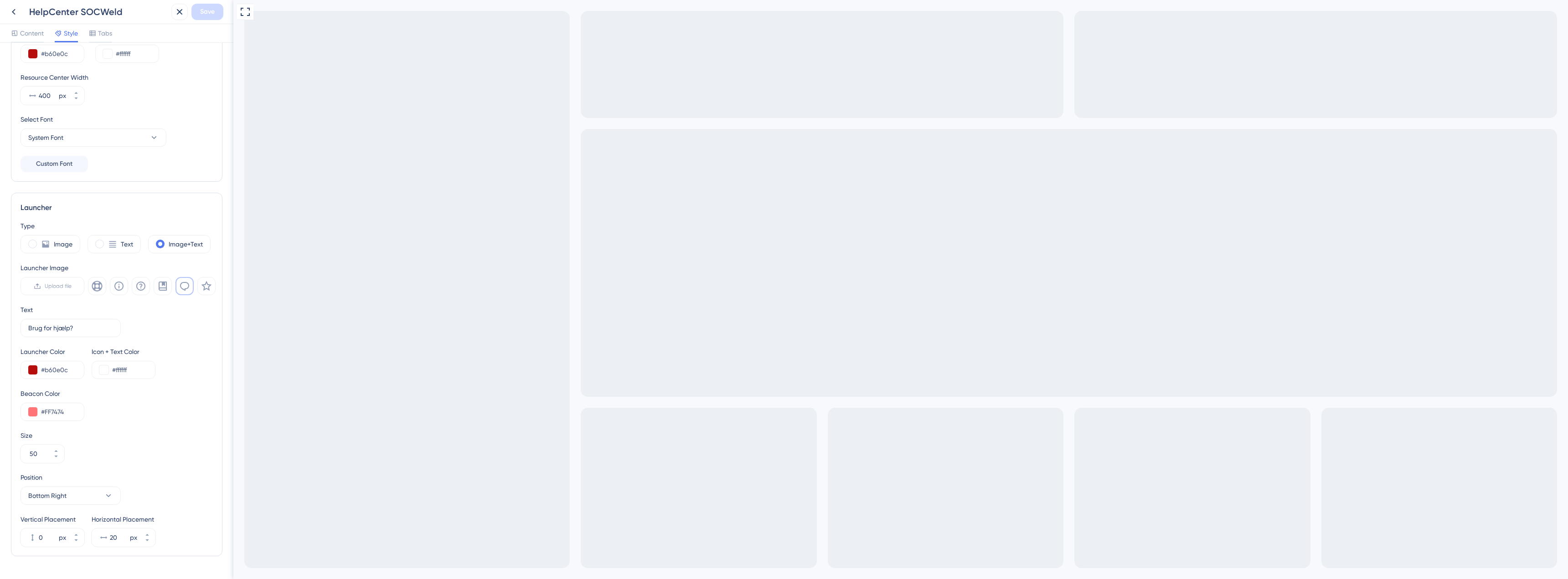
scroll to position [72, 0]
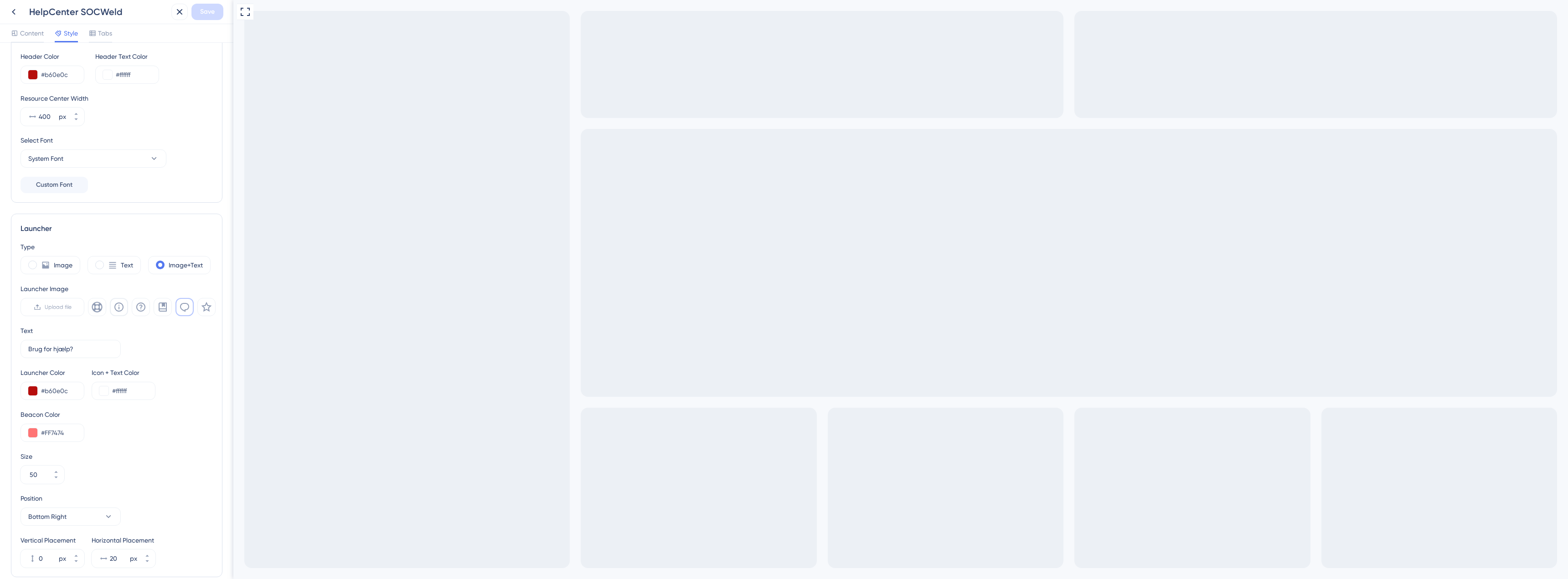
click at [121, 310] on icon at bounding box center [119, 307] width 11 height 11
click at [142, 307] on icon at bounding box center [141, 307] width 11 height 11
click at [75, 348] on input "Brug for hjælp?" at bounding box center [67, 348] width 78 height 10
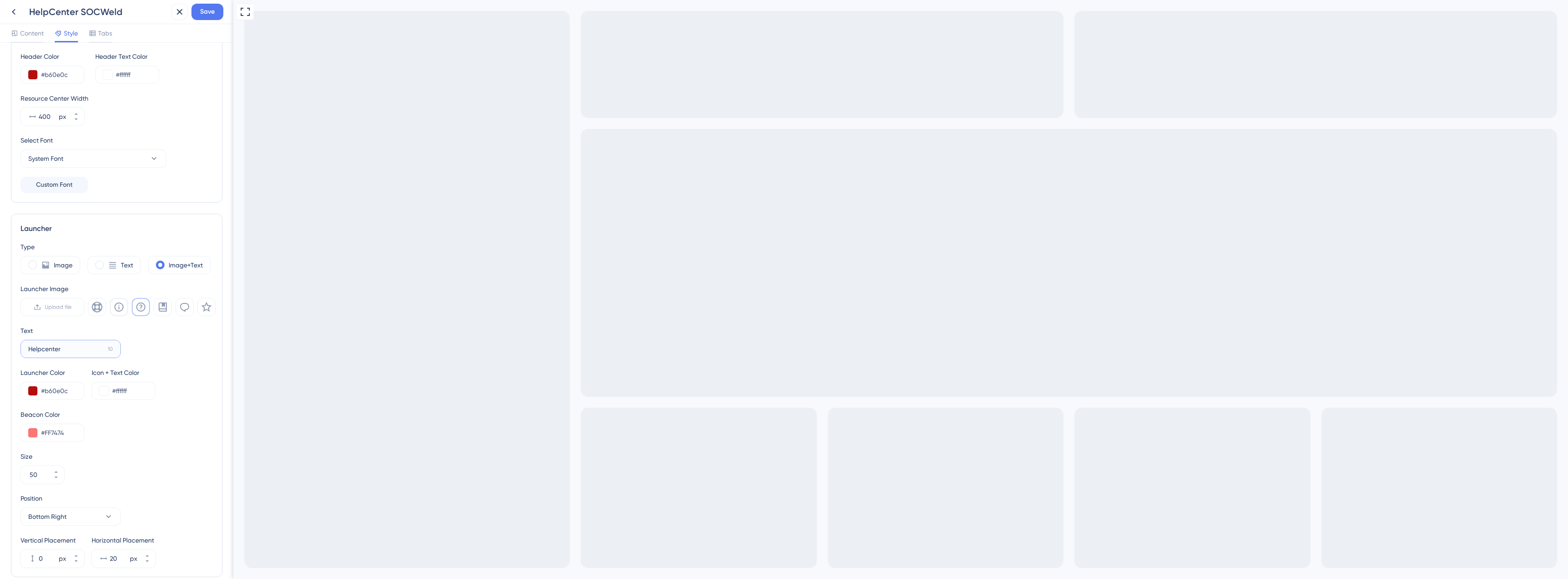
click at [30, 351] on input "Helpcenter" at bounding box center [66, 348] width 75 height 10
drag, startPoint x: 52, startPoint y: 350, endPoint x: 16, endPoint y: 344, distance: 36.5
click at [16, 344] on div "Launcher Type Image Text Image+Text Launcher Image Upload file Text Click for H…" at bounding box center [116, 395] width 211 height 364
type input "Helpcenter"
click at [61, 467] on button "50" at bounding box center [56, 470] width 16 height 9
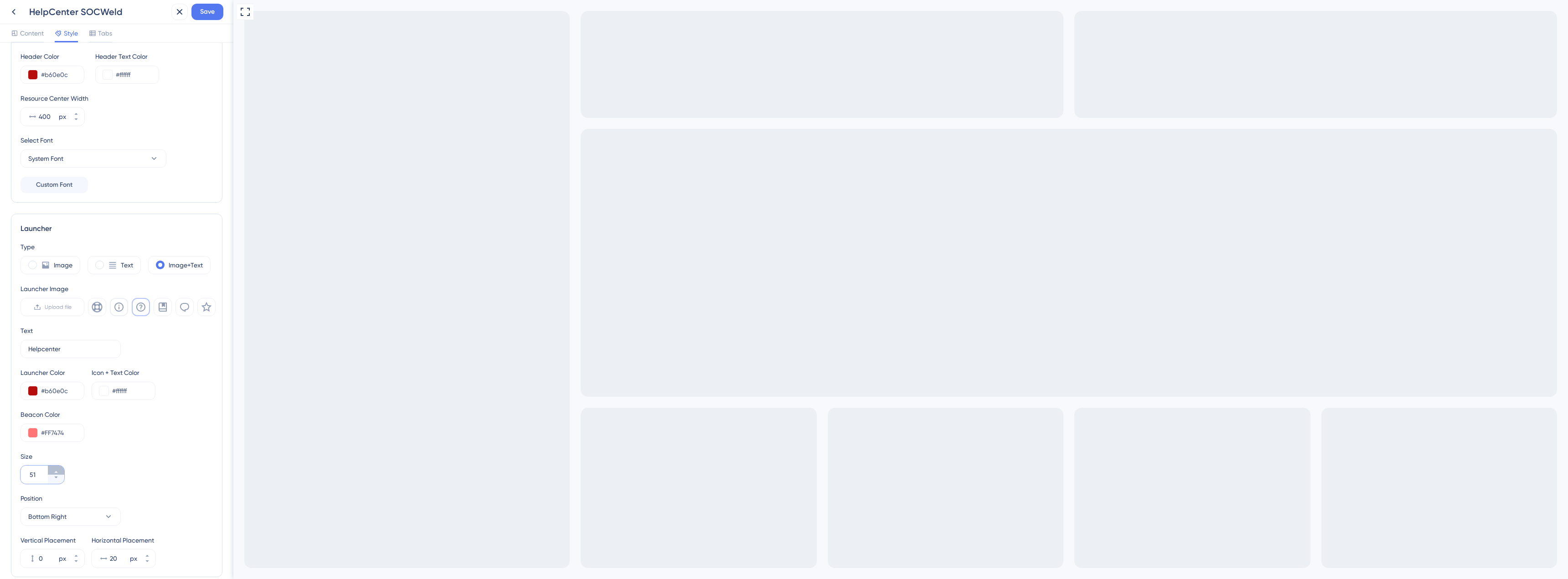
click at [61, 467] on button "51" at bounding box center [56, 470] width 16 height 9
click at [61, 467] on button "52" at bounding box center [56, 470] width 16 height 9
click at [61, 467] on button "53" at bounding box center [56, 470] width 16 height 9
click at [61, 467] on button "54" at bounding box center [56, 470] width 16 height 9
click at [61, 467] on button "55" at bounding box center [56, 470] width 16 height 9
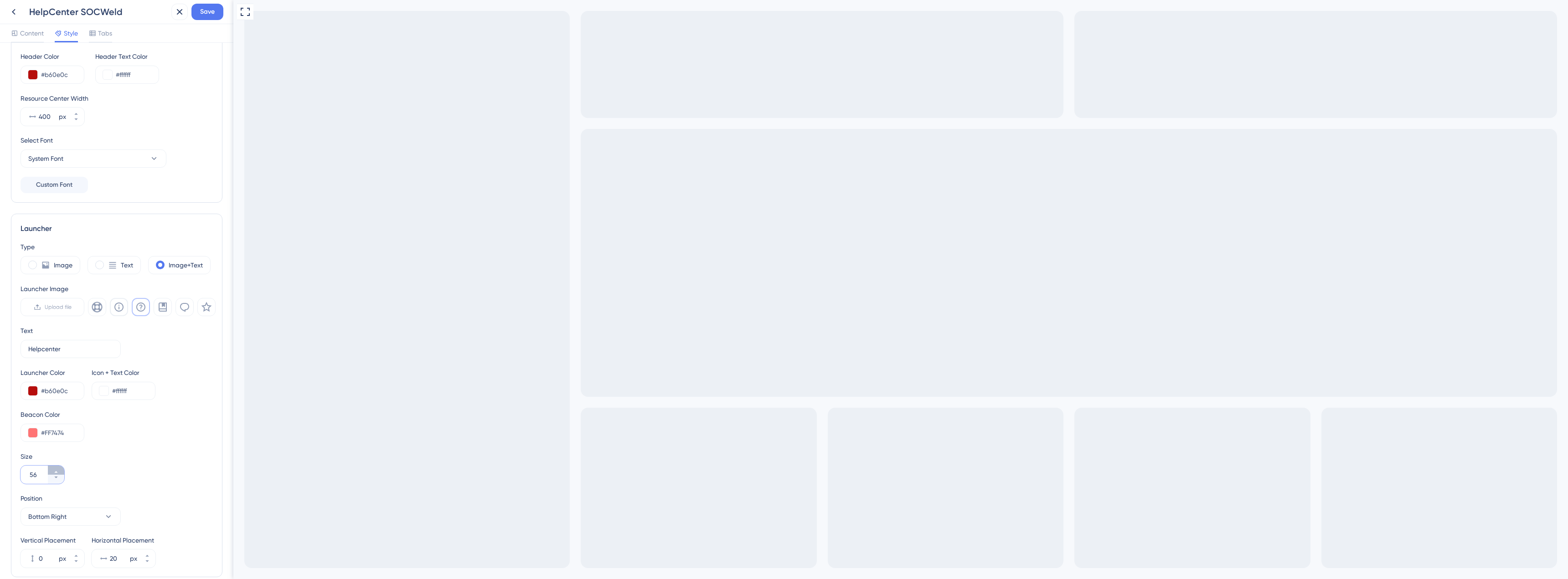
click at [61, 467] on button "56" at bounding box center [56, 470] width 16 height 9
click at [61, 467] on button "57" at bounding box center [56, 470] width 16 height 9
click at [61, 467] on button "58" at bounding box center [56, 470] width 16 height 9
click at [61, 467] on button "59" at bounding box center [56, 470] width 16 height 9
type input "60"
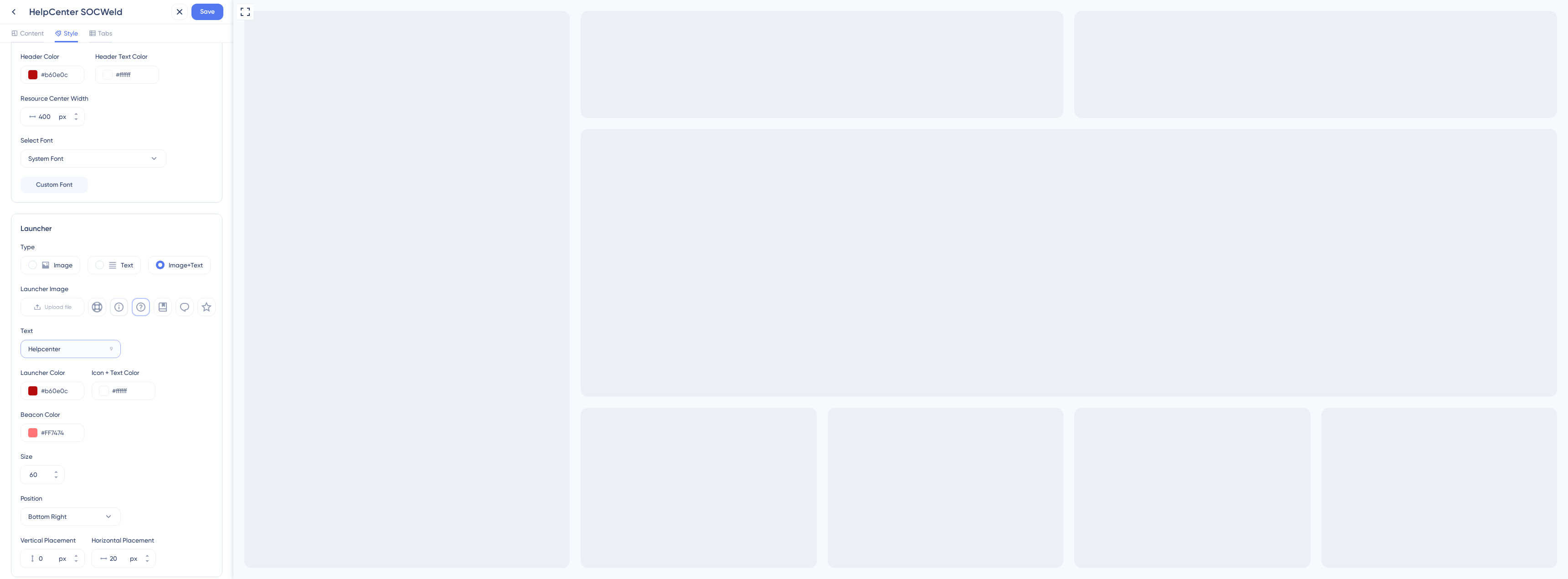
click at [70, 346] on input "Helpcenter" at bounding box center [67, 348] width 78 height 10
type input "Helpcenter"
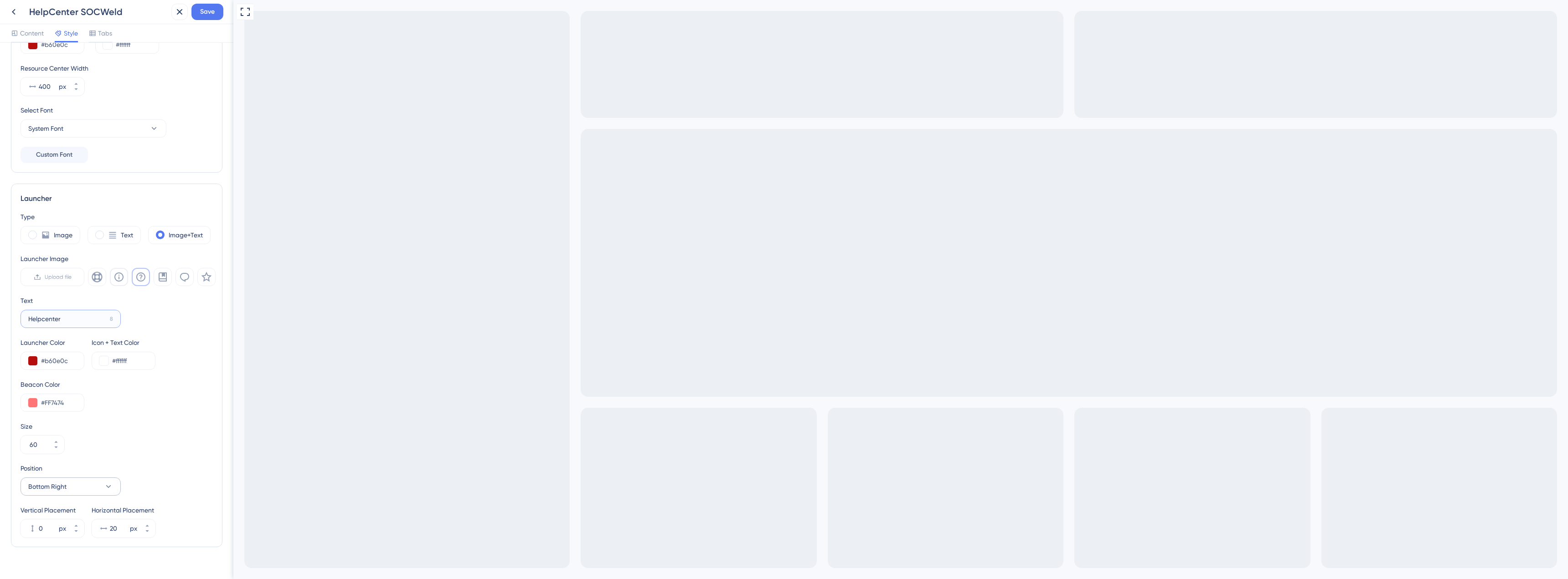
scroll to position [118, 0]
click at [109, 470] on icon at bounding box center [108, 471] width 9 height 9
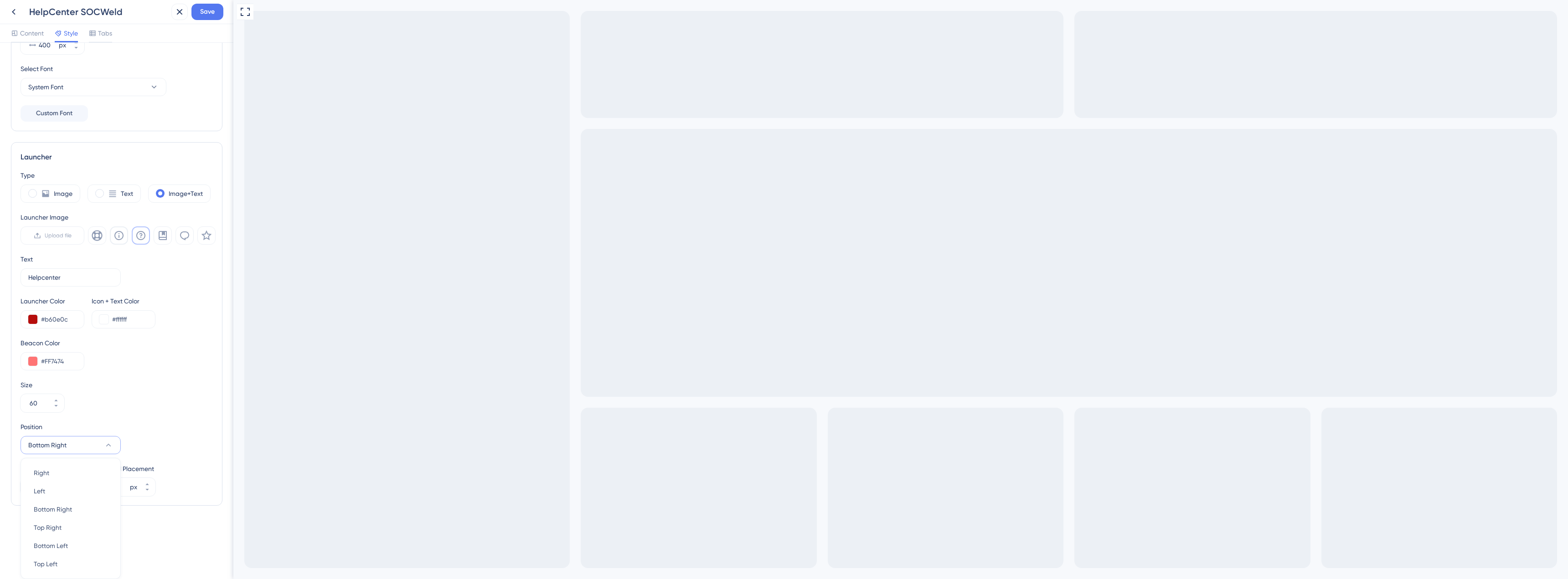
click at [108, 446] on icon at bounding box center [108, 445] width 9 height 9
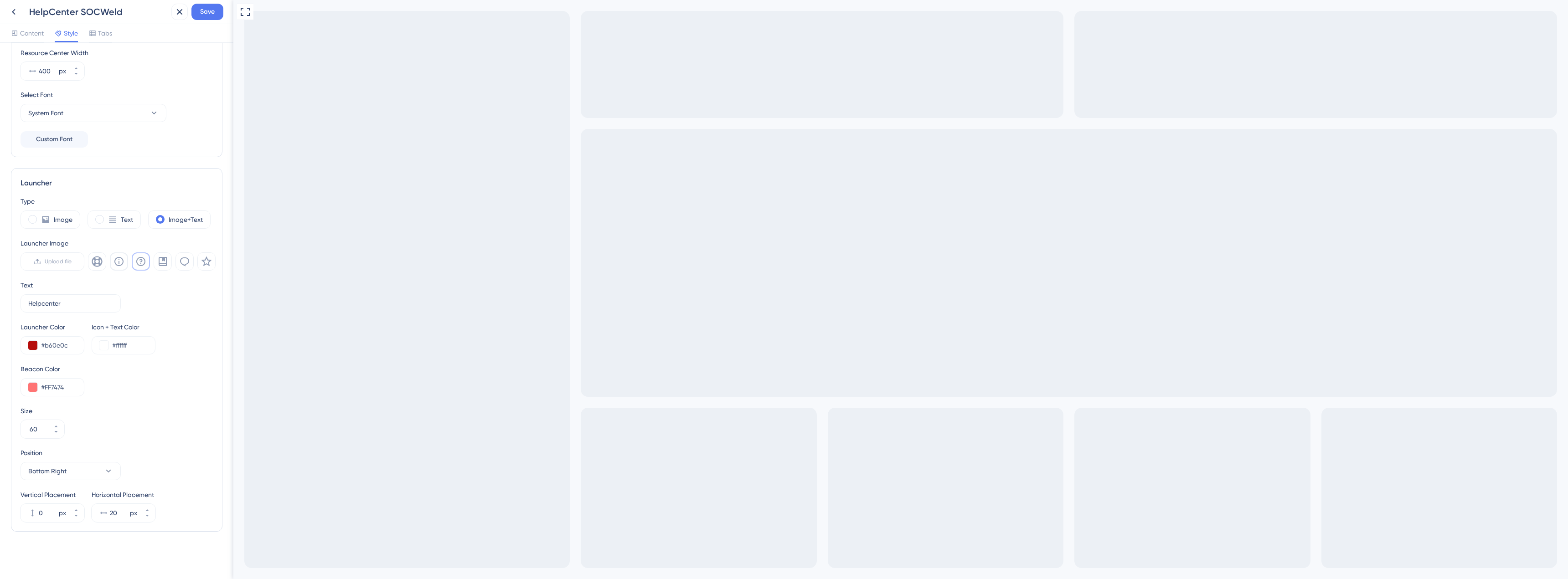
scroll to position [0, 0]
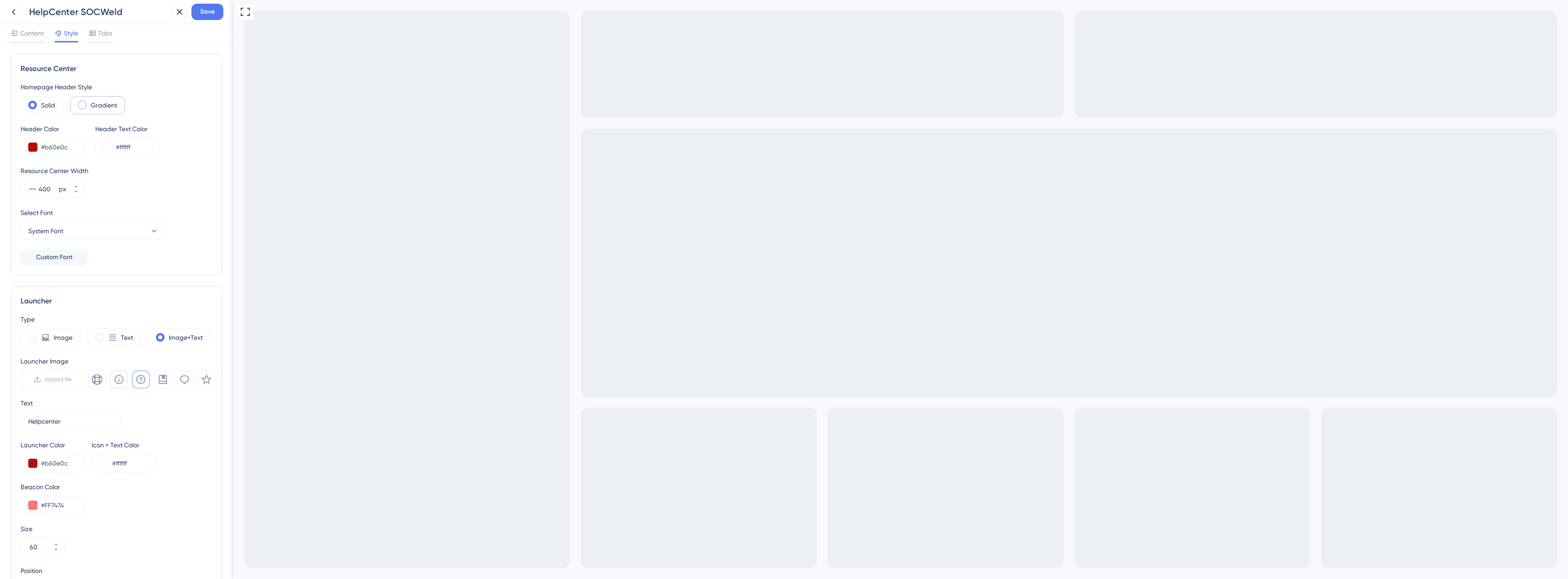
click at [78, 102] on div "Gradient" at bounding box center [97, 105] width 55 height 18
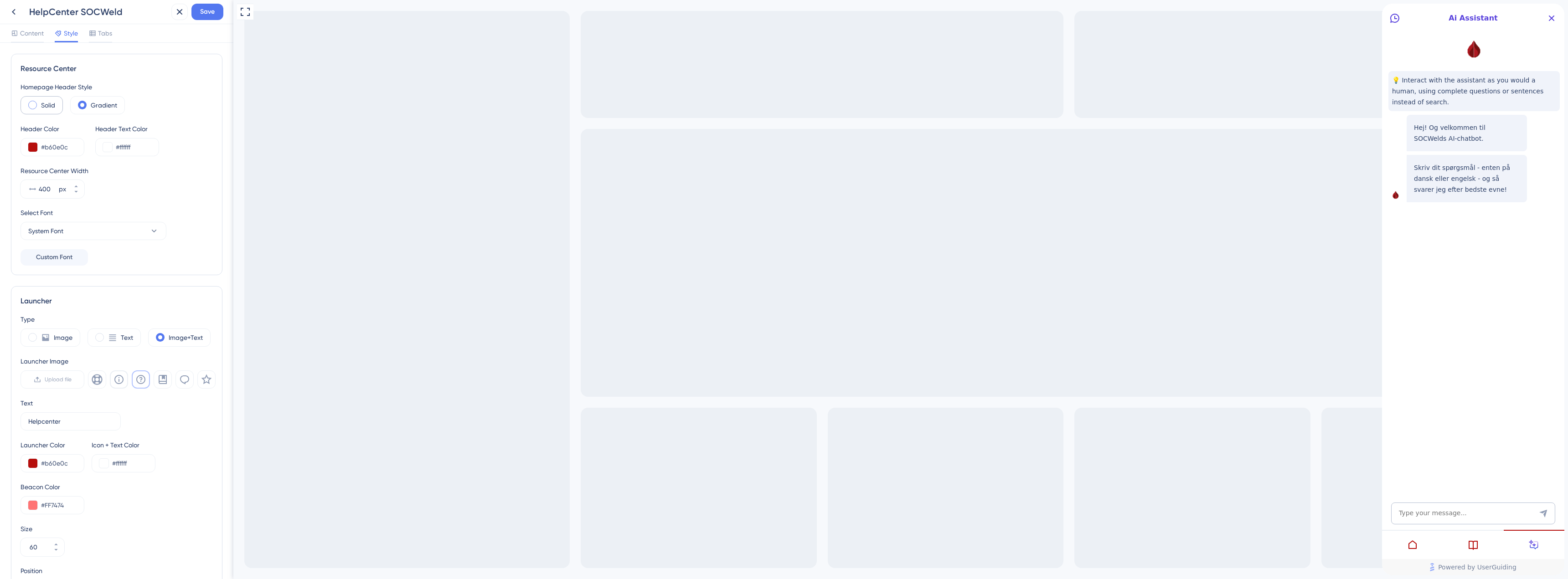
click at [26, 104] on div "Solid" at bounding box center [42, 105] width 43 height 18
click at [89, 109] on div "Gradient" at bounding box center [97, 105] width 55 height 18
click at [21, 109] on div "Solid" at bounding box center [42, 105] width 43 height 18
click at [101, 113] on div "Gradient" at bounding box center [97, 105] width 55 height 18
click at [46, 106] on label "Solid" at bounding box center [47, 105] width 14 height 11
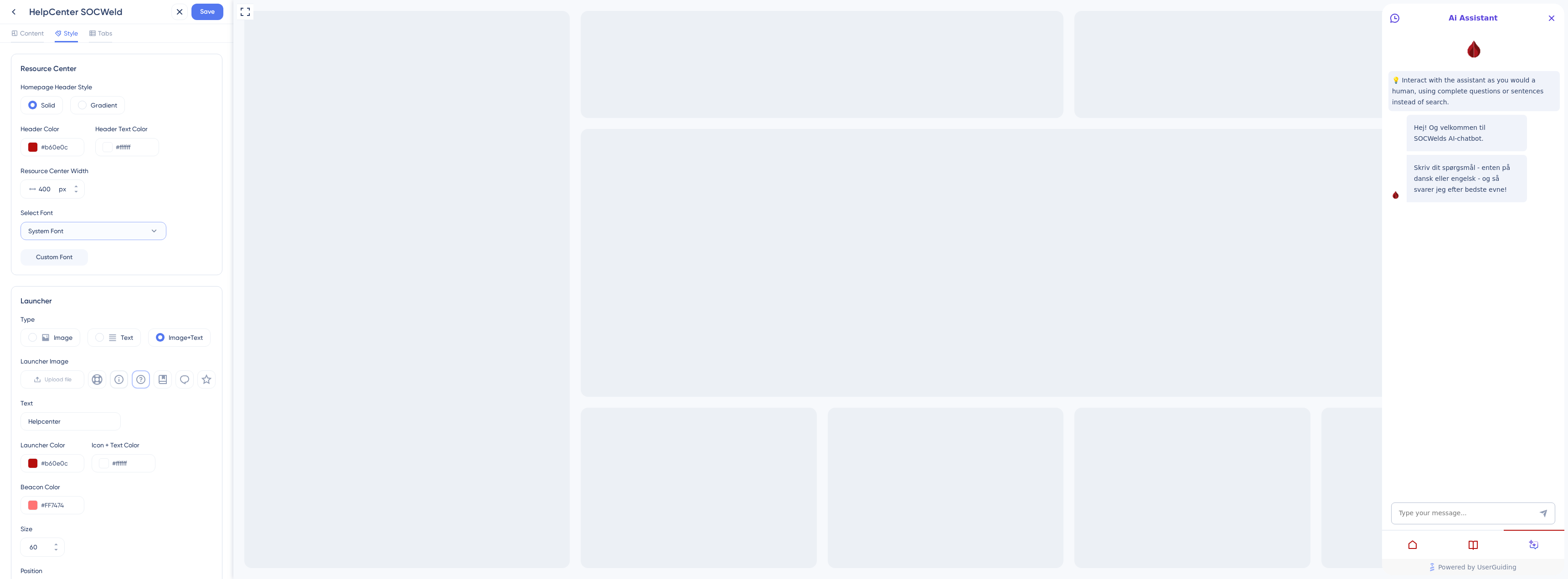
click at [99, 229] on button "System Font" at bounding box center [94, 231] width 146 height 18
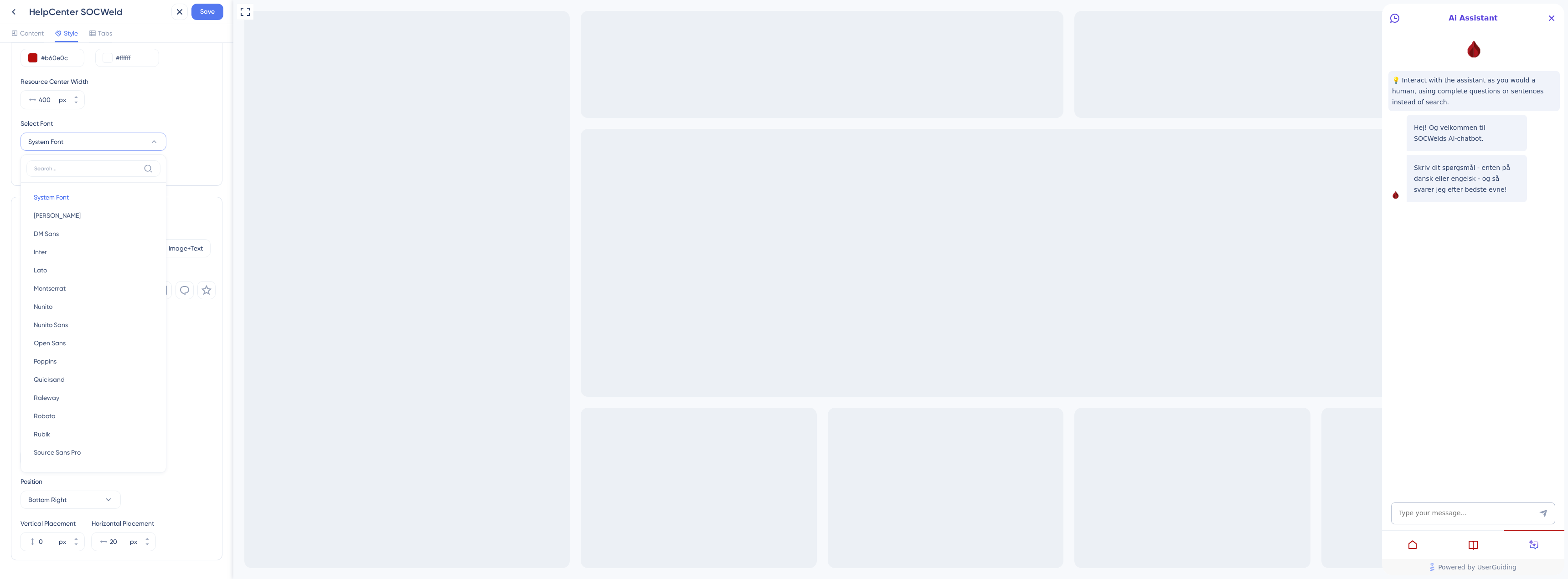
click at [185, 146] on div "Select Font System Font System Font System Font Barlow Barlow DM Sans DM Sans I…" at bounding box center [117, 134] width 192 height 33
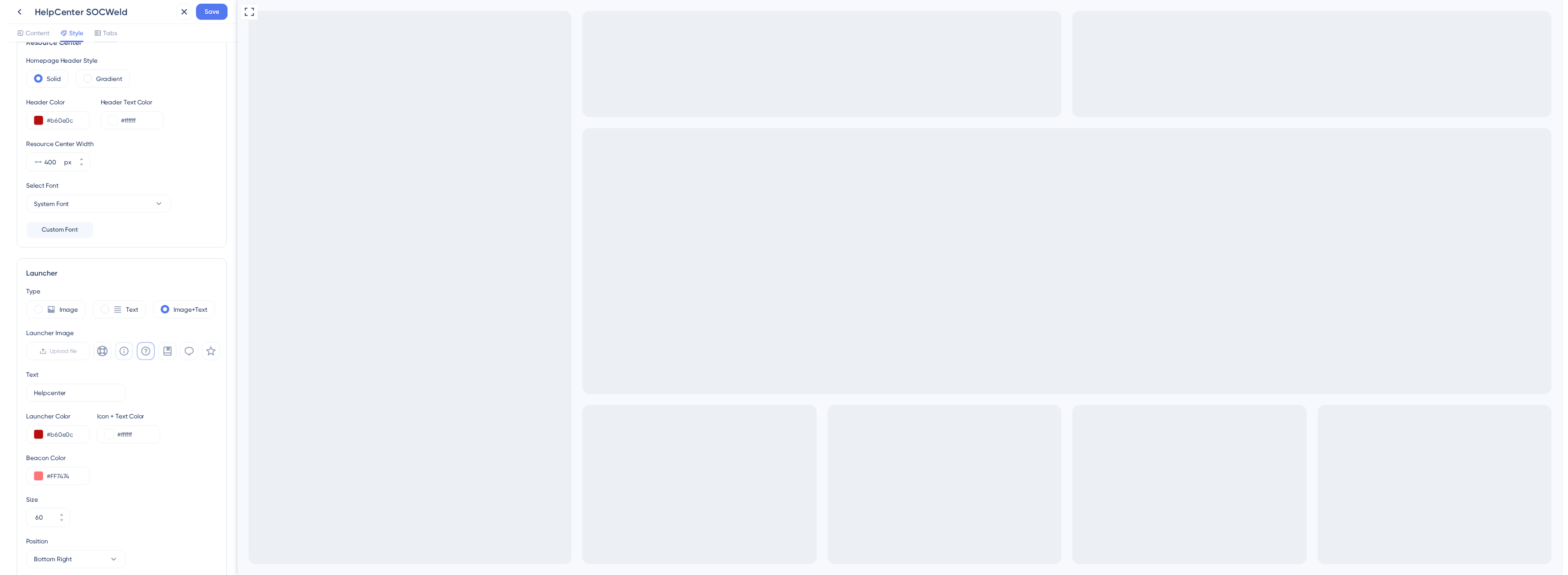
scroll to position [0, 0]
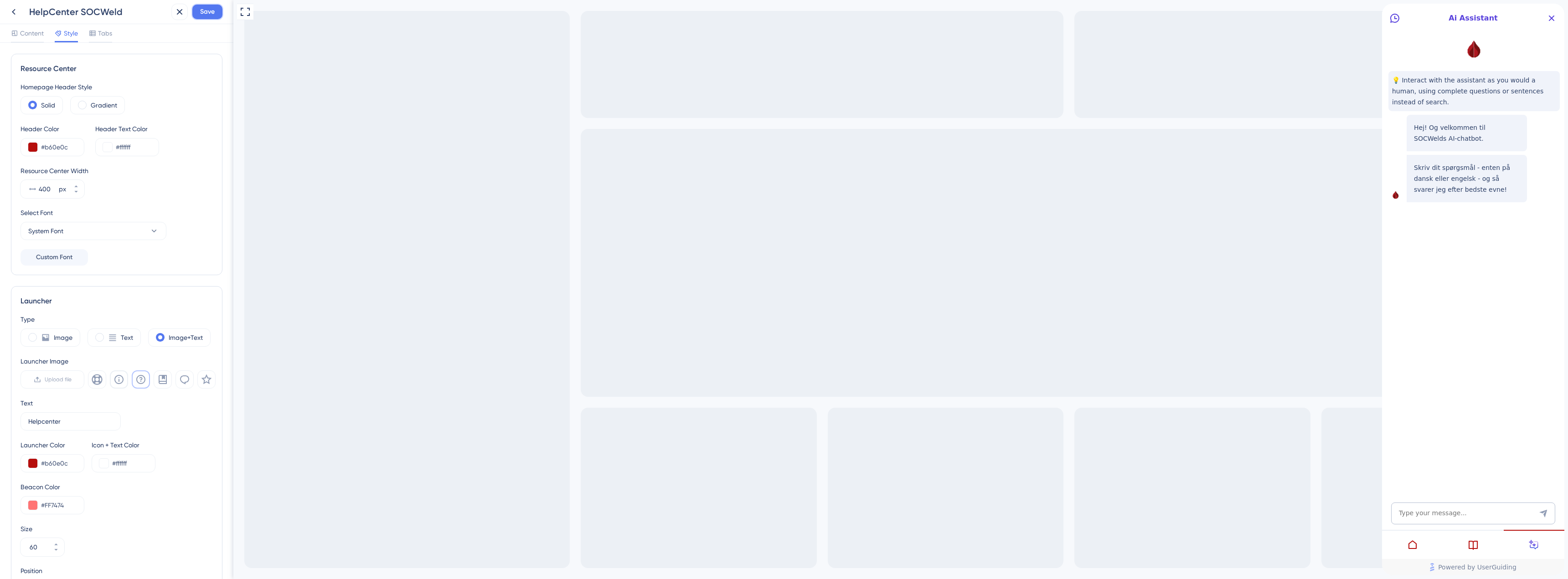
click at [204, 17] on button "Save" at bounding box center [208, 12] width 32 height 16
click at [12, 7] on icon at bounding box center [13, 12] width 11 height 11
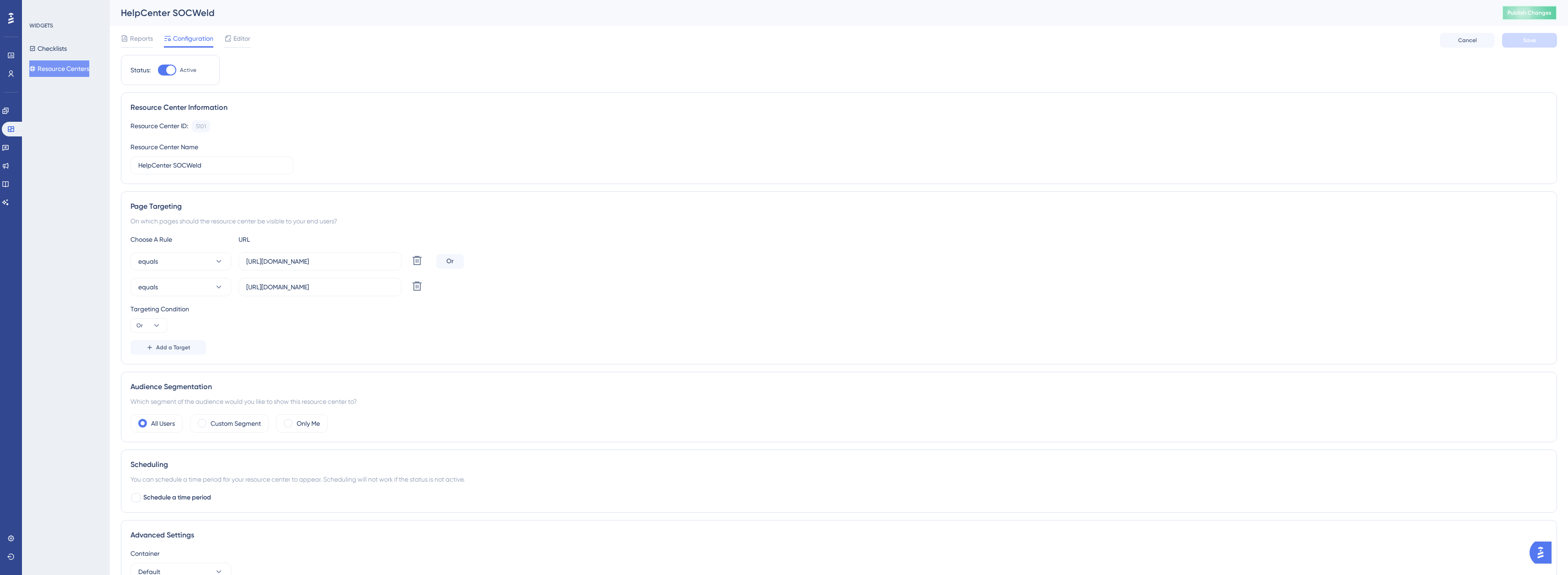
click at [1523, 16] on button "Publish Changes" at bounding box center [1529, 13] width 55 height 15
click at [9, 199] on icon at bounding box center [6, 202] width 7 height 7
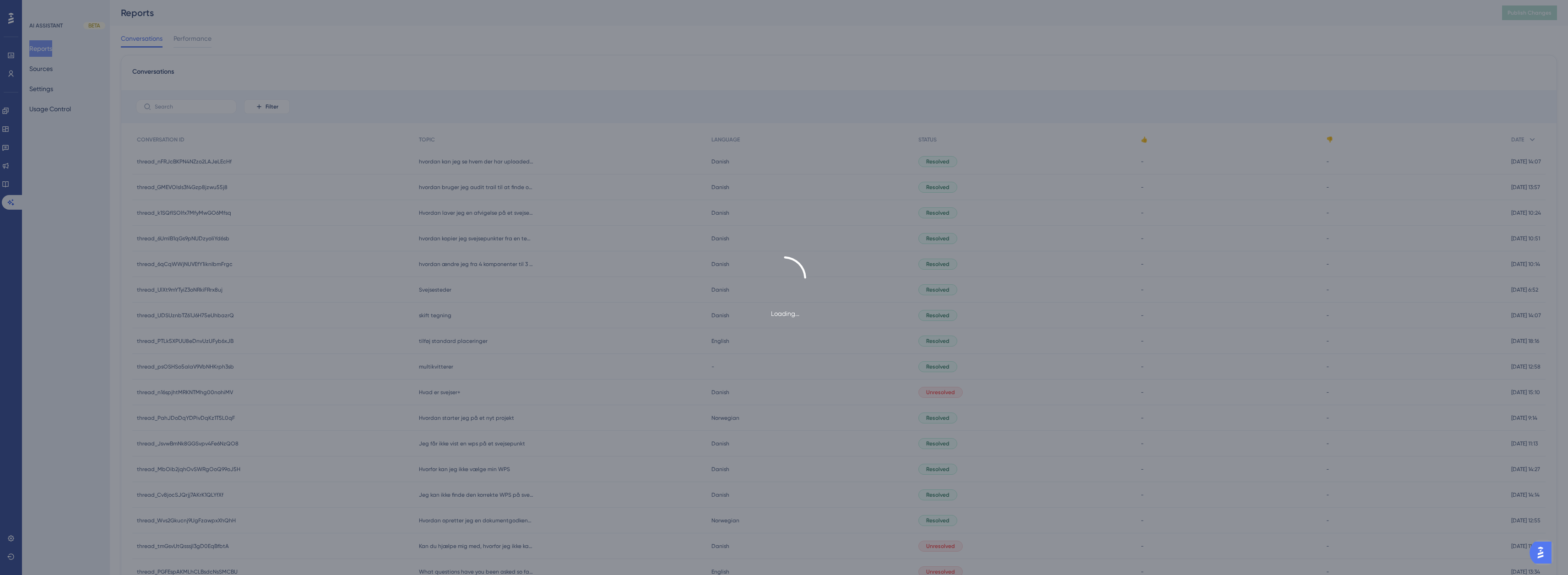
click at [8, 180] on div "Loading..." at bounding box center [784, 287] width 1568 height 575
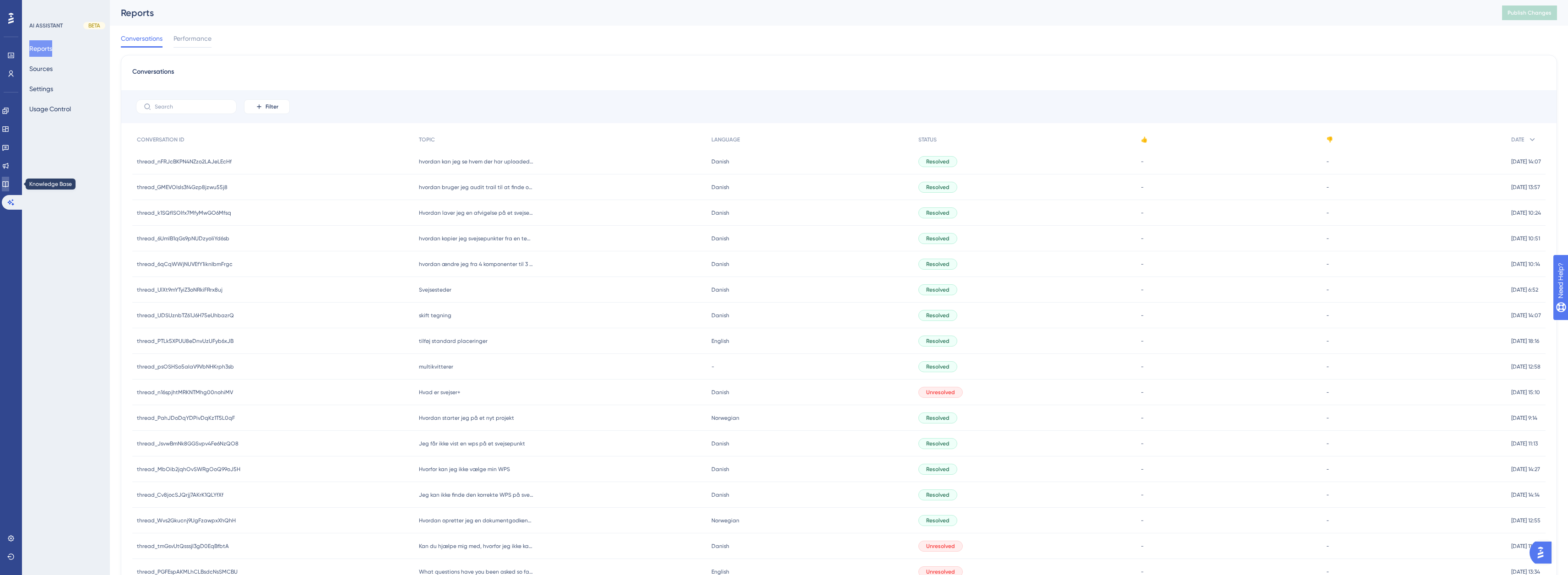
click at [8, 181] on icon at bounding box center [6, 185] width 6 height 6
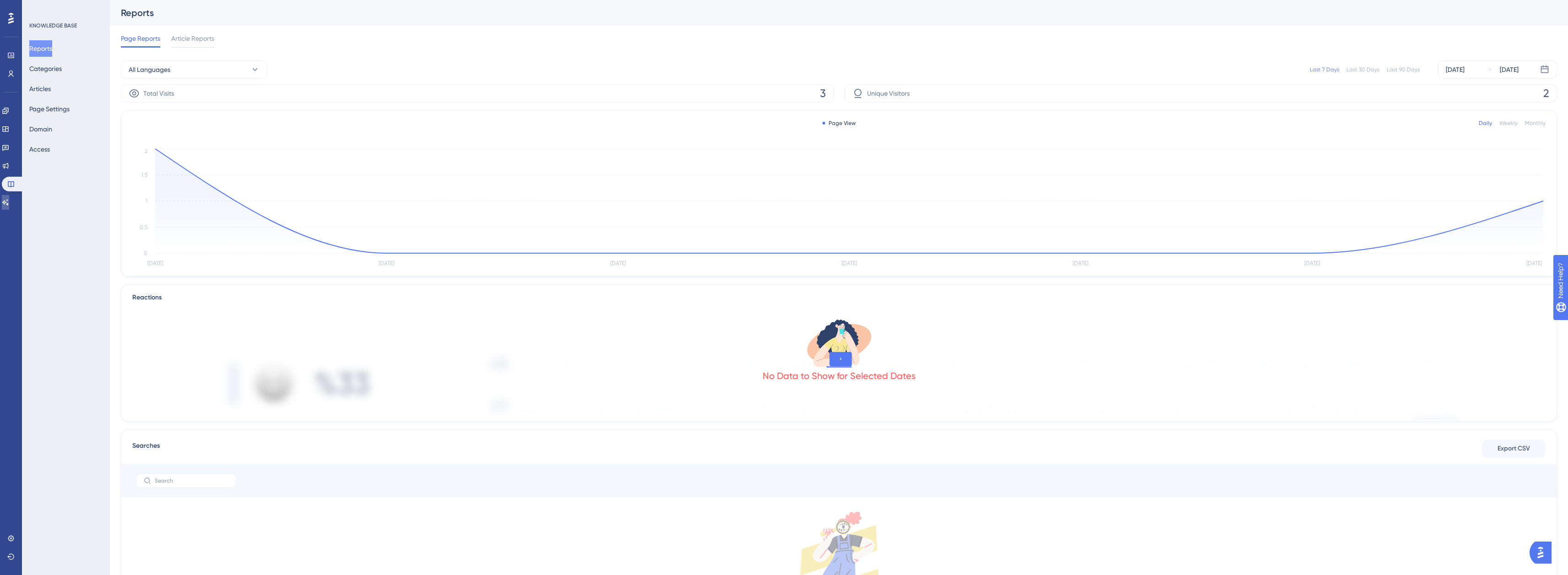
click at [4, 201] on link at bounding box center [6, 202] width 7 height 15
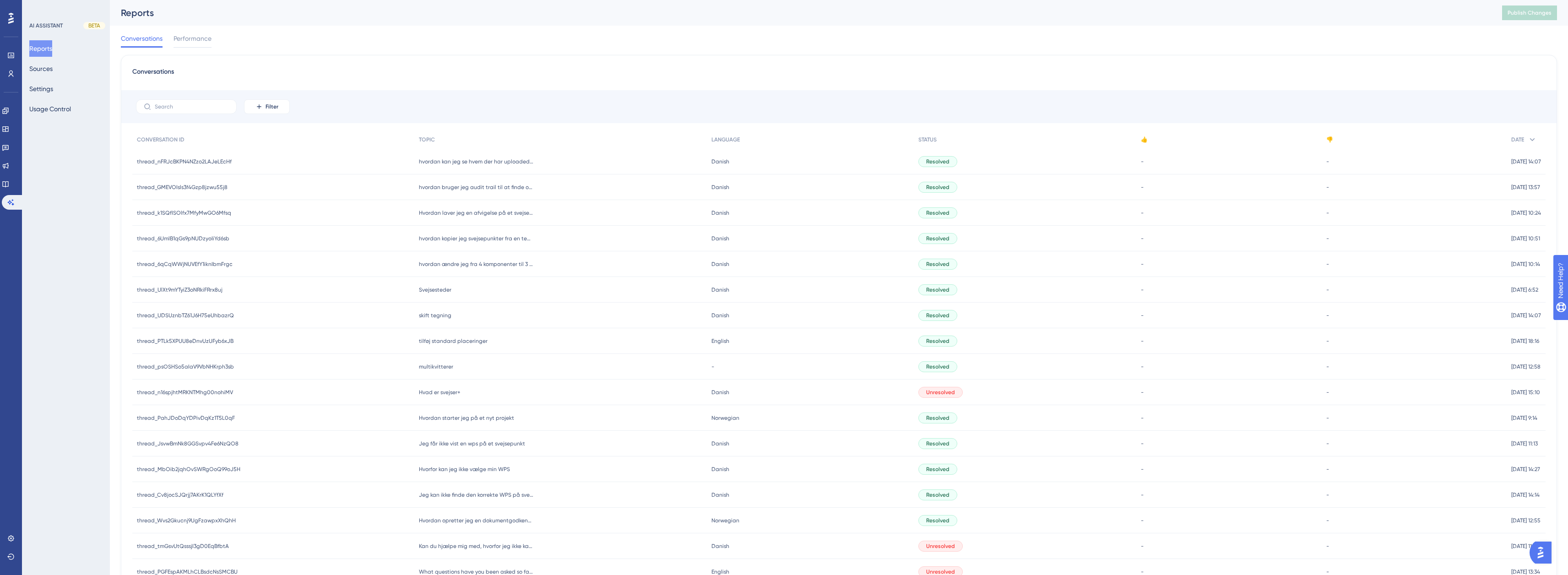
click at [53, 98] on div "Reports Sources Settings Usage Control" at bounding box center [66, 79] width 74 height 77
click at [46, 94] on button "Settings" at bounding box center [41, 89] width 24 height 16
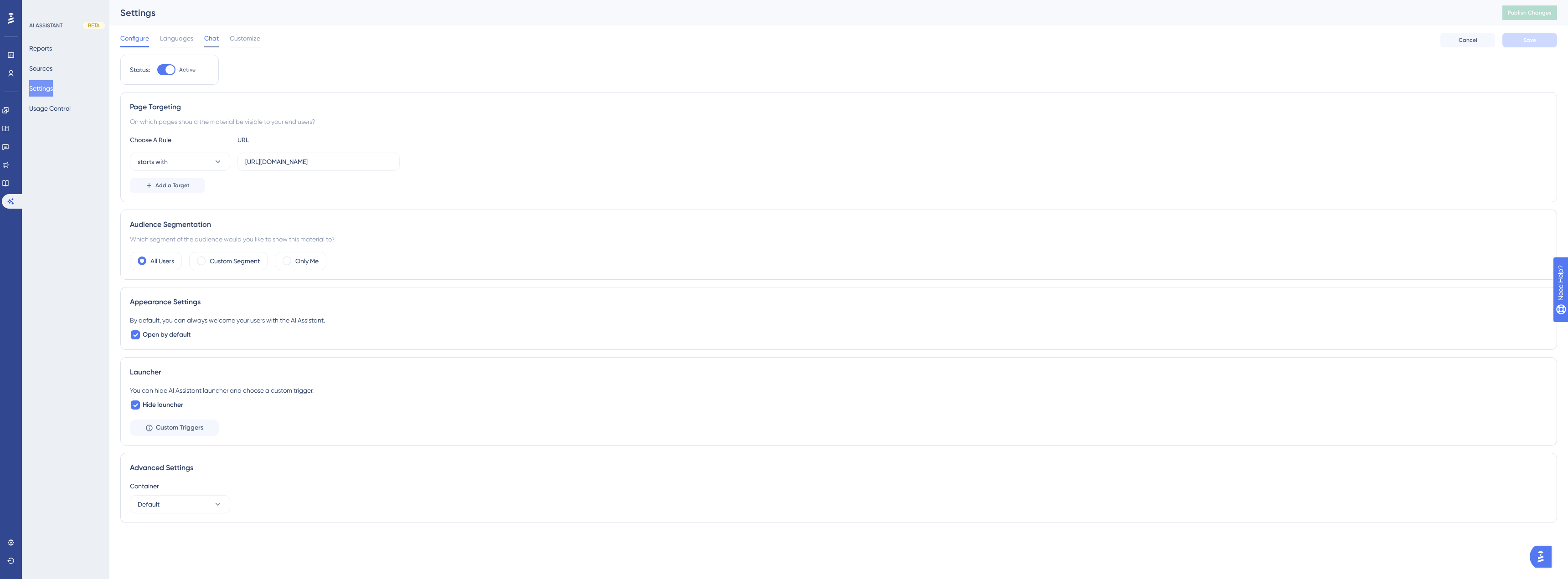
click at [209, 38] on span "Chat" at bounding box center [211, 38] width 15 height 11
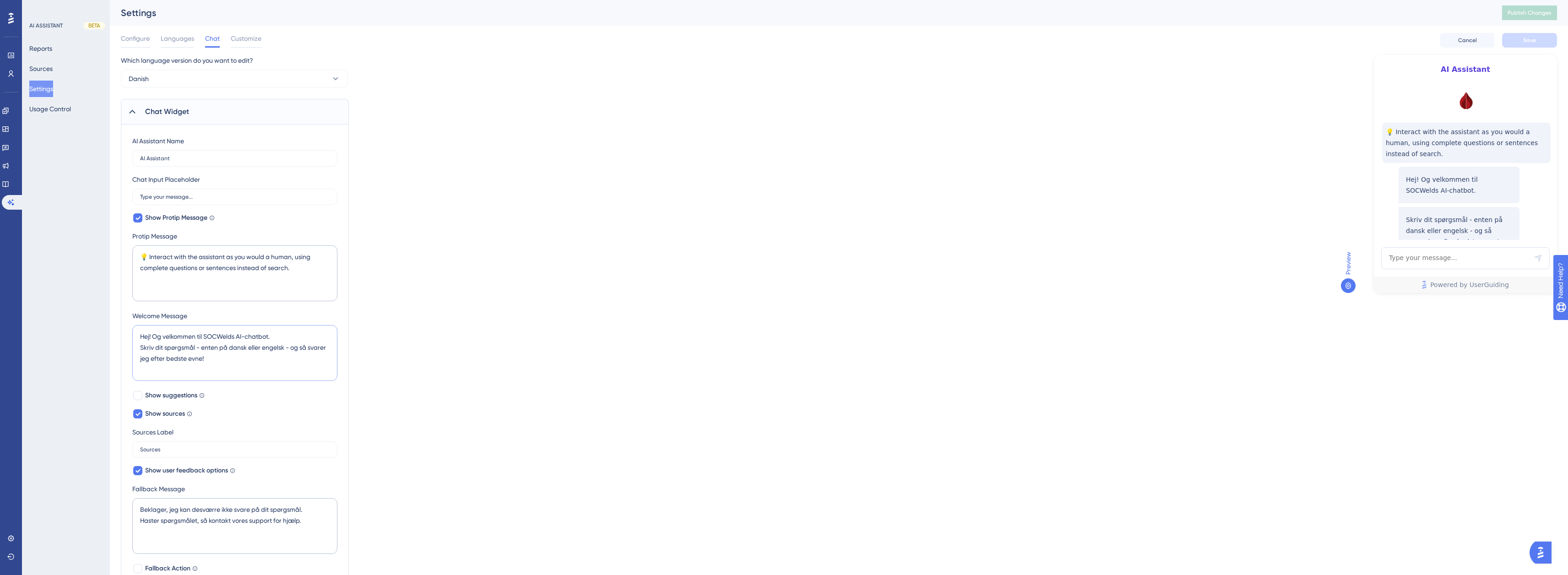
click at [207, 353] on textarea "Hej! Og velkommen til SOCWelds AI-chatbot. Skriv dit spørgsmål - enten på dansk…" at bounding box center [234, 353] width 205 height 56
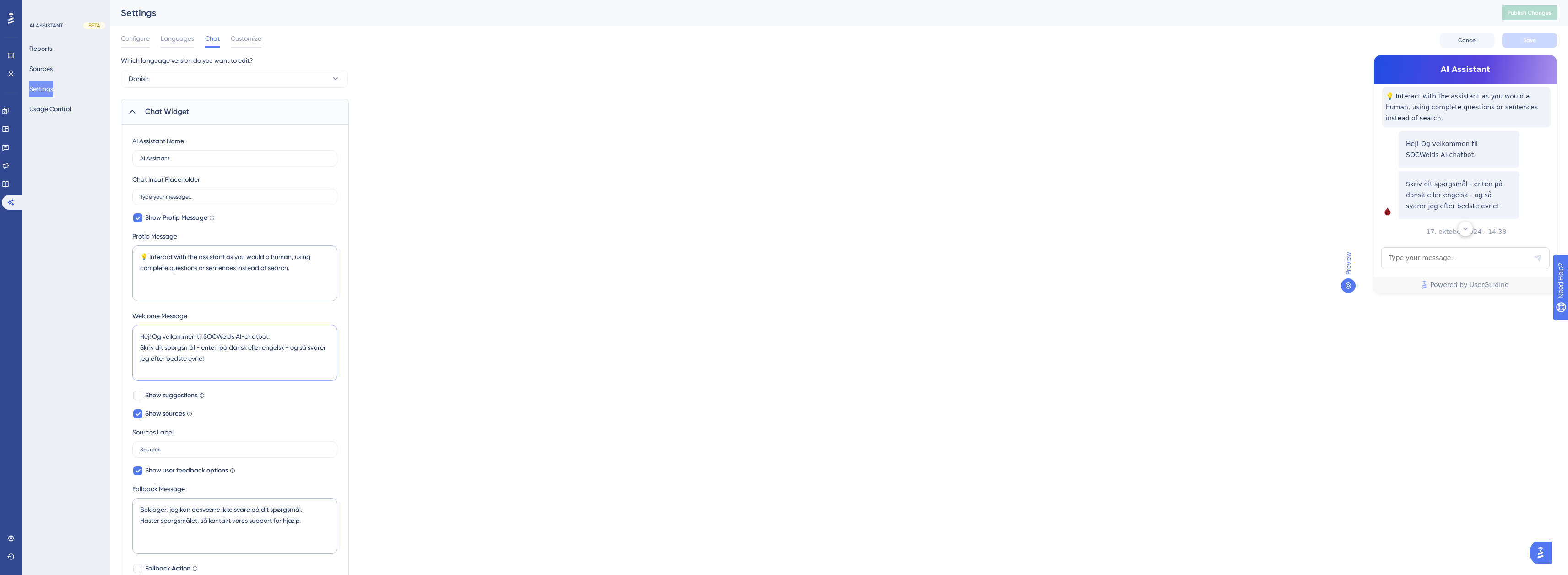
click at [249, 331] on textarea "Hej! Og velkommen til SOCWelds AI-chatbot. Skriv dit spørgsmål - enten på dansk…" at bounding box center [234, 353] width 205 height 56
click at [214, 364] on textarea "Hej! Og velkommen til SOCWelds AI-chatbot. Skriv dit spørgsmål - enten på dansk…" at bounding box center [234, 353] width 205 height 56
click at [139, 349] on textarea "Hej! Og velkommen til SOCWelds AI-chatbot. Skriv dit spørgsmål - enten på dansk…" at bounding box center [234, 353] width 205 height 56
click at [150, 371] on textarea "Hej! Og velkommen til SOCWelds AI-chatbot. Skriv dit spørgsmål - enten på dansk…" at bounding box center [234, 353] width 205 height 56
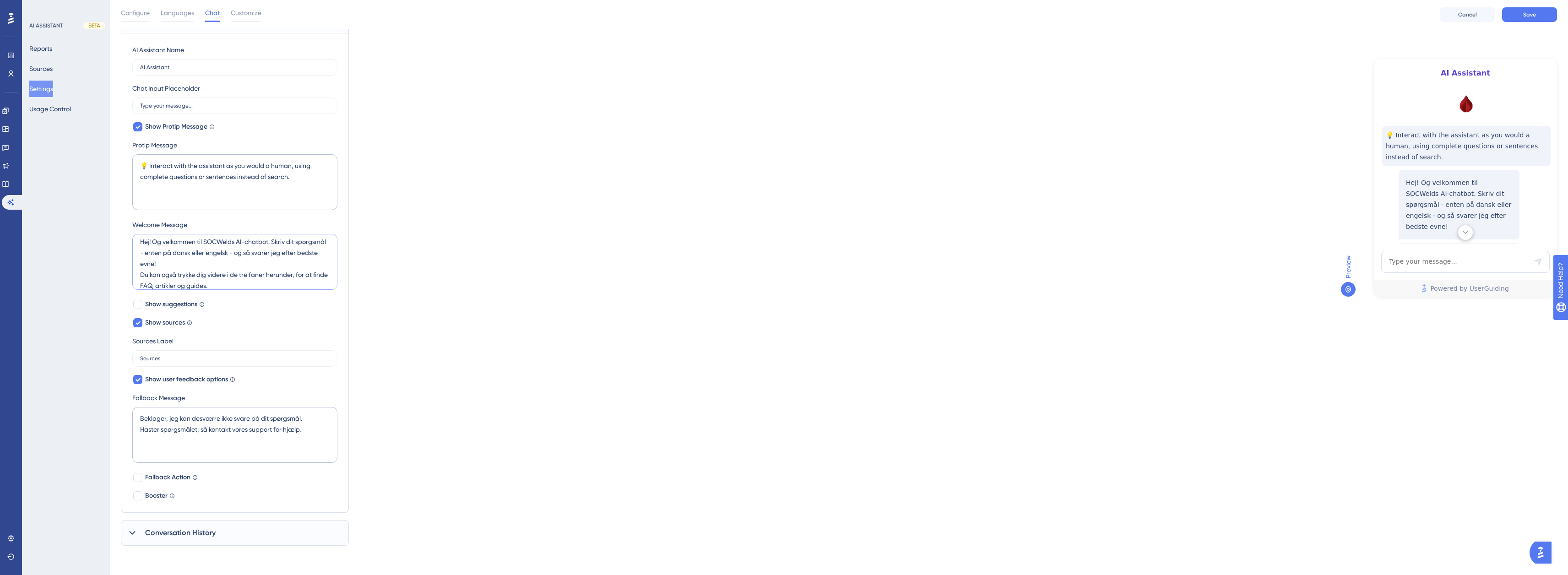
scroll to position [0, 0]
type textarea "Hej! Og velkommen til SOCWelds AI-chatbot. Skriv dit spørgsmål - enten på dansk…"
click at [140, 126] on icon at bounding box center [138, 126] width 6 height 7
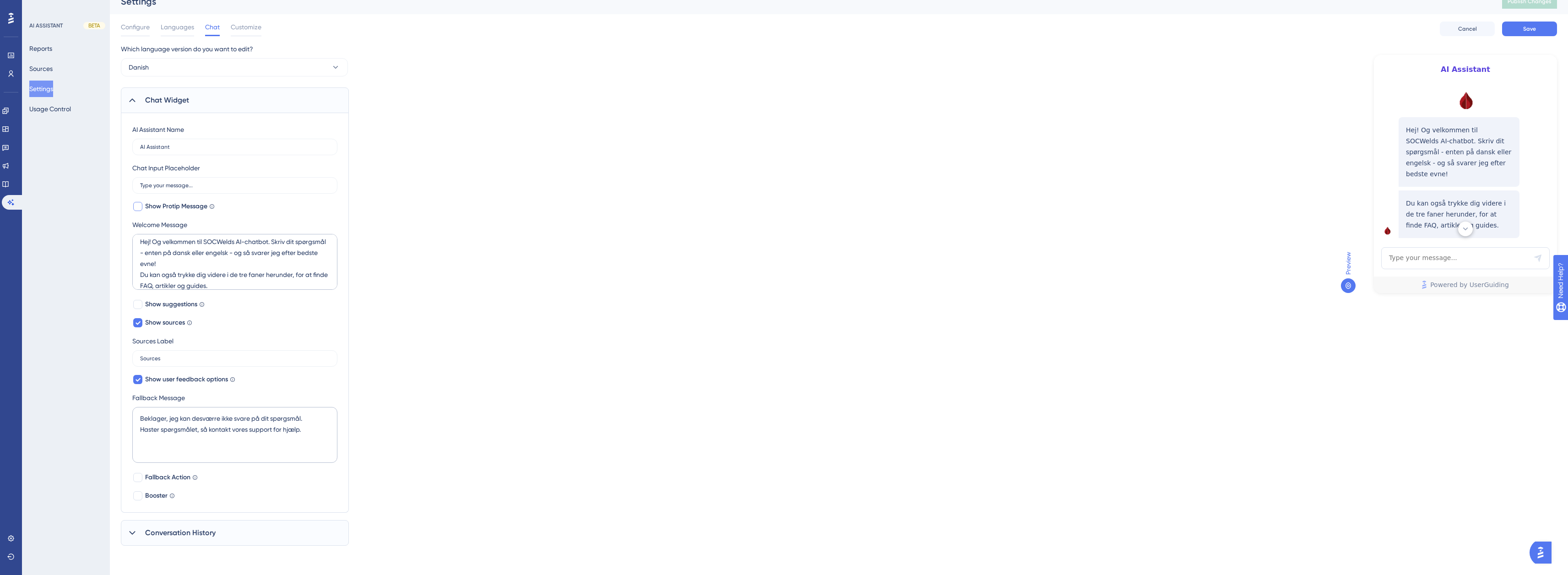
click at [140, 126] on div "AI Assistant Name" at bounding box center [158, 130] width 52 height 11
click at [136, 203] on div at bounding box center [138, 206] width 9 height 9
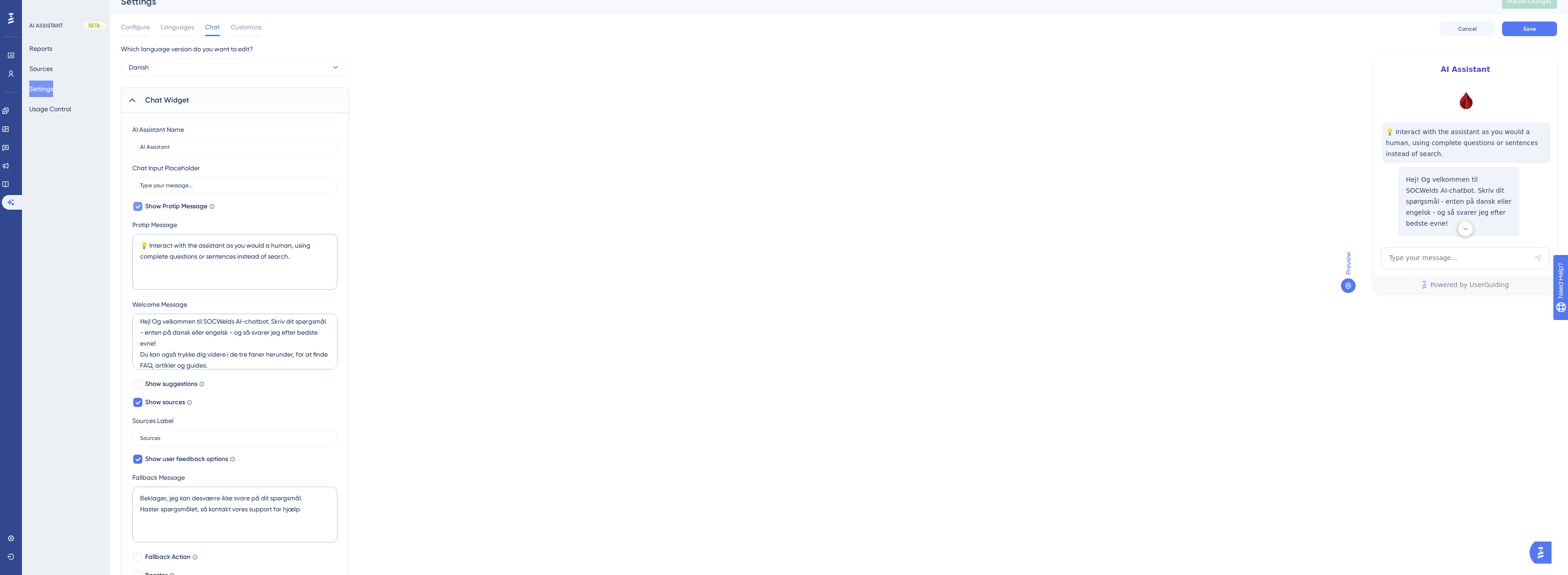
click at [142, 204] on div at bounding box center [138, 206] width 9 height 9
checkbox input "false"
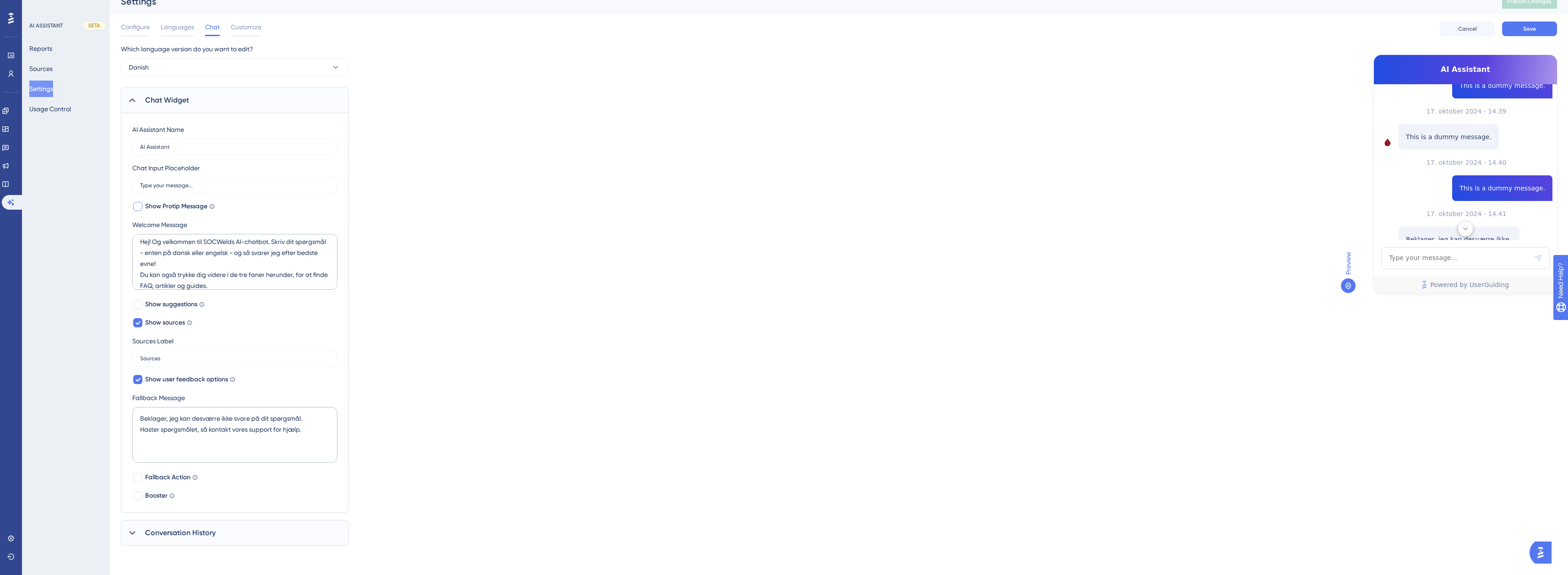
scroll to position [229, 0]
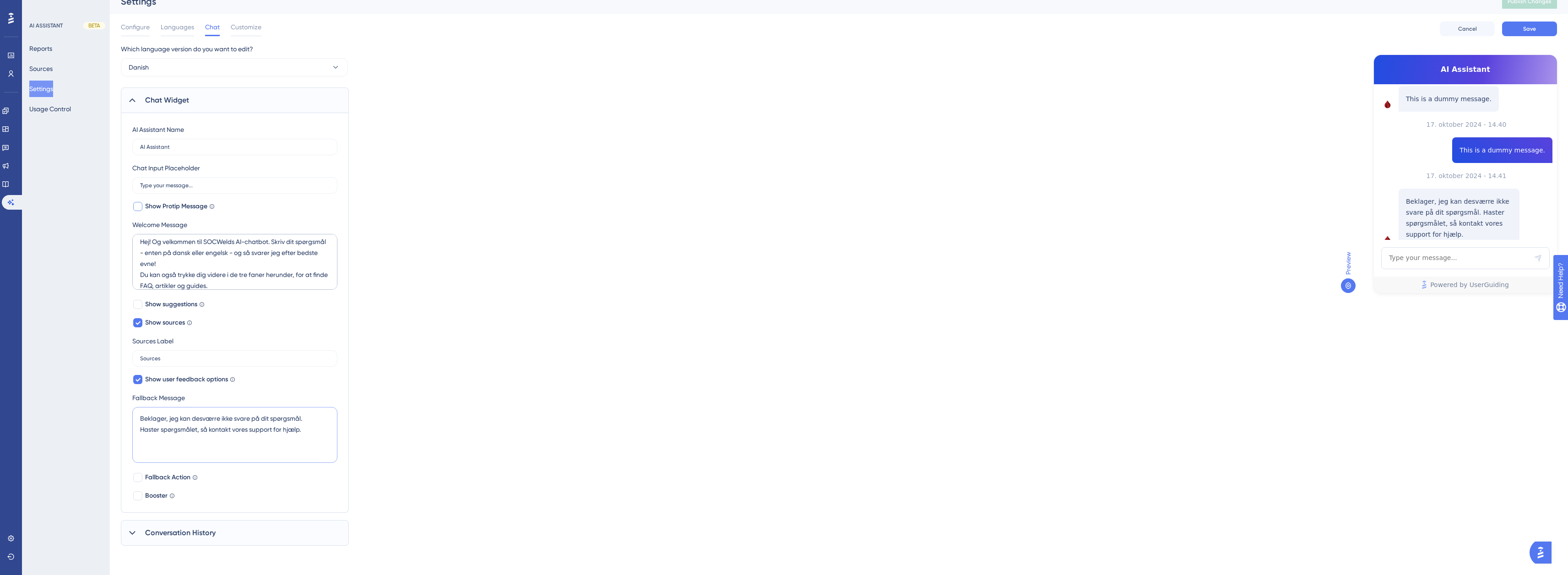
click at [306, 430] on textarea "Beklager, jeg kan desværre ikke svare på dit spørgsmål. Haster spørgsmålet, så …" at bounding box center [234, 434] width 205 height 56
click at [188, 478] on span "Fallback Action" at bounding box center [167, 477] width 45 height 11
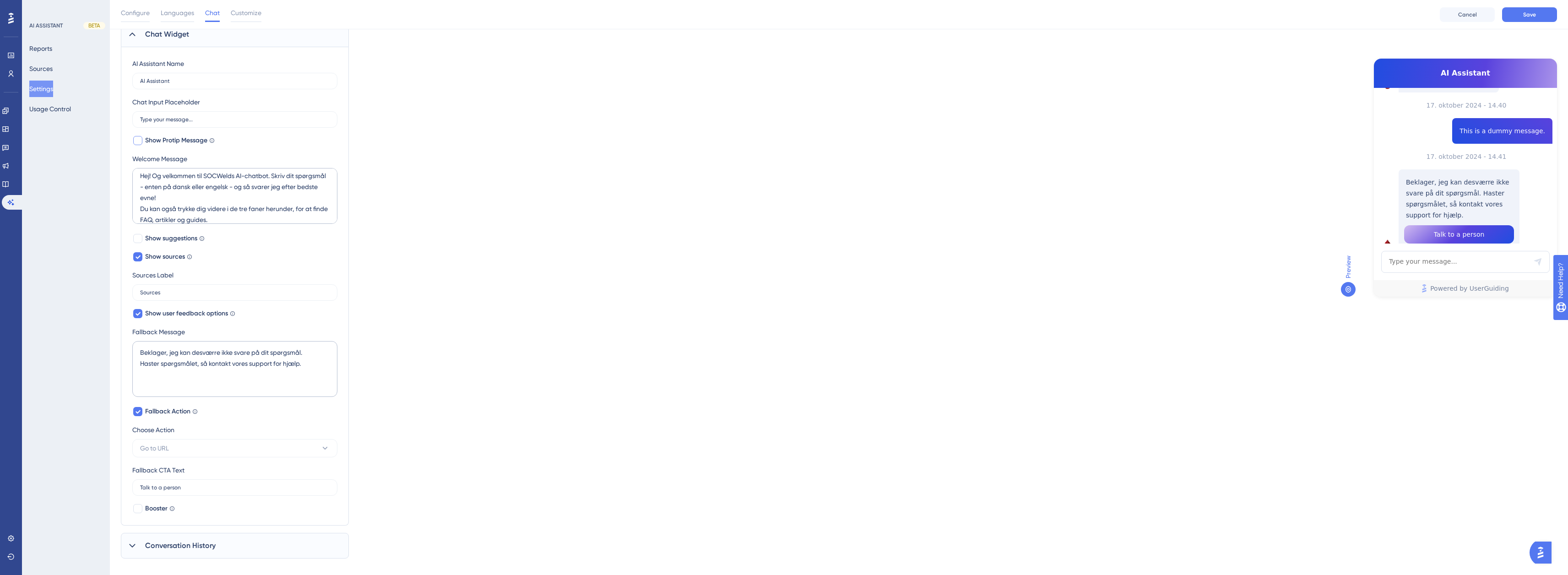
scroll to position [94, 0]
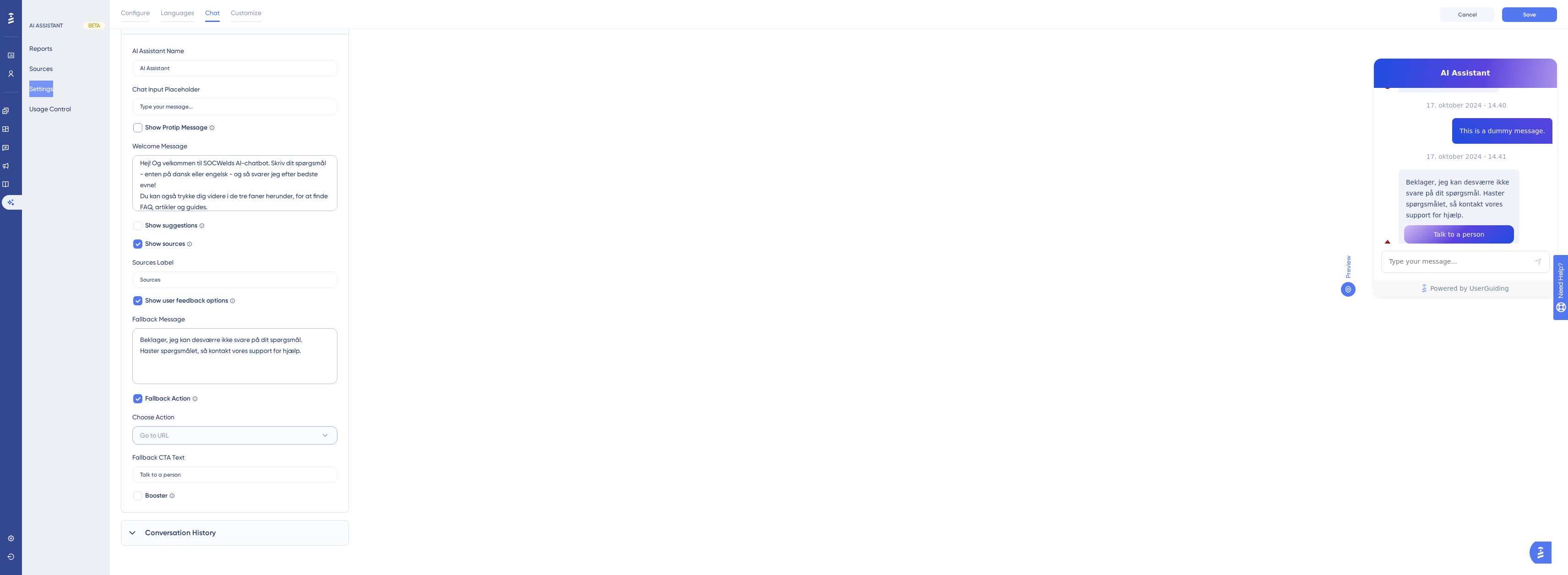
click at [226, 437] on button "Go to URL" at bounding box center [234, 435] width 205 height 18
click at [141, 407] on div "AI Assistant Name AI Assistant Chat Input Placeholder Type your message... Show…" at bounding box center [234, 273] width 205 height 456
click at [183, 438] on button "Go to URL" at bounding box center [234, 435] width 205 height 18
click at [185, 483] on div "Go to URL Go to URL" at bounding box center [235, 482] width 179 height 18
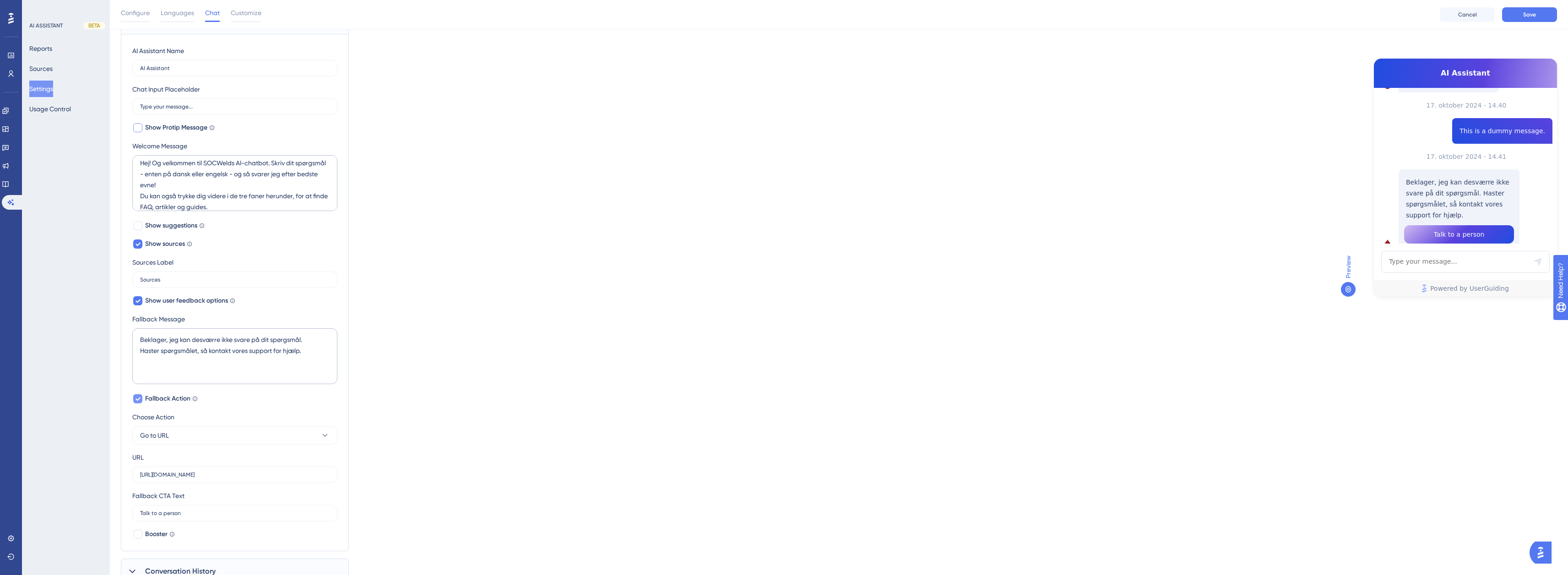
click at [139, 399] on icon at bounding box center [138, 399] width 5 height 4
checkbox input "false"
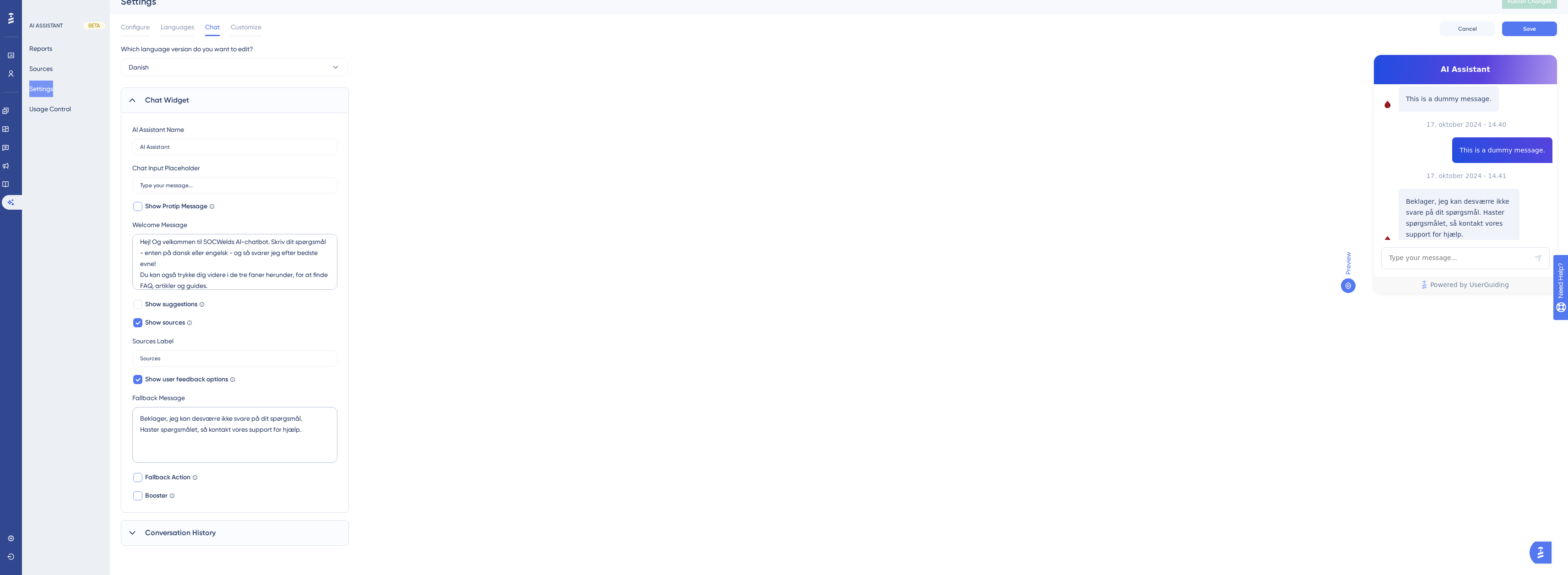
click at [137, 494] on div at bounding box center [138, 496] width 9 height 9
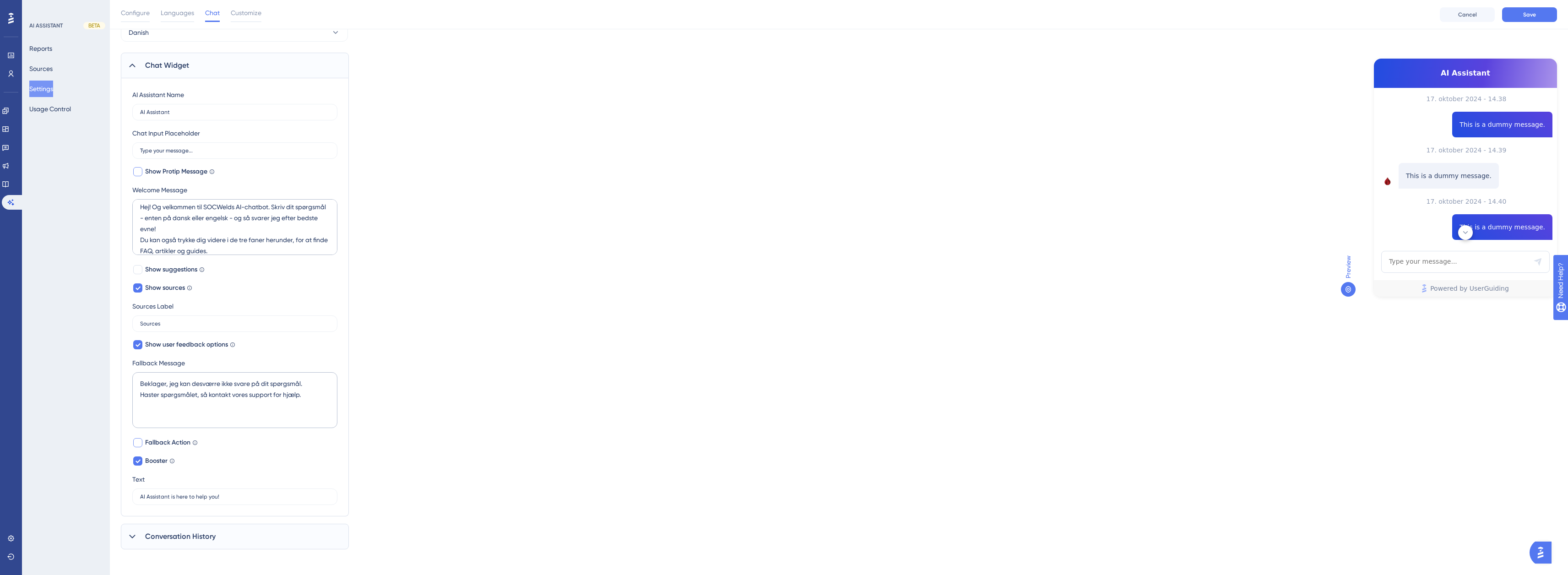
scroll to position [0, 0]
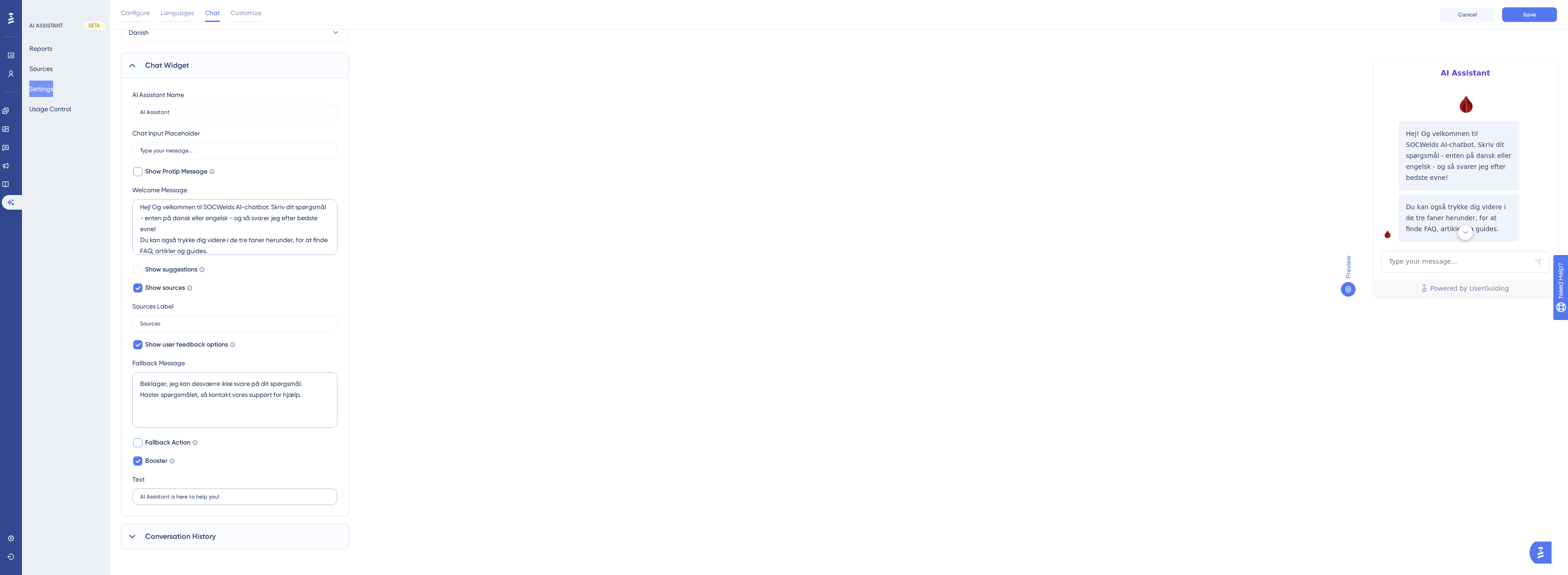
click at [225, 493] on label "AI Assistant is here to help you!" at bounding box center [234, 496] width 205 height 16
click at [225, 493] on input "AI Assistant is here to help you!" at bounding box center [235, 496] width 190 height 6
click at [145, 463] on label "Booster Draw your user’s attention to AI Assistant with a tooltip appearing abo…" at bounding box center [153, 461] width 43 height 11
checkbox input "false"
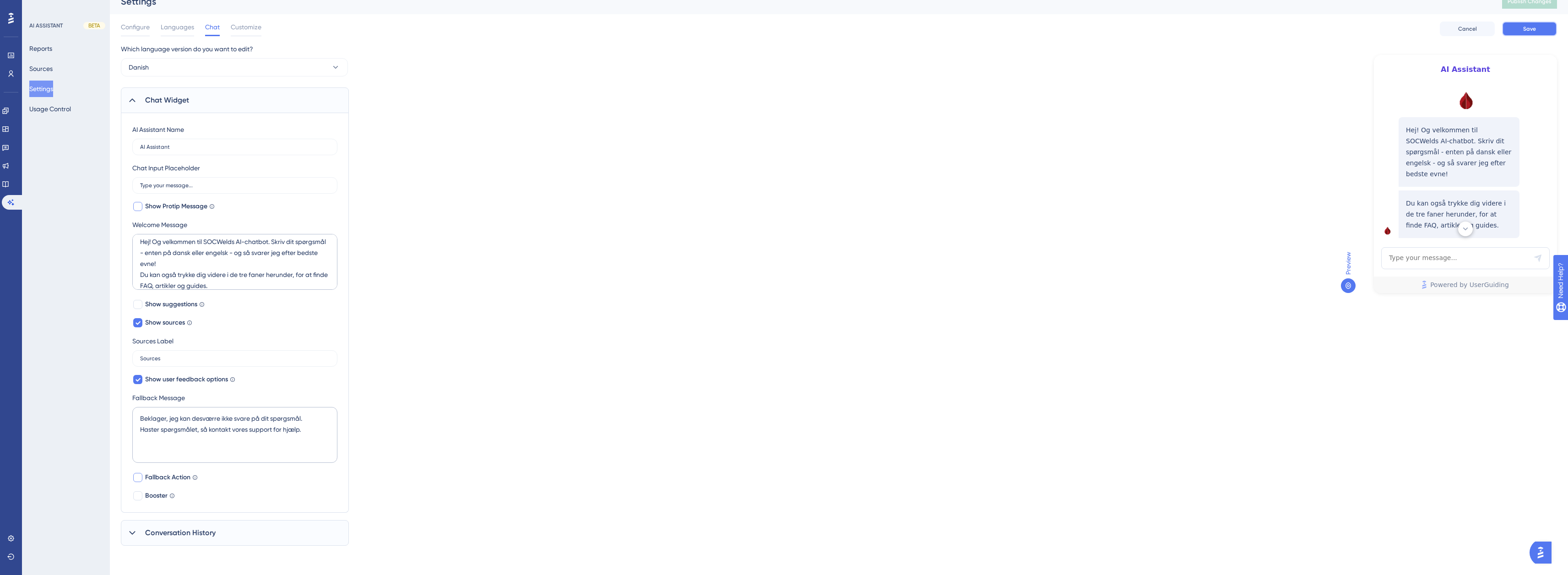
click at [1544, 34] on button "Save" at bounding box center [1529, 29] width 55 height 15
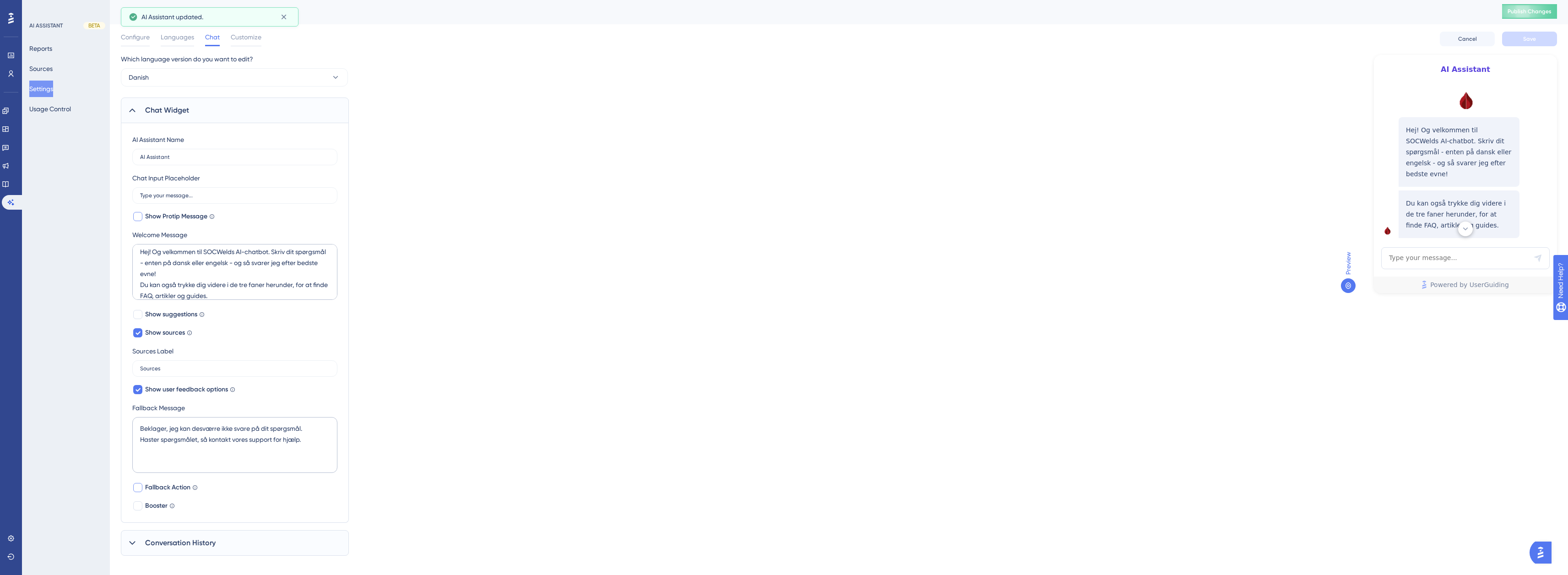
scroll to position [0, 0]
click at [1532, 13] on span "Publish Changes" at bounding box center [1529, 13] width 44 height 7
drag, startPoint x: 1462, startPoint y: 216, endPoint x: 1410, endPoint y: 198, distance: 55.0
click at [1410, 198] on p "Du kan også trykke dig videre i de tre faner herunder, for at finde FAQ, artikl…" at bounding box center [1459, 214] width 106 height 33
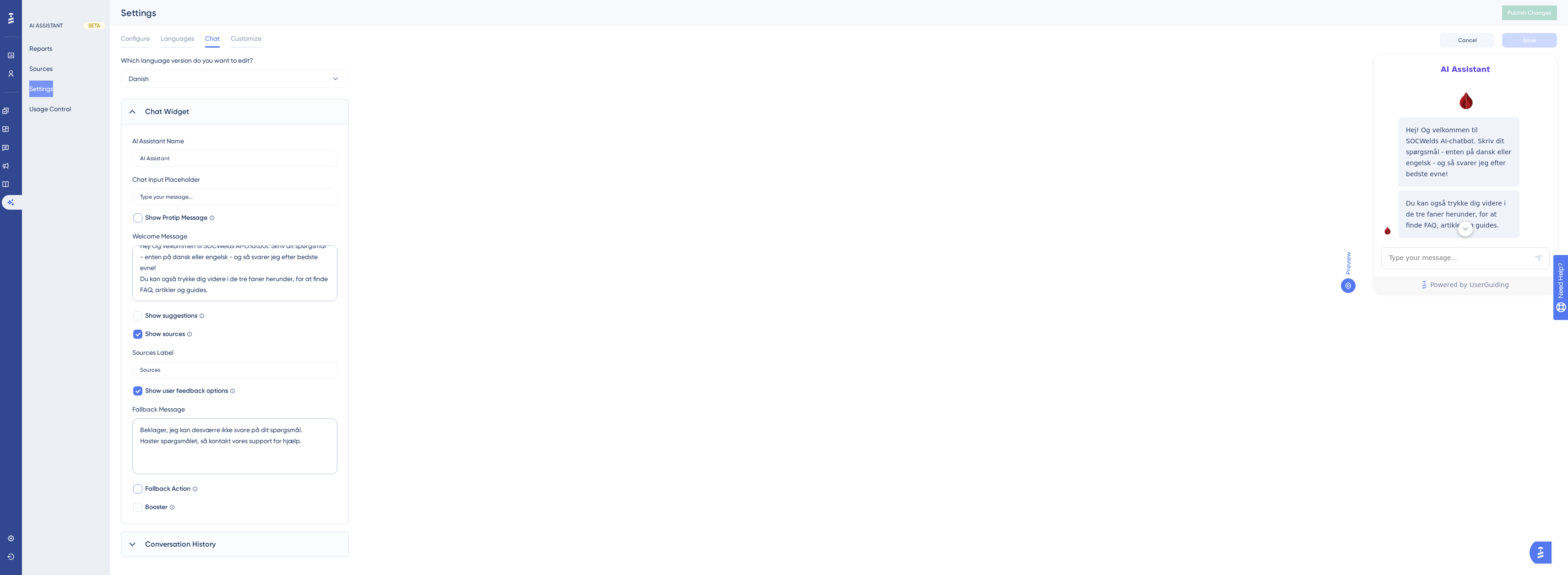
click at [1445, 197] on p "Du kan også trykke dig videre i de tre faner herunder, for at finde FAQ, artikl…" at bounding box center [1459, 214] width 106 height 33
click at [251, 287] on textarea "Hej! Og velkommen til SOCWelds AI-chatbot. Skriv dit spørgsmål - enten på dansk…" at bounding box center [234, 273] width 205 height 56
click at [240, 280] on textarea "Hej! Og velkommen til SOCWelds AI-chatbot. Skriv dit spørgsmål - enten på dansk…" at bounding box center [234, 273] width 205 height 56
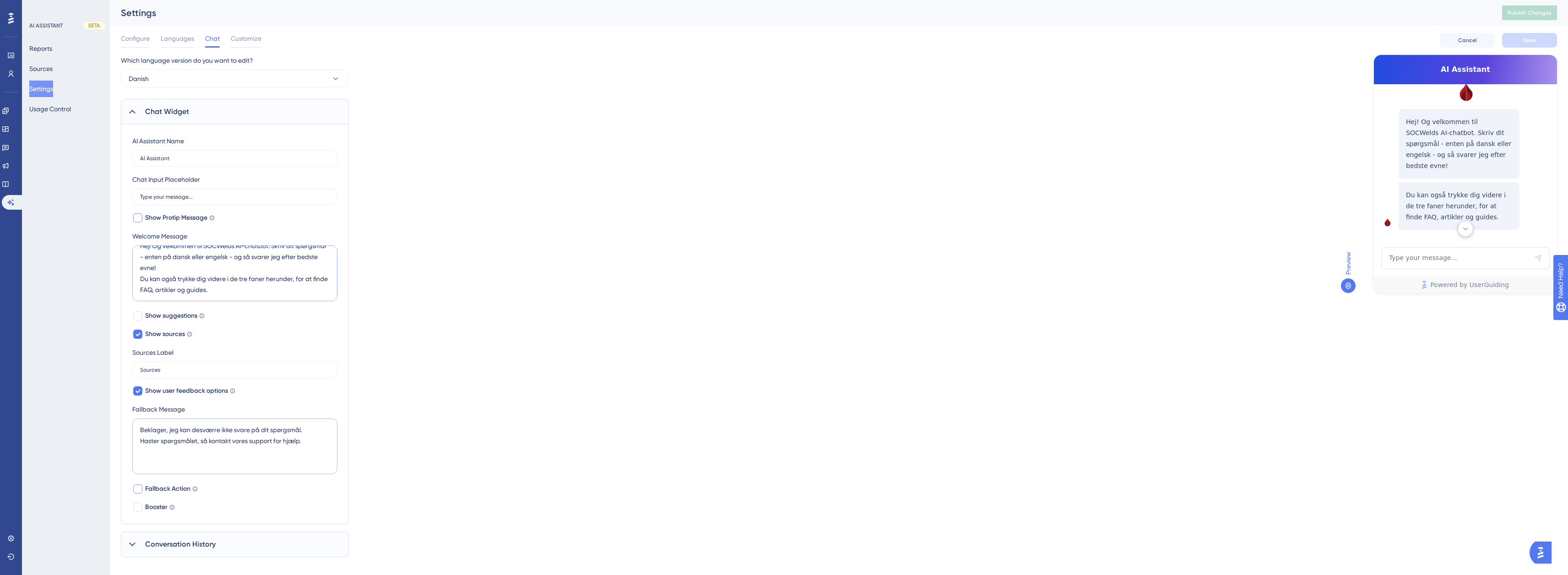
click at [241, 288] on textarea "Hej! Og velkommen til SOCWelds AI-chatbot. Skriv dit spørgsmål - enten på dansk…" at bounding box center [234, 273] width 205 height 56
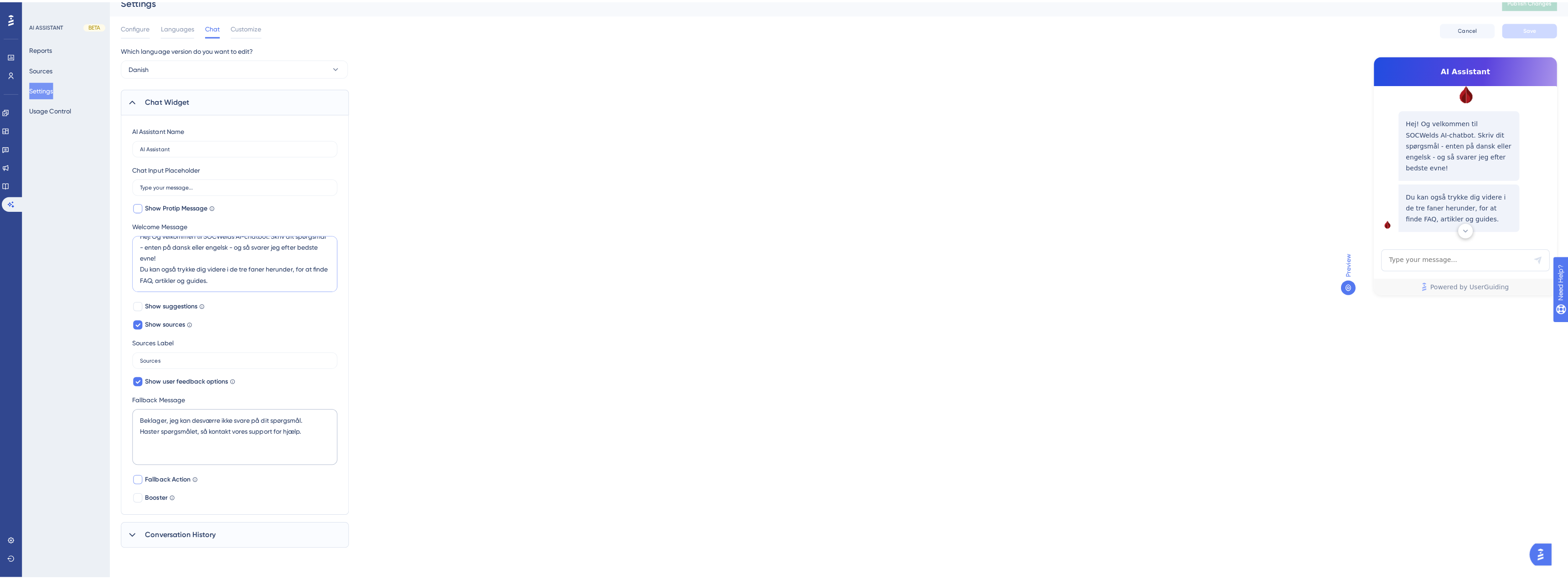
scroll to position [0, 0]
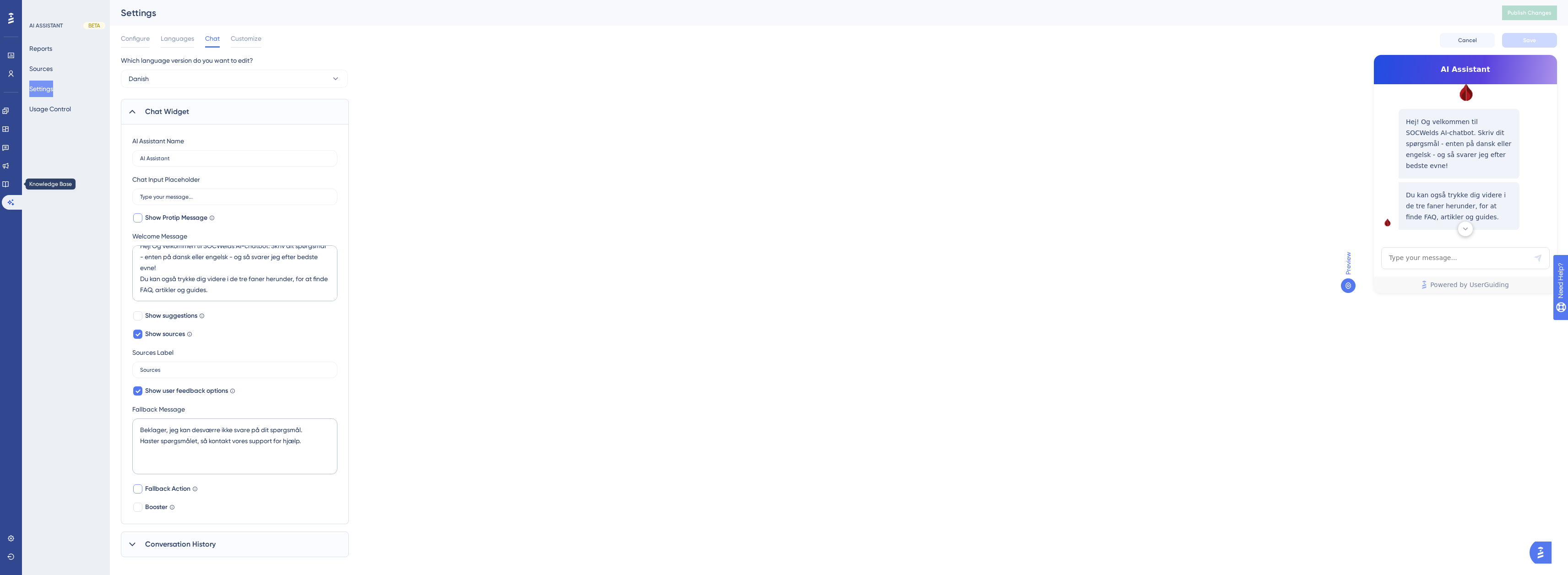
click at [0, 176] on div "Performance Users Engagement Widgets Feedback Product Updates Knowledge Base AI…" at bounding box center [11, 287] width 22 height 575
click at [5, 180] on link at bounding box center [6, 184] width 7 height 15
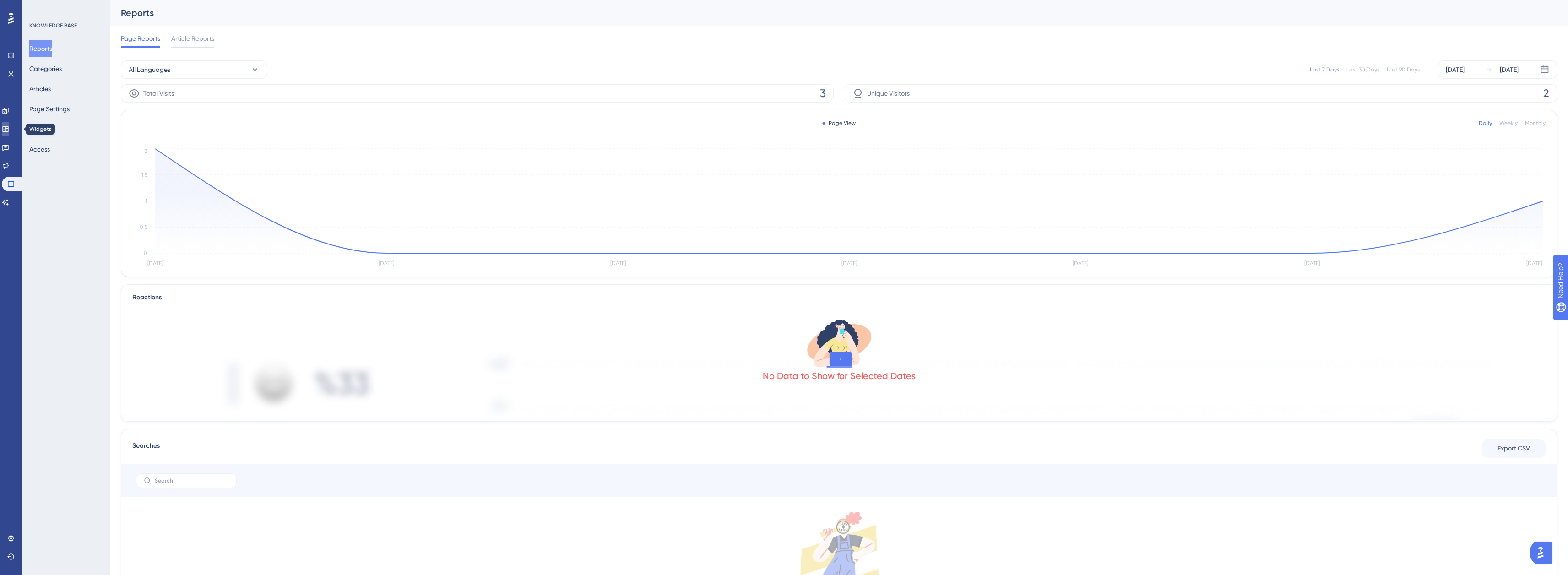
click at [2, 128] on link at bounding box center [6, 129] width 7 height 15
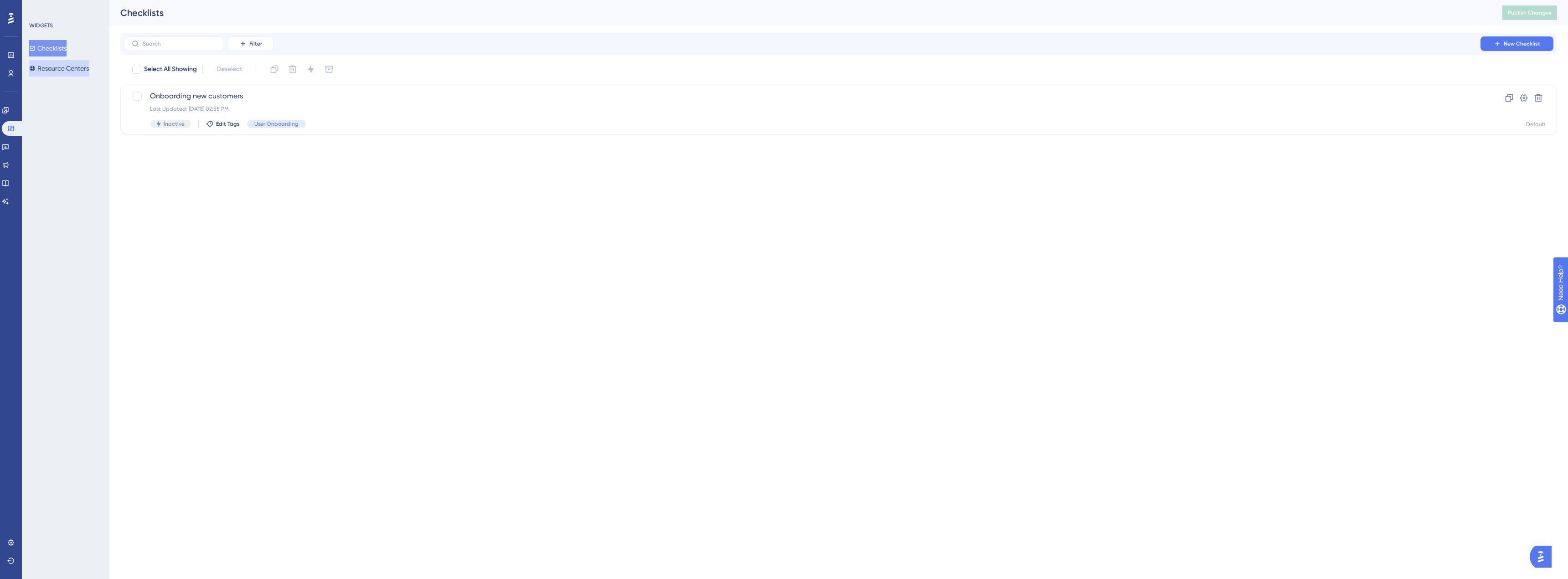
click at [72, 72] on button "Resource Centers" at bounding box center [59, 68] width 60 height 16
